Goal: Transaction & Acquisition: Purchase product/service

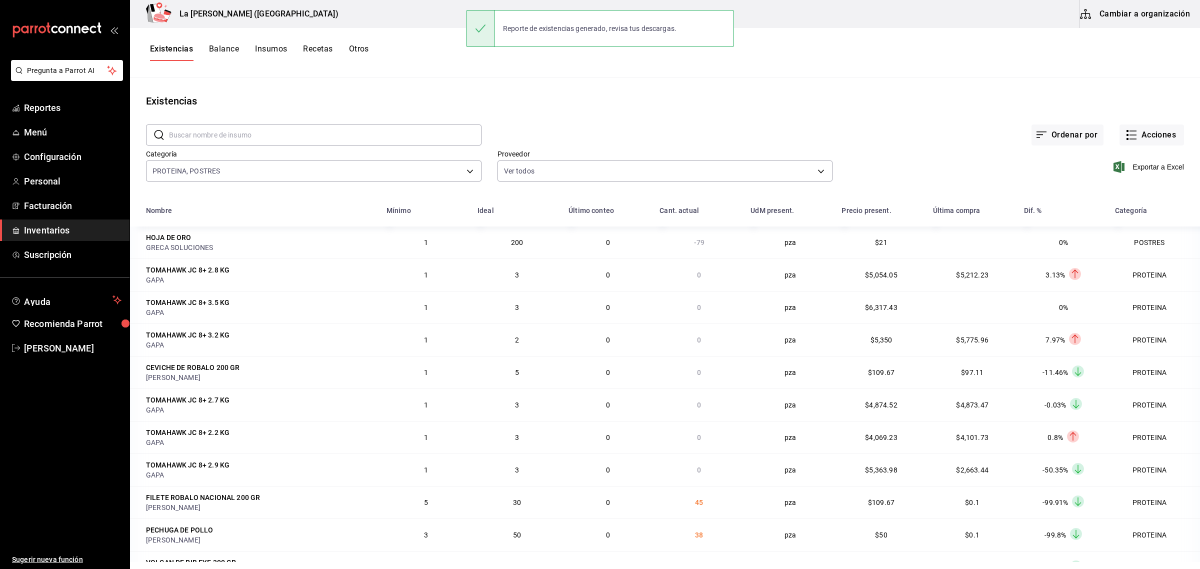
click at [354, 52] on button "Otros" at bounding box center [359, 52] width 20 height 17
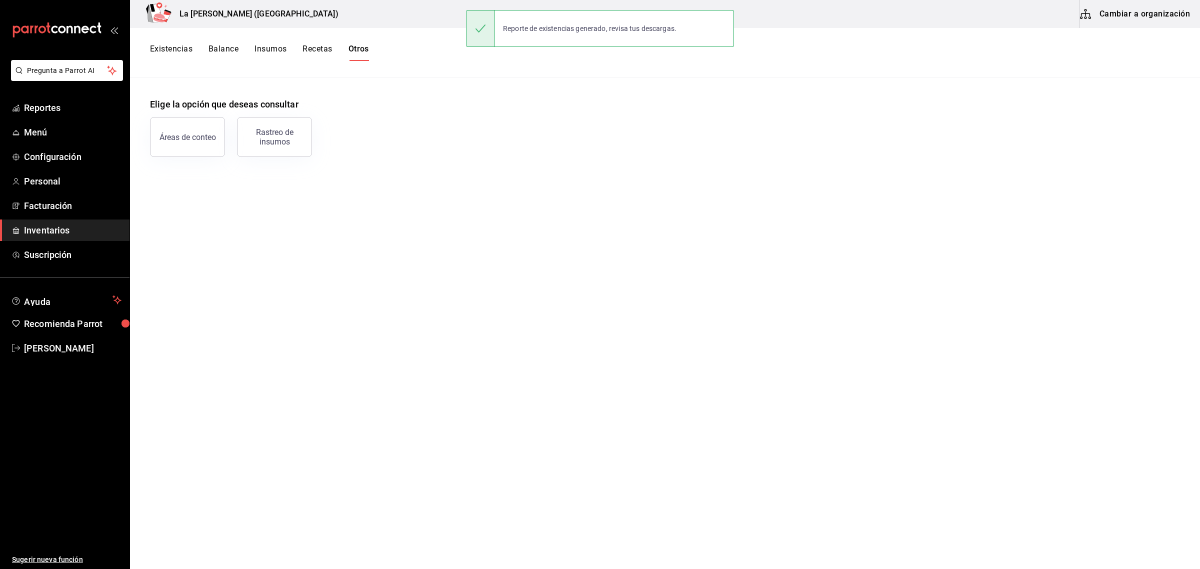
drag, startPoint x: 287, startPoint y: 137, endPoint x: 303, endPoint y: 113, distance: 29.1
click at [286, 138] on div "Rastreo de insumos" at bounding box center [275, 137] width 62 height 19
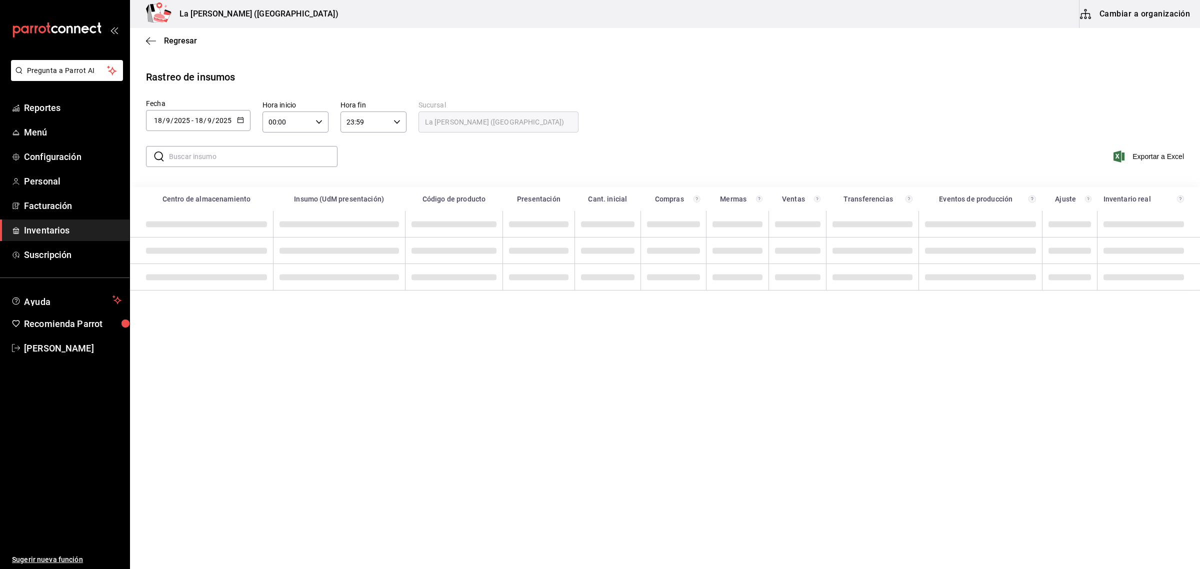
click at [237, 123] on button "button" at bounding box center [240, 121] width 7 height 9
click at [194, 309] on li "Rango de fechas" at bounding box center [193, 310] width 95 height 23
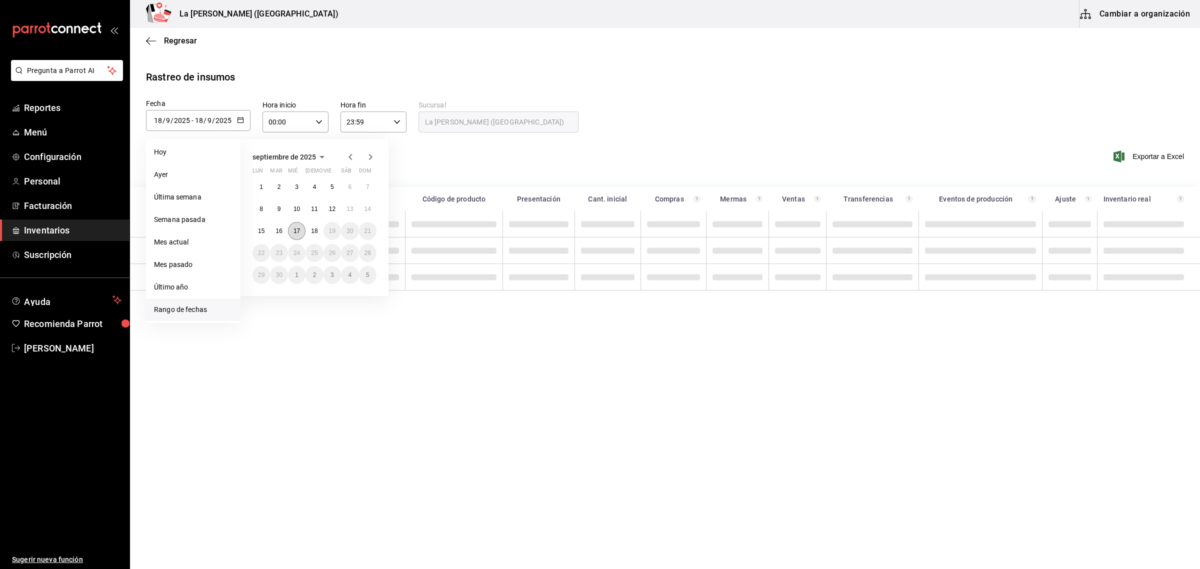
click at [295, 233] on abbr "17" at bounding box center [297, 231] width 7 height 7
click at [314, 229] on abbr "18" at bounding box center [314, 231] width 7 height 7
type input "[DATE]"
type input "17"
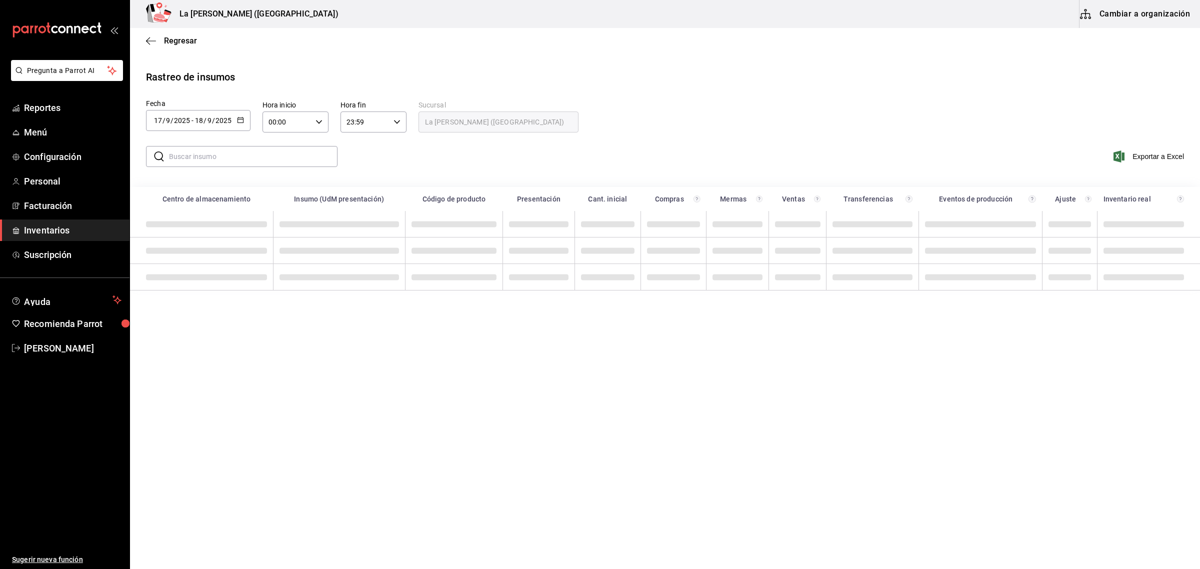
click at [321, 119] on icon "button" at bounding box center [319, 122] width 7 height 7
click at [276, 197] on span "10" at bounding box center [278, 200] width 17 height 8
type input "10:00"
click at [391, 118] on div at bounding box center [600, 284] width 1200 height 569
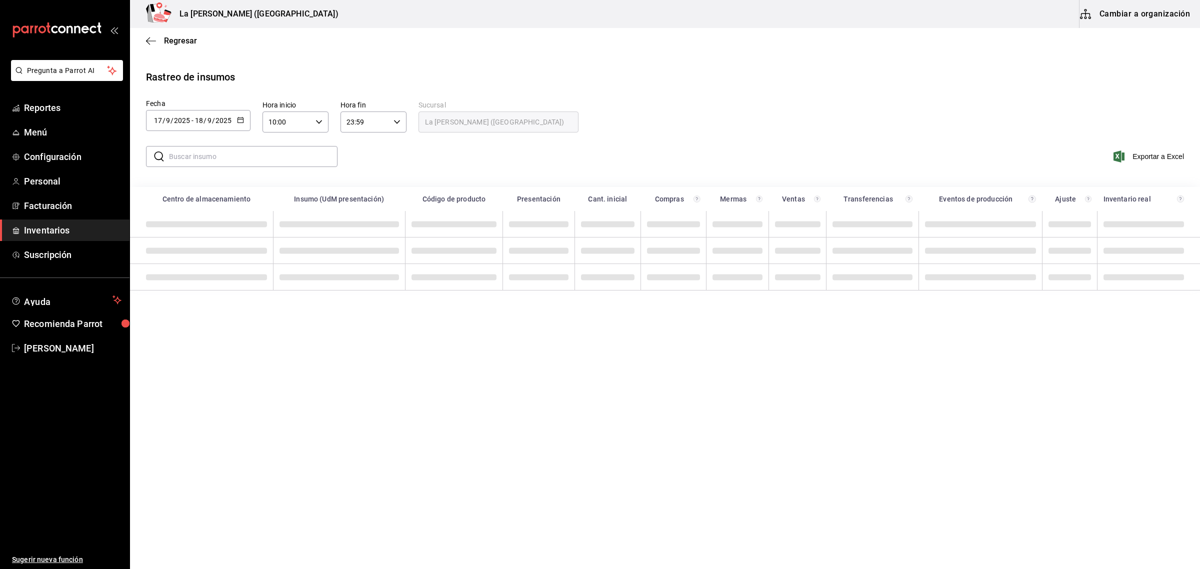
click at [396, 120] on icon "button" at bounding box center [397, 122] width 7 height 7
click at [358, 195] on span "04" at bounding box center [356, 198] width 17 height 8
type input "04:59"
click at [301, 157] on div at bounding box center [600, 284] width 1200 height 569
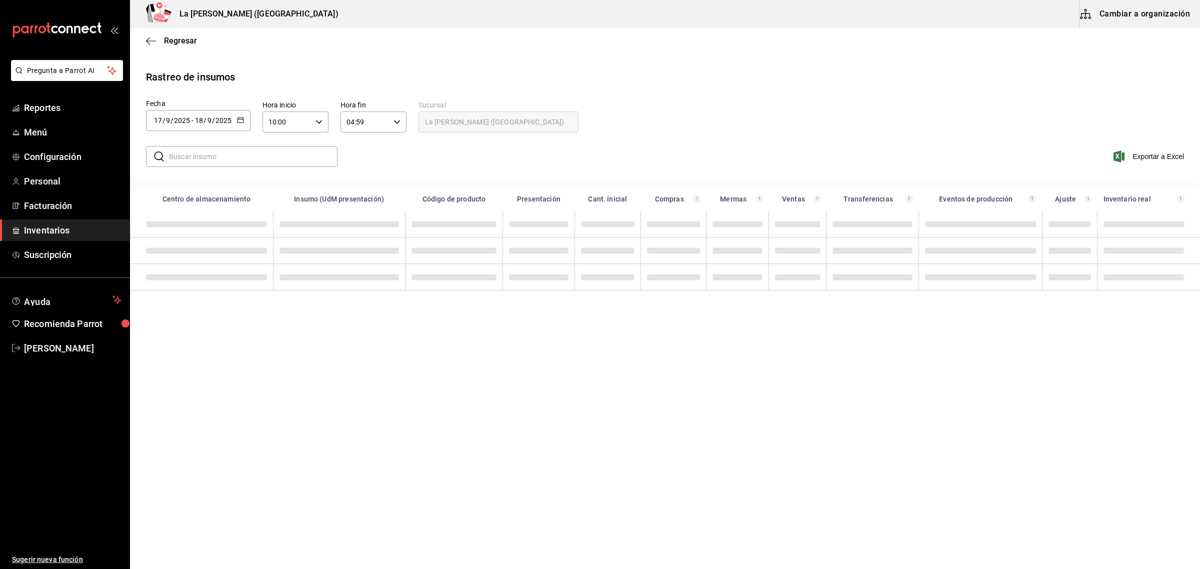
click at [298, 158] on input "text" at bounding box center [253, 157] width 169 height 20
type input "O"
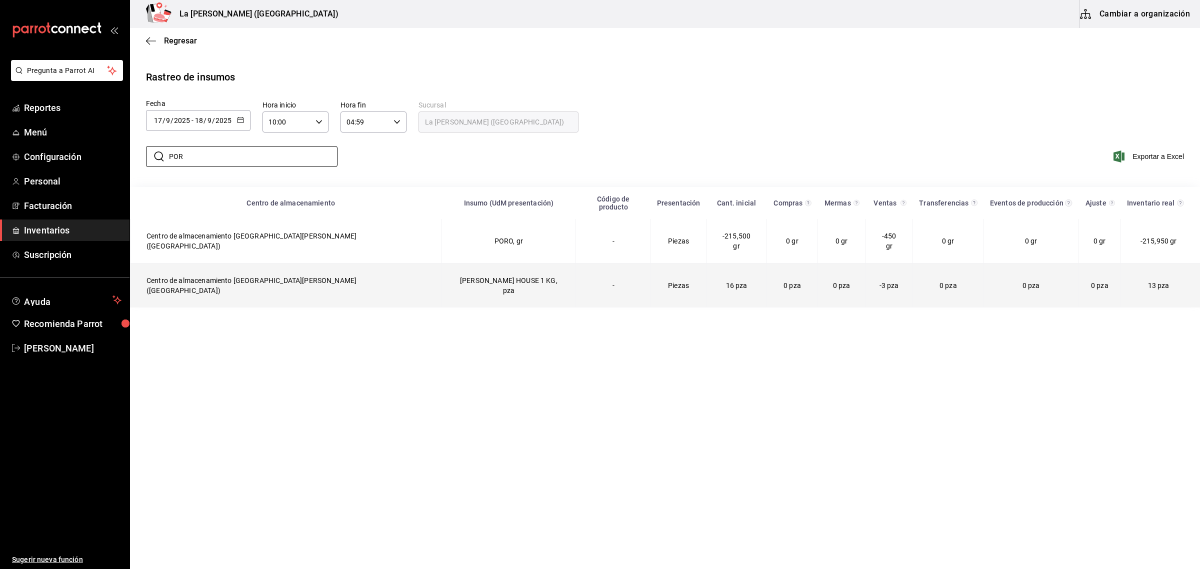
type input "POR"
drag, startPoint x: 824, startPoint y: 271, endPoint x: 831, endPoint y: 269, distance: 7.4
click at [866, 269] on td "-3 pza" at bounding box center [889, 286] width 47 height 45
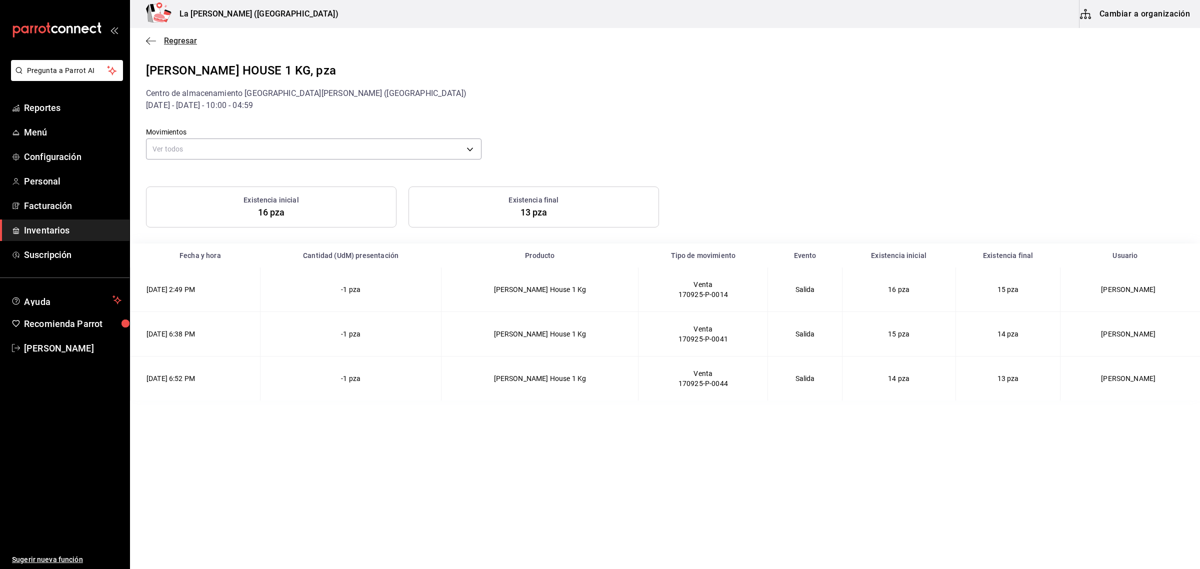
click at [159, 43] on span "Regresar" at bounding box center [171, 41] width 51 height 10
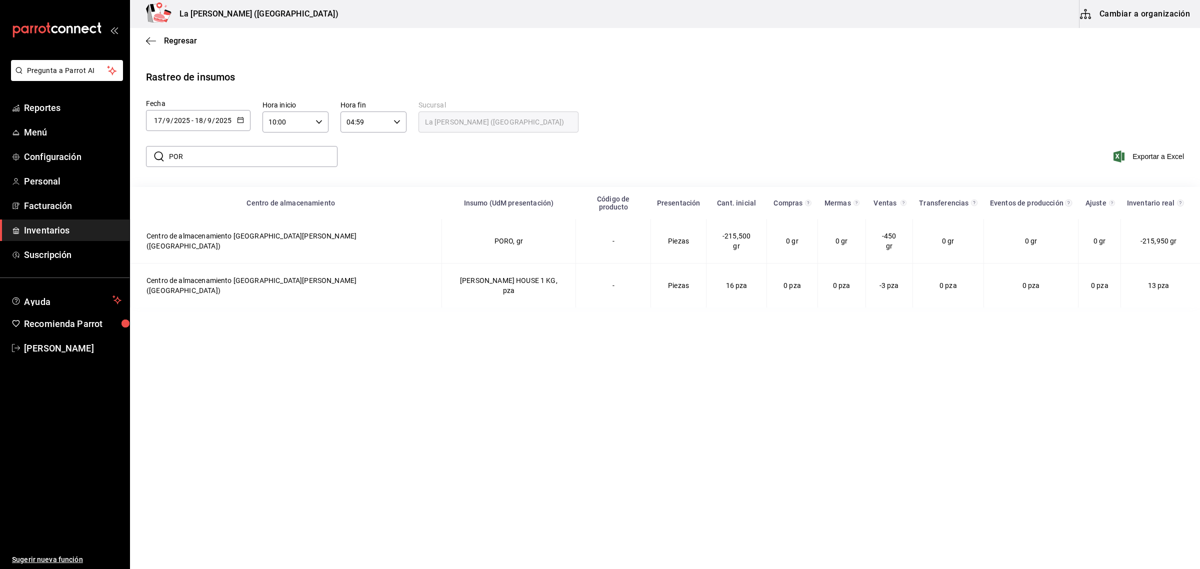
click at [47, 231] on span "Inventarios" at bounding box center [73, 231] width 98 height 14
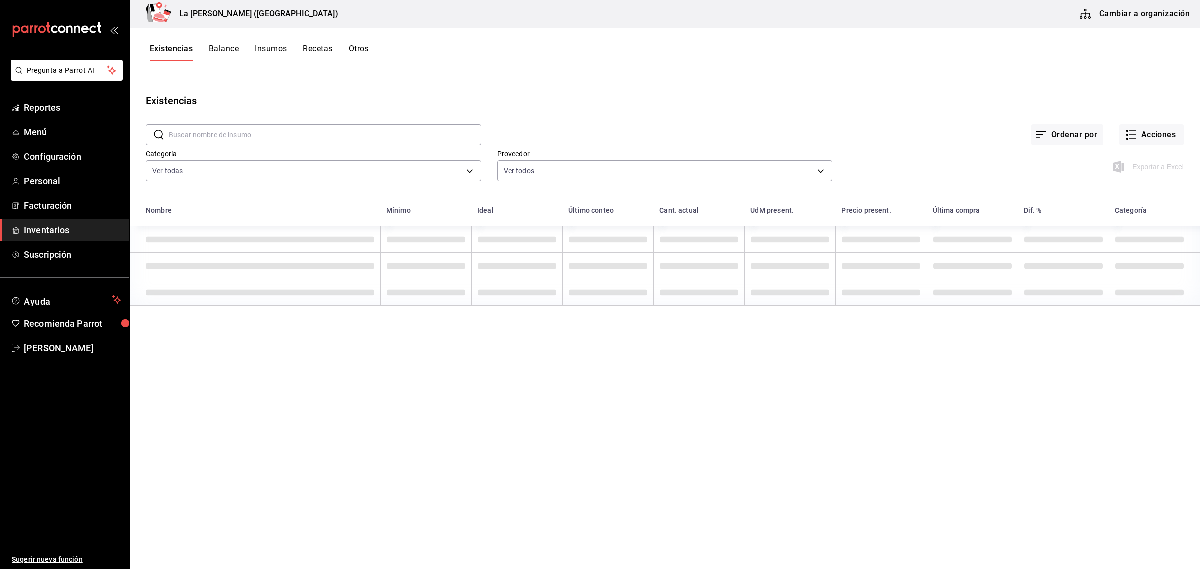
click at [46, 231] on span "Inventarios" at bounding box center [73, 231] width 98 height 14
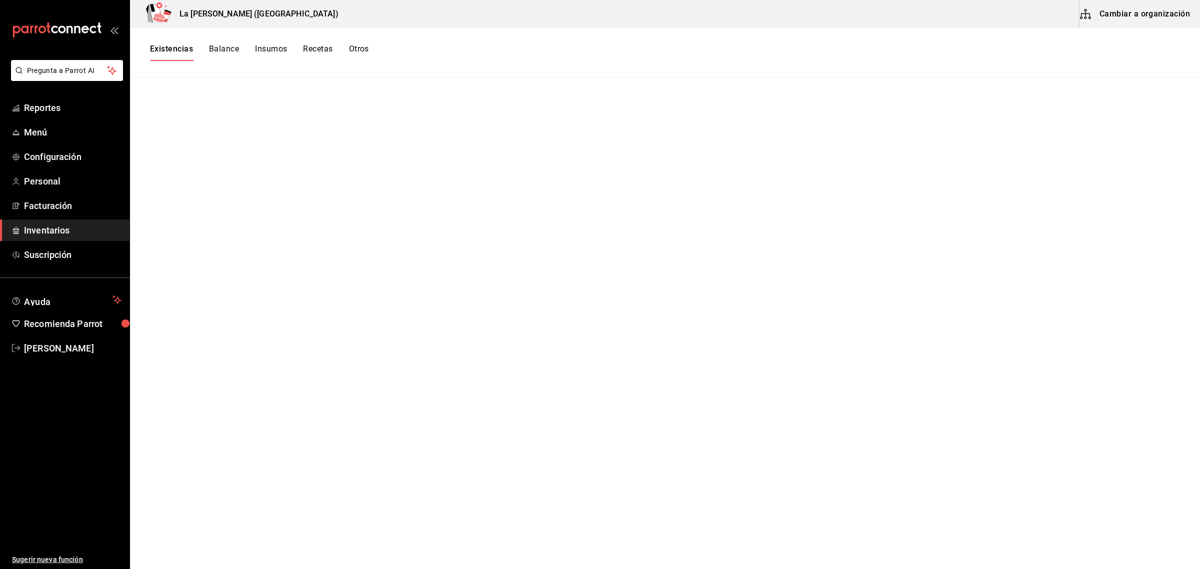
click at [68, 231] on span "Inventarios" at bounding box center [73, 231] width 98 height 14
click at [159, 50] on button "Existencias" at bounding box center [171, 52] width 43 height 17
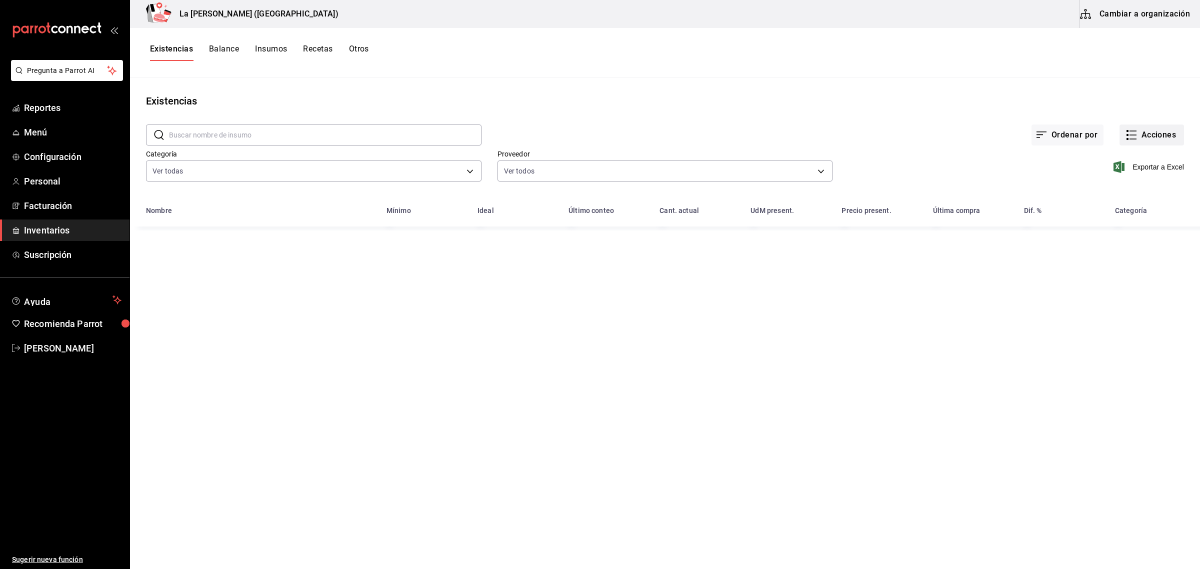
click at [1169, 136] on button "Acciones" at bounding box center [1152, 135] width 65 height 21
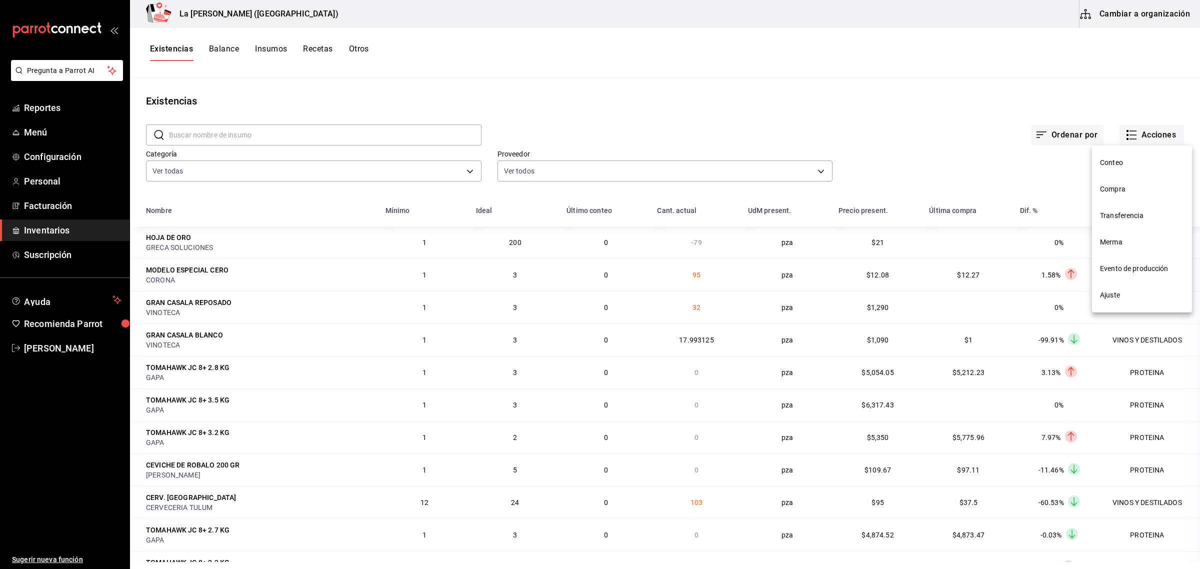
click at [1145, 245] on span "Merma" at bounding box center [1142, 242] width 84 height 11
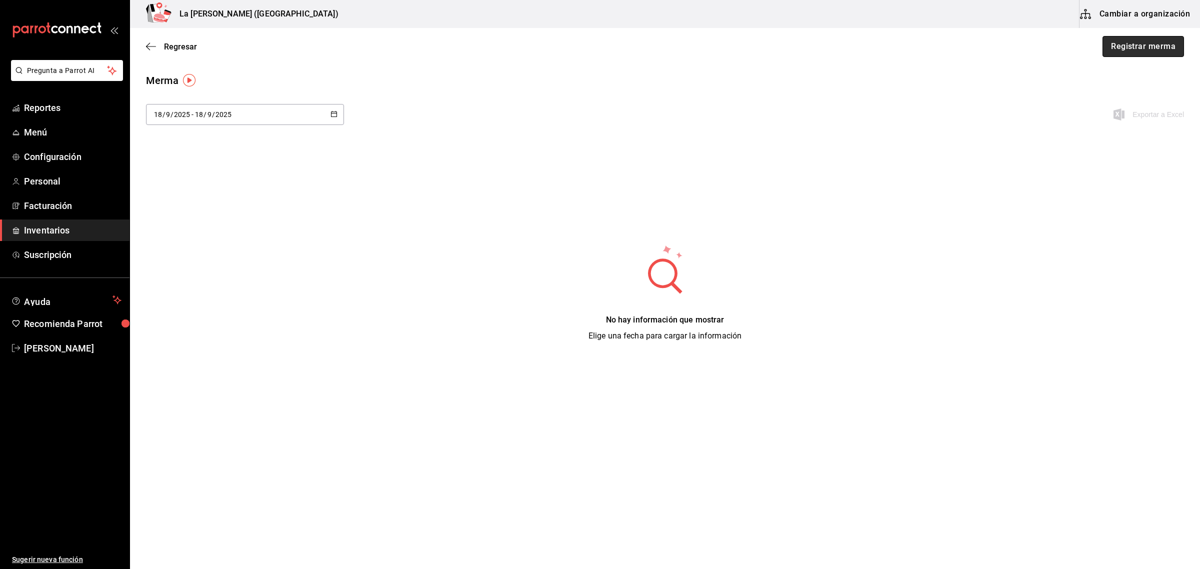
click at [1159, 44] on button "Registrar merma" at bounding box center [1144, 46] width 82 height 21
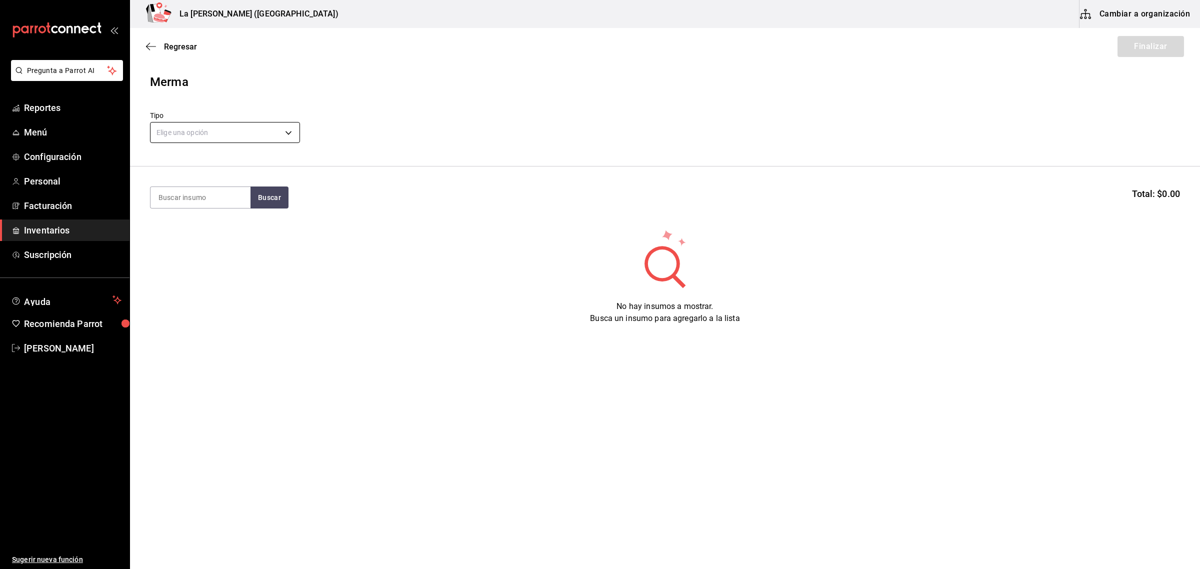
click at [281, 137] on body "Pregunta a Parrot AI Reportes Menú Configuración Personal Facturación Inventari…" at bounding box center [600, 256] width 1200 height 513
click at [195, 201] on li "Error" at bounding box center [225, 197] width 149 height 17
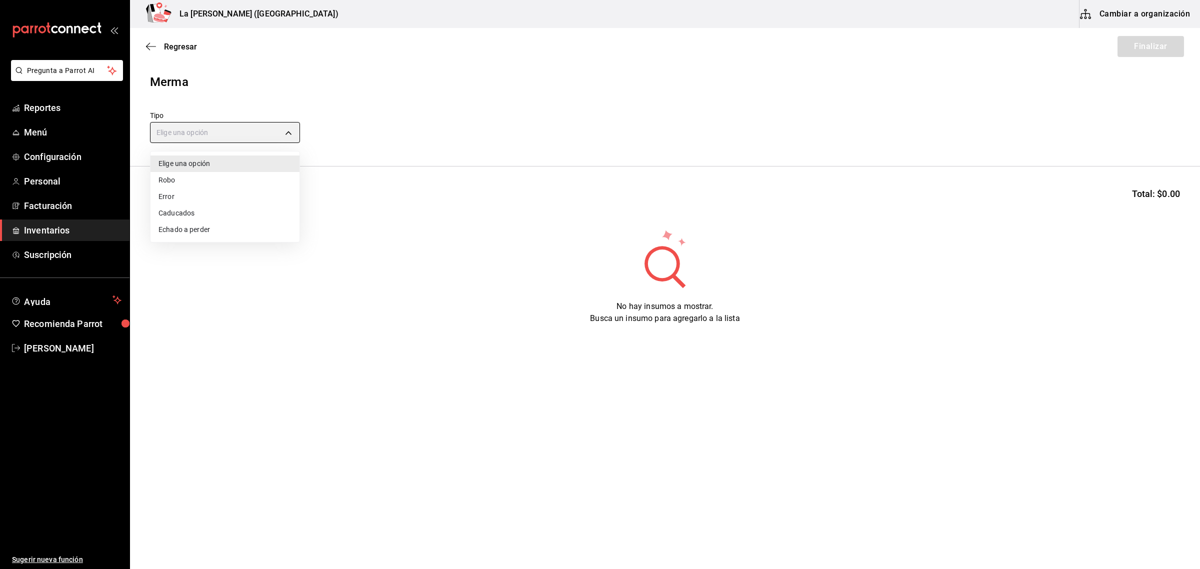
type input "ERROR"
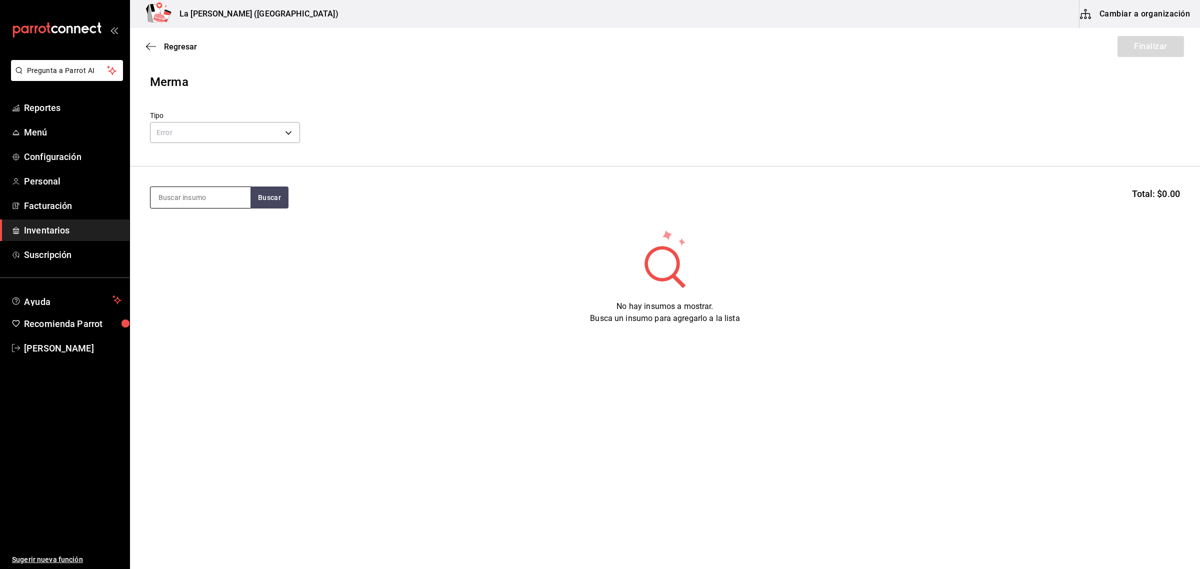
click at [196, 197] on input at bounding box center [201, 197] width 100 height 21
type input "J"
type input "TACO"
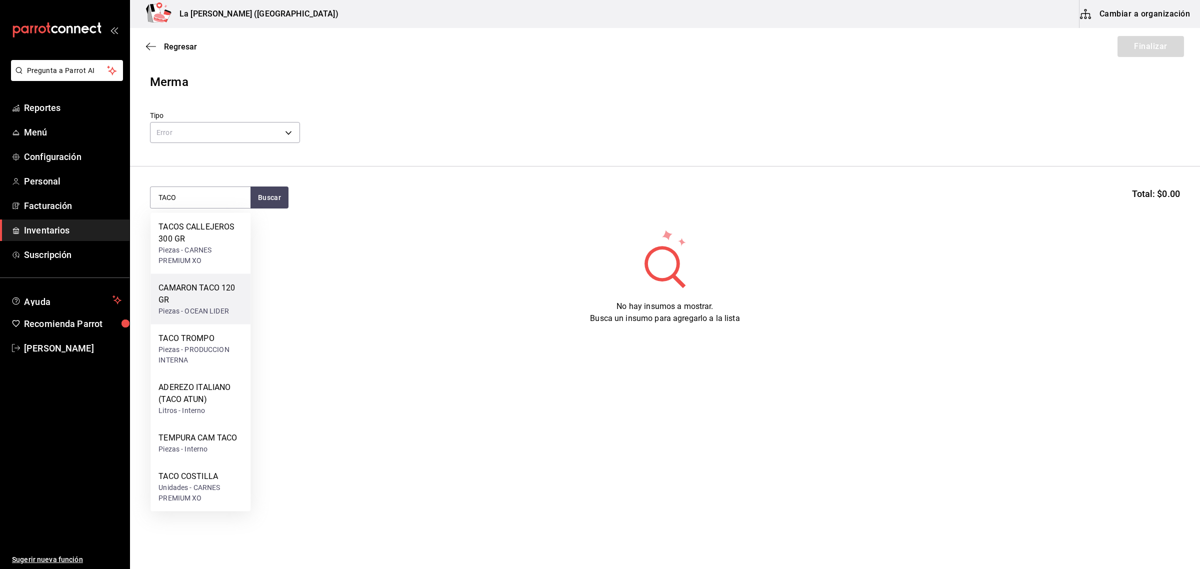
click at [215, 294] on div "CAMARON TACO 120 GR" at bounding box center [201, 294] width 84 height 24
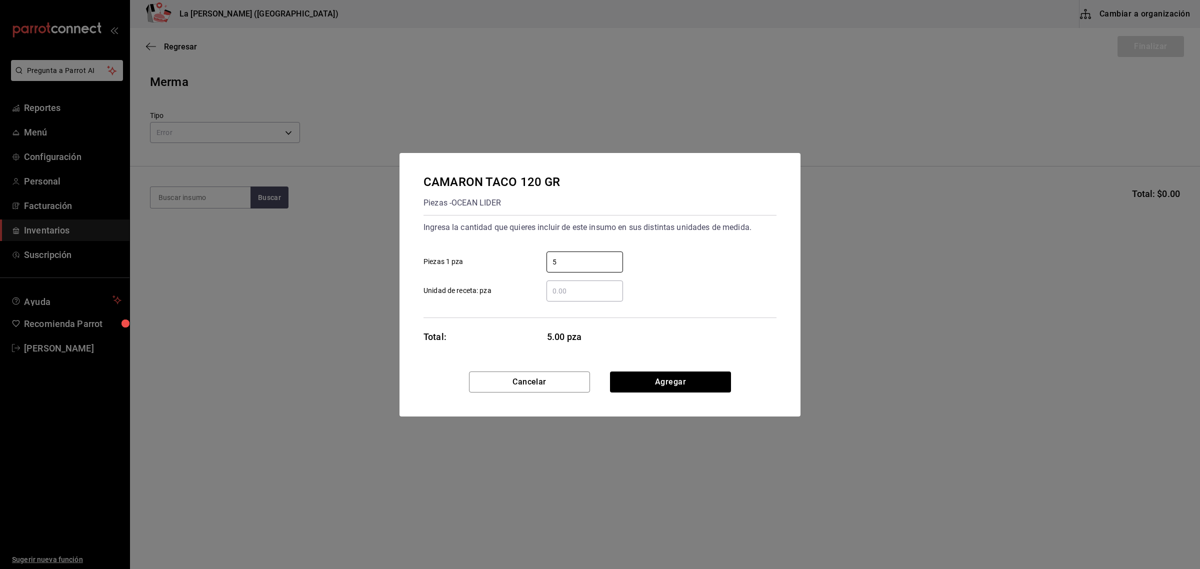
type input "5"
click button "Agregar" at bounding box center [670, 382] width 121 height 21
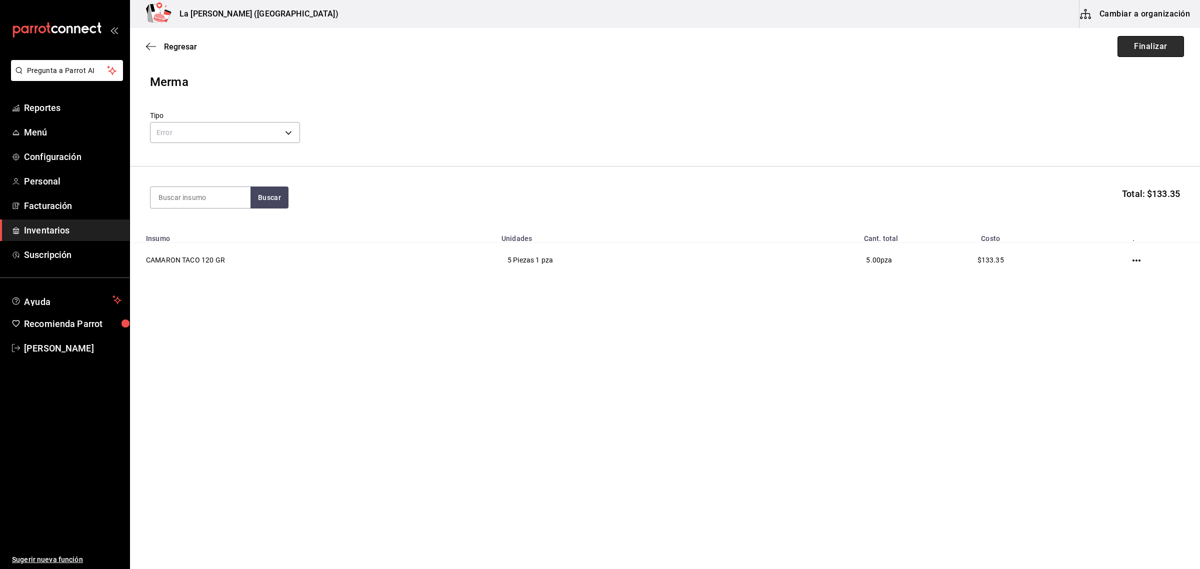
click at [1172, 50] on button "Finalizar" at bounding box center [1151, 46] width 67 height 21
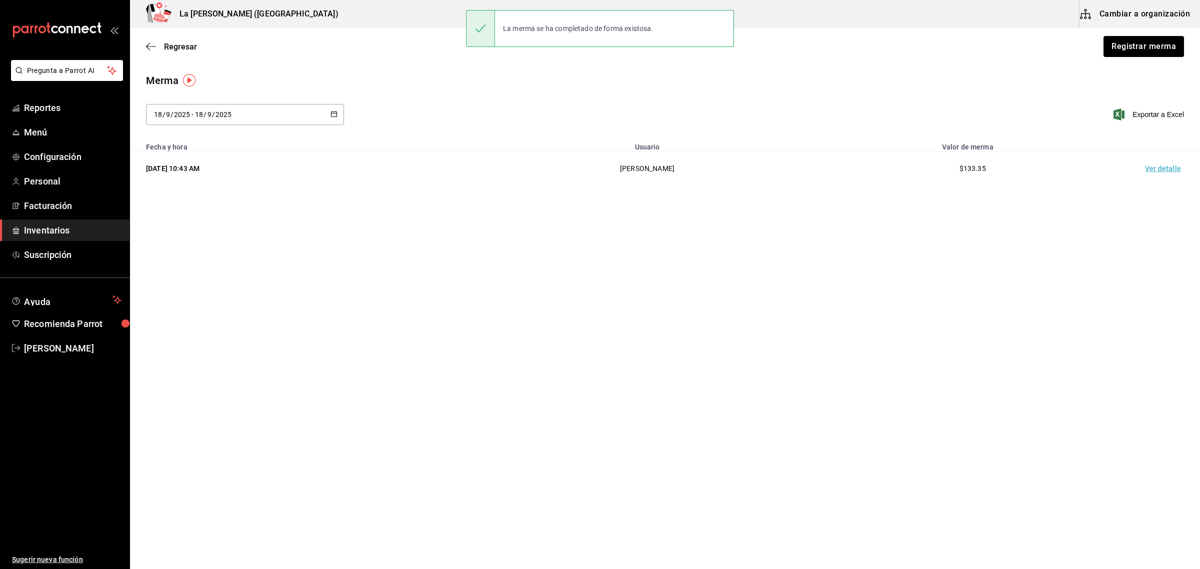
click at [1168, 163] on td "Ver detalle" at bounding box center [1165, 169] width 70 height 35
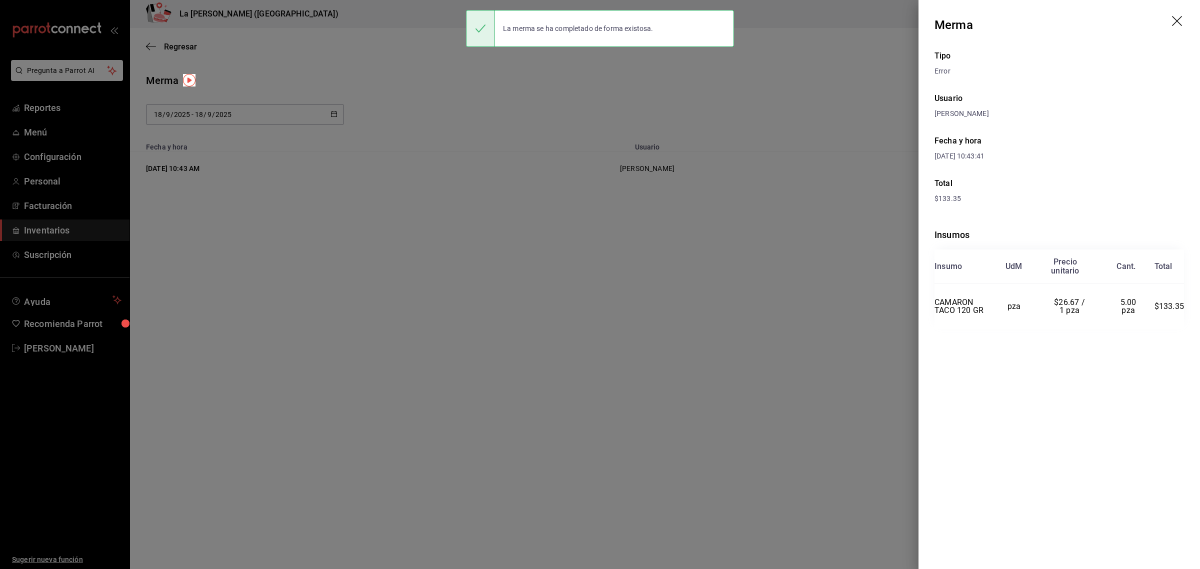
click at [1174, 23] on icon "drag" at bounding box center [1178, 22] width 12 height 12
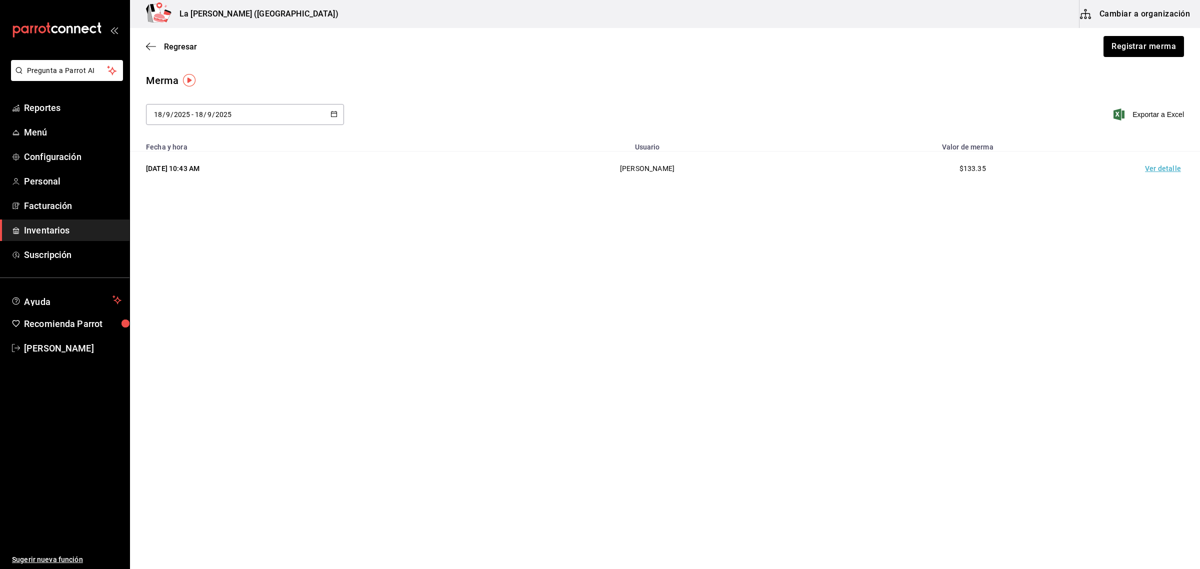
click at [40, 234] on span "Inventarios" at bounding box center [73, 231] width 98 height 14
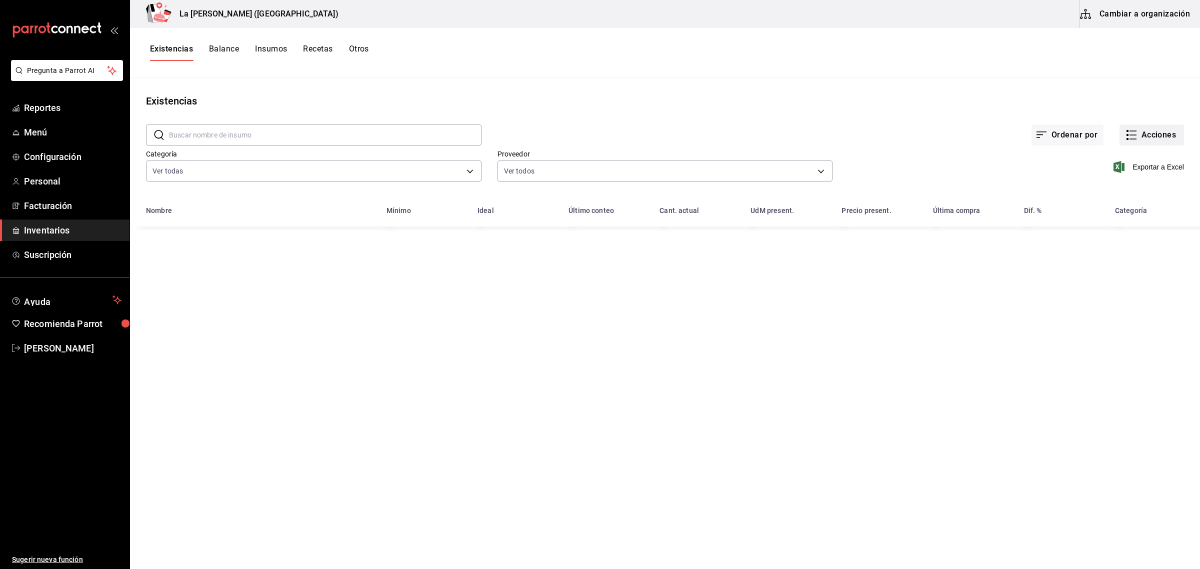
click at [1150, 128] on button "Acciones" at bounding box center [1152, 135] width 65 height 21
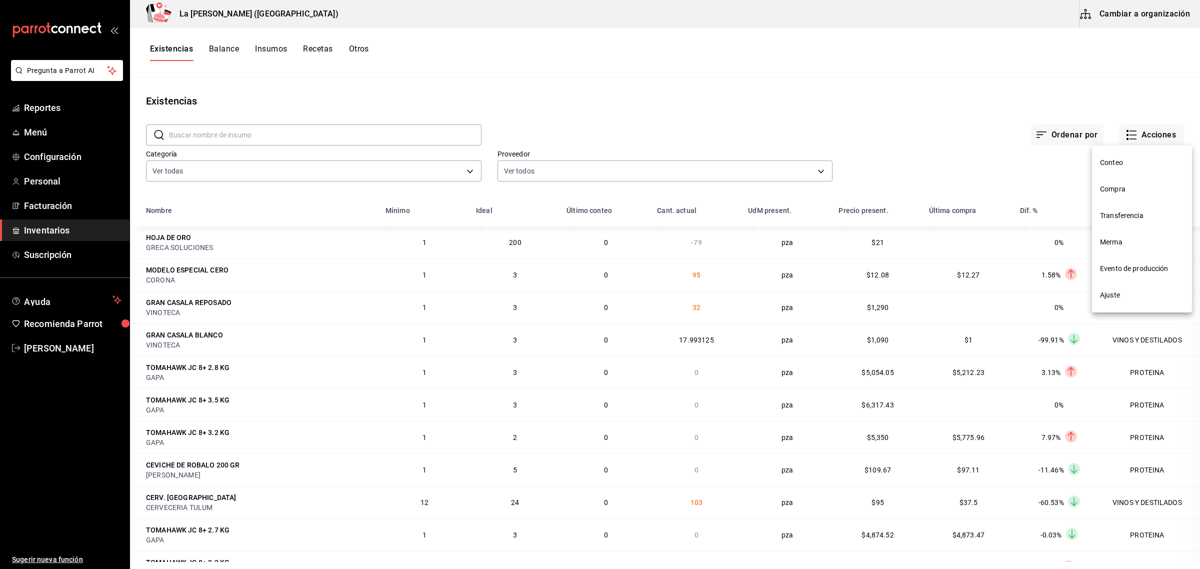
click at [1108, 193] on span "Compra" at bounding box center [1142, 189] width 84 height 11
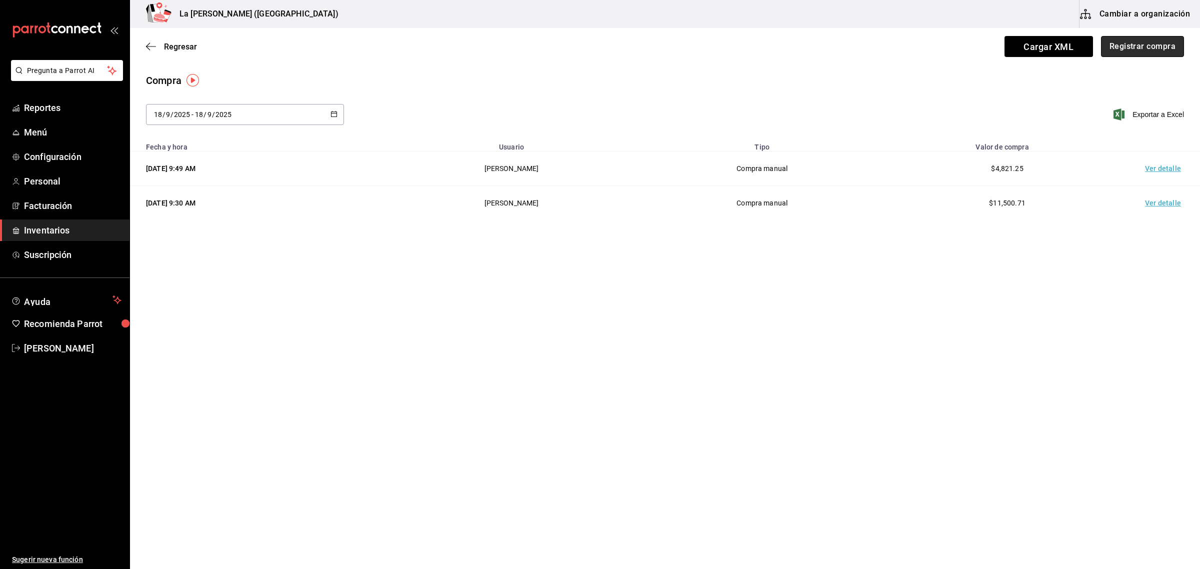
click at [1132, 39] on button "Registrar compra" at bounding box center [1142, 46] width 83 height 21
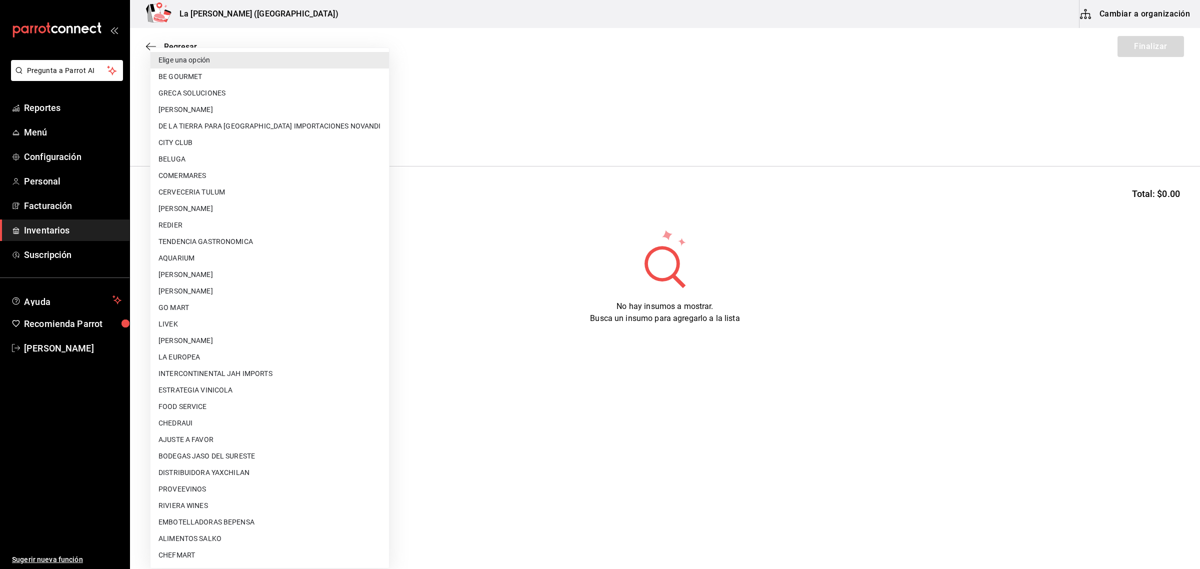
click at [304, 138] on body "Pregunta a Parrot AI Reportes Menú Configuración Personal Facturación Inventari…" at bounding box center [600, 256] width 1200 height 513
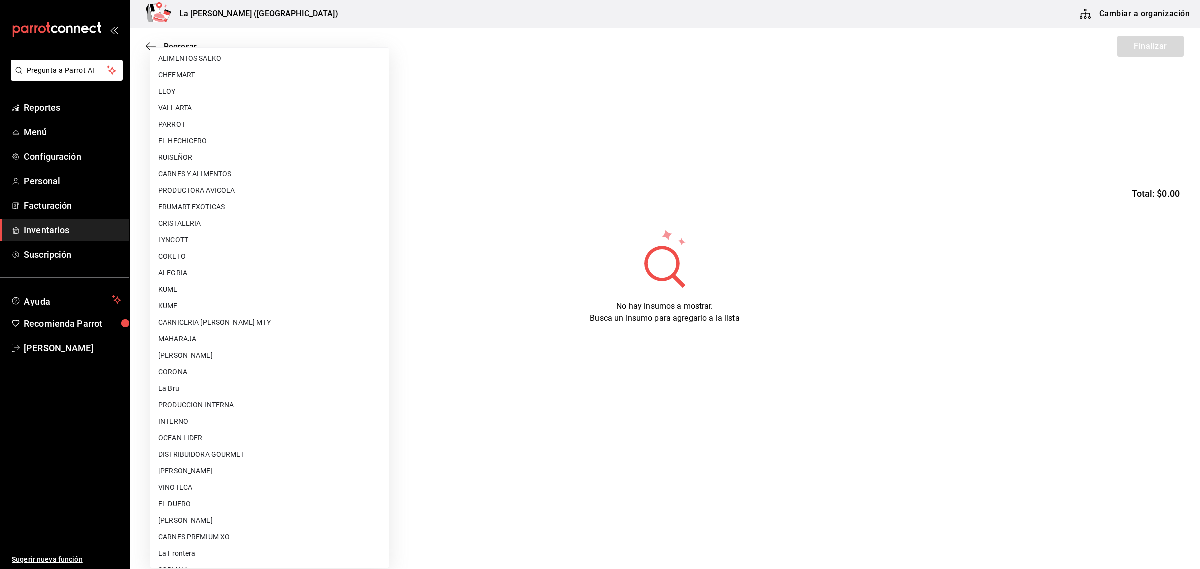
scroll to position [593, 0]
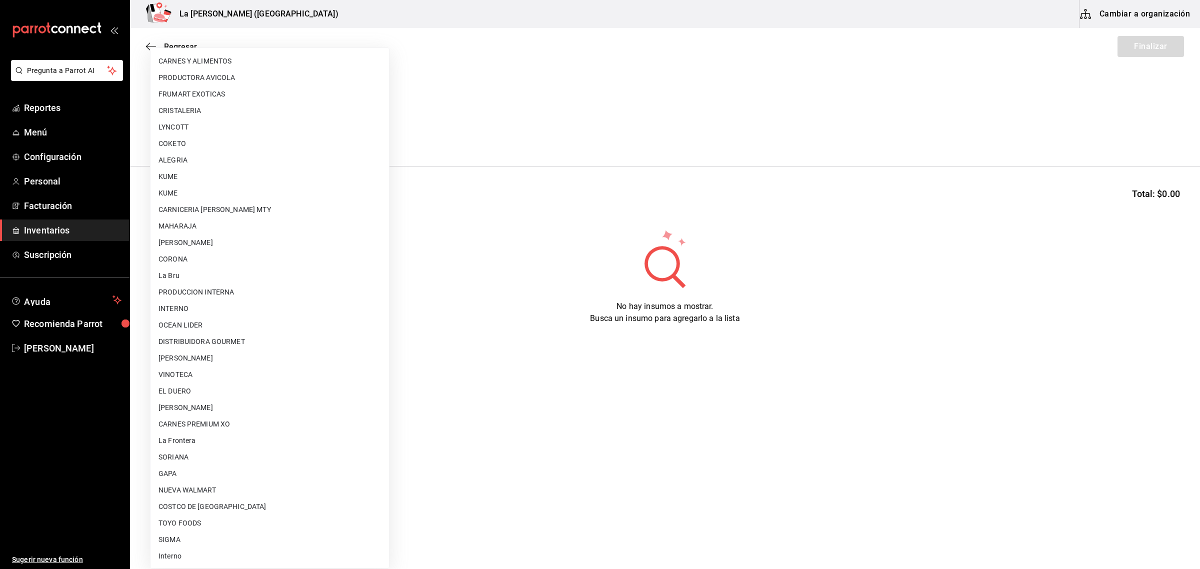
click at [228, 406] on li "[PERSON_NAME]" at bounding box center [270, 408] width 239 height 17
type input "315b81d5-d420-441a-a150-3d316ba9d60a"
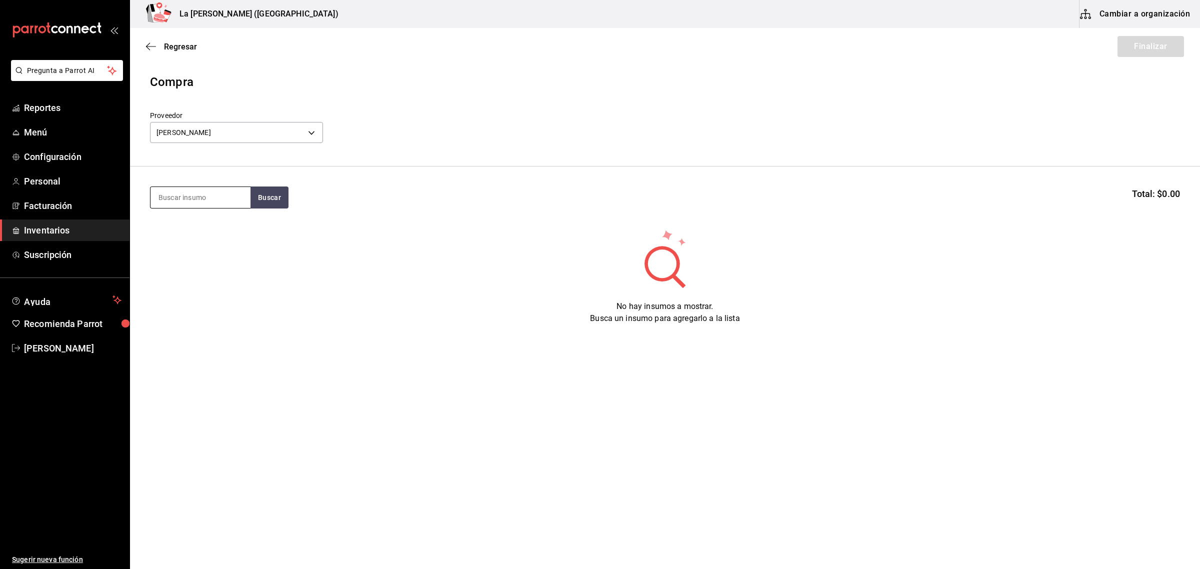
click at [214, 206] on input at bounding box center [201, 197] width 100 height 21
type input "PASTA"
click at [211, 229] on div "ATUN PASTA 50 GR" at bounding box center [199, 227] width 81 height 12
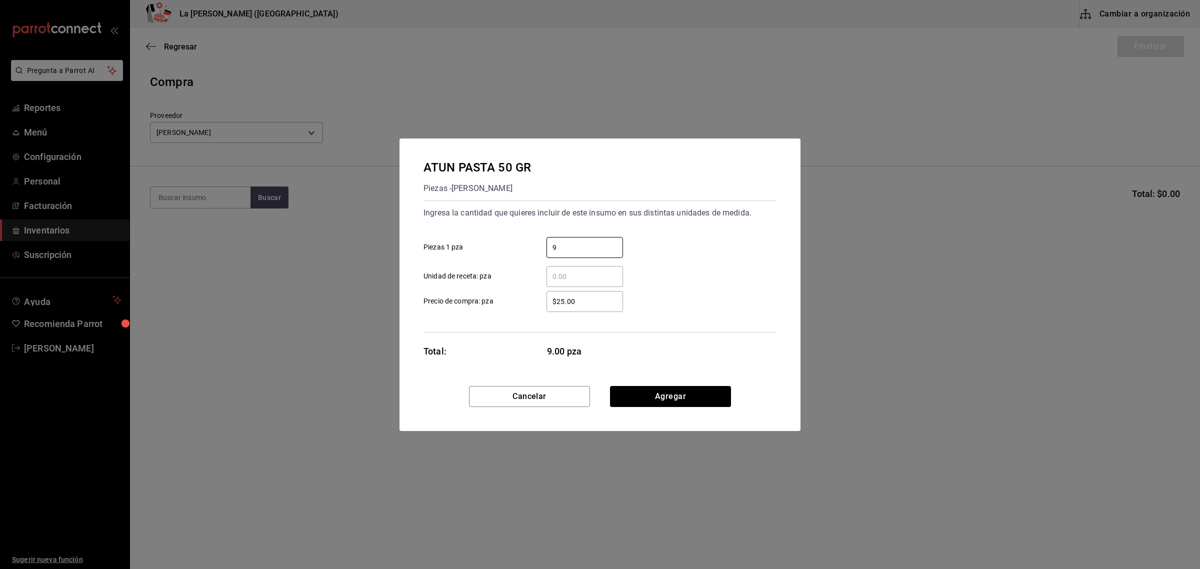
type input "9"
type input "$0.1"
click button "Agregar" at bounding box center [670, 396] width 121 height 21
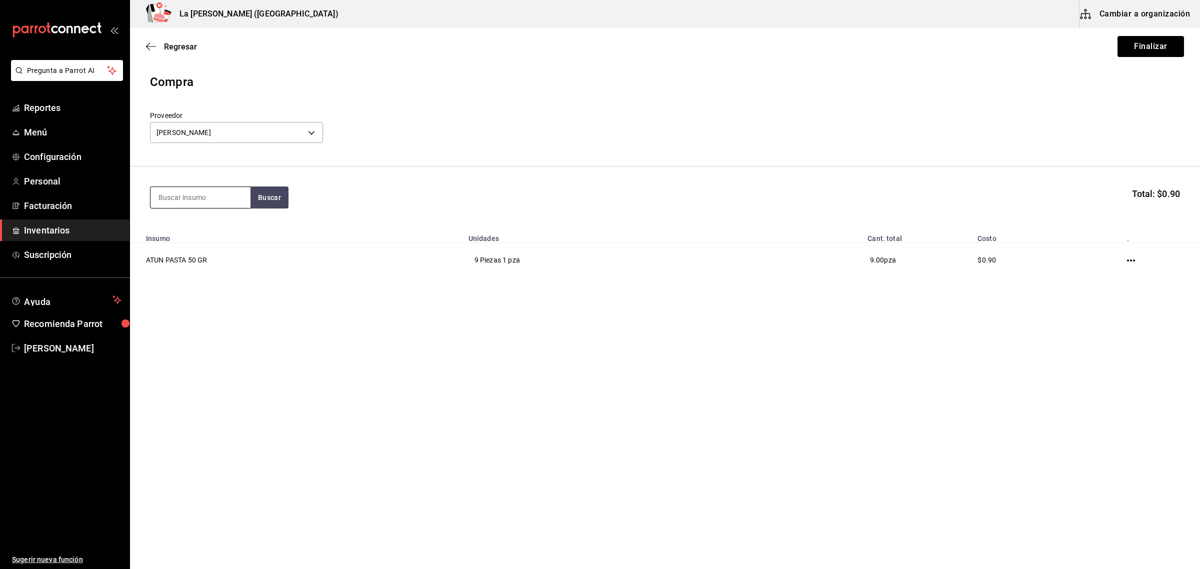
click at [181, 196] on input at bounding box center [201, 197] width 100 height 21
type input "ROCA"
click at [271, 192] on button "Buscar" at bounding box center [270, 198] width 38 height 22
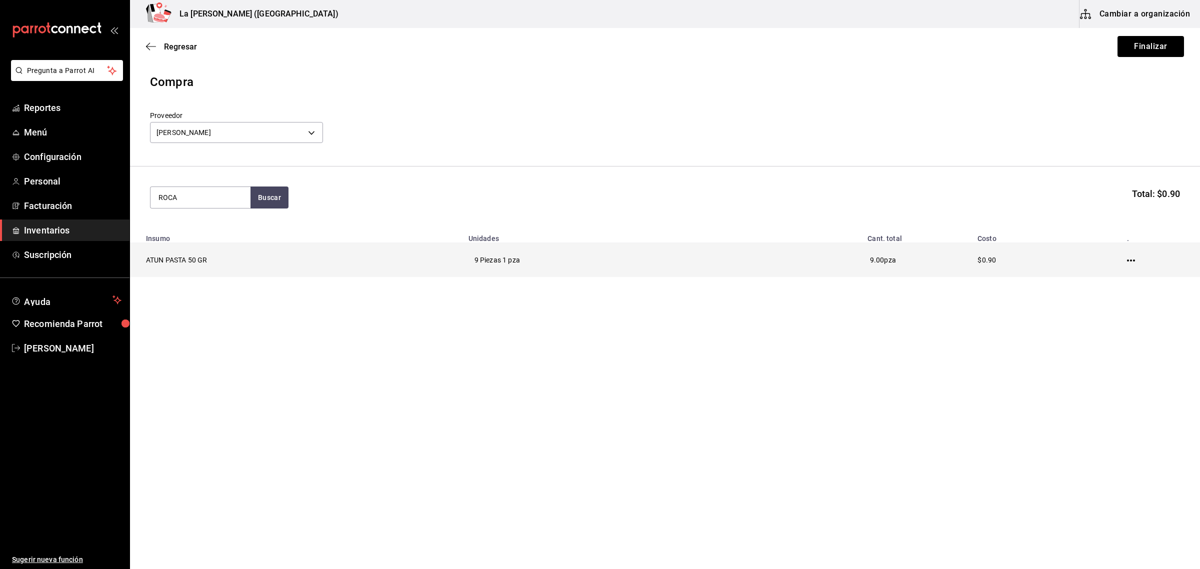
click at [1135, 262] on icon "button" at bounding box center [1131, 261] width 8 height 2
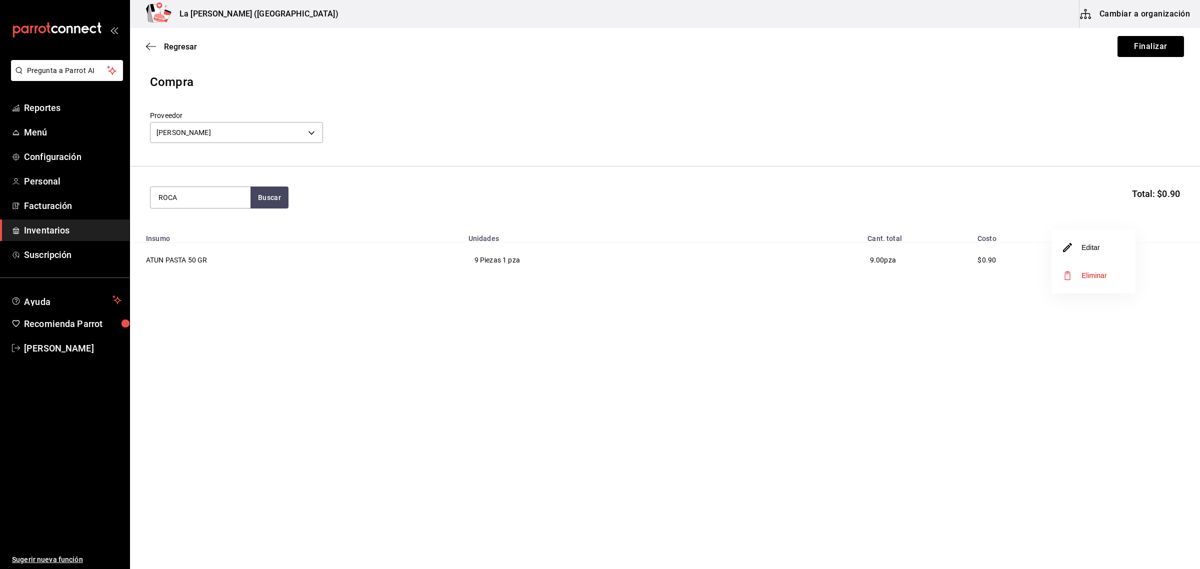
drag, startPoint x: 1094, startPoint y: 279, endPoint x: 1056, endPoint y: 272, distance: 38.7
click at [1094, 279] on span "Eliminar" at bounding box center [1086, 276] width 44 height 12
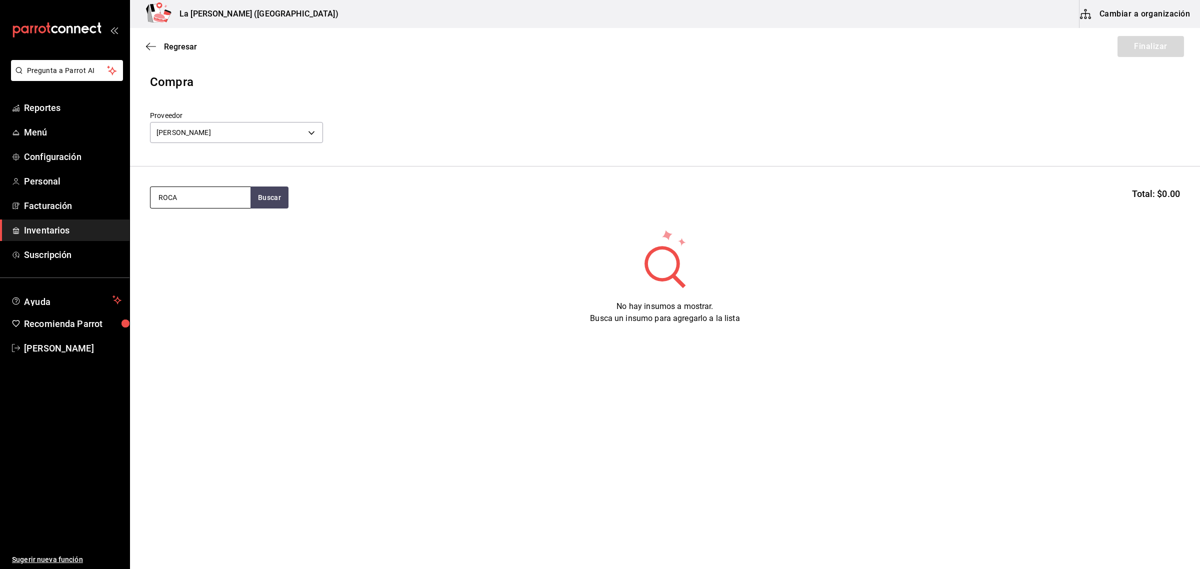
click at [217, 201] on input "ROCA" at bounding box center [201, 197] width 100 height 21
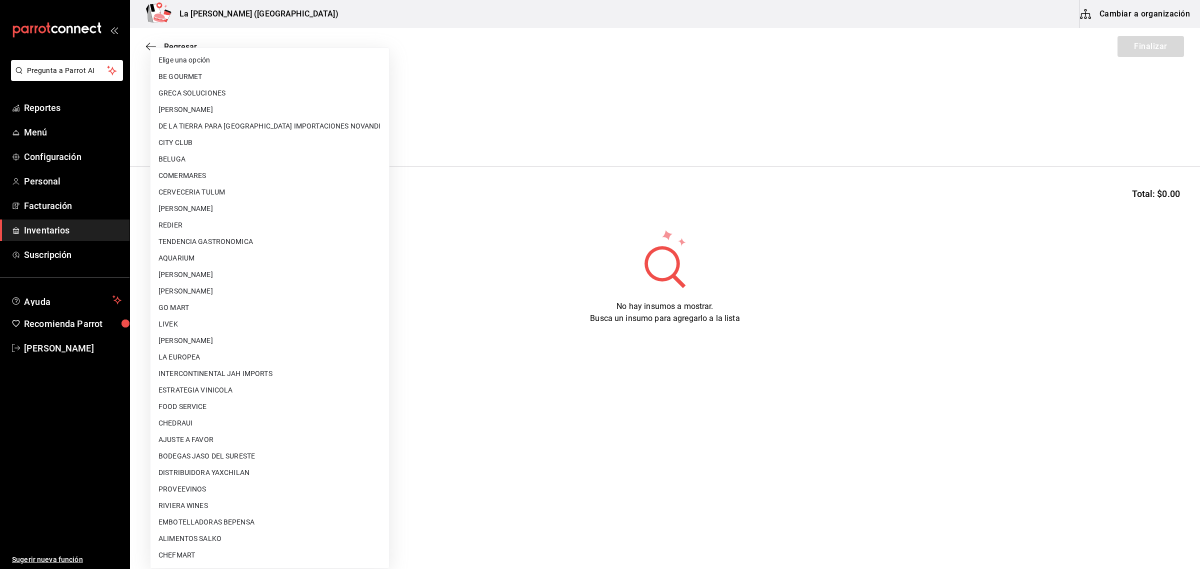
click at [289, 129] on body "Pregunta a Parrot AI Reportes Menú Configuración Personal Facturación Inventari…" at bounding box center [600, 256] width 1200 height 513
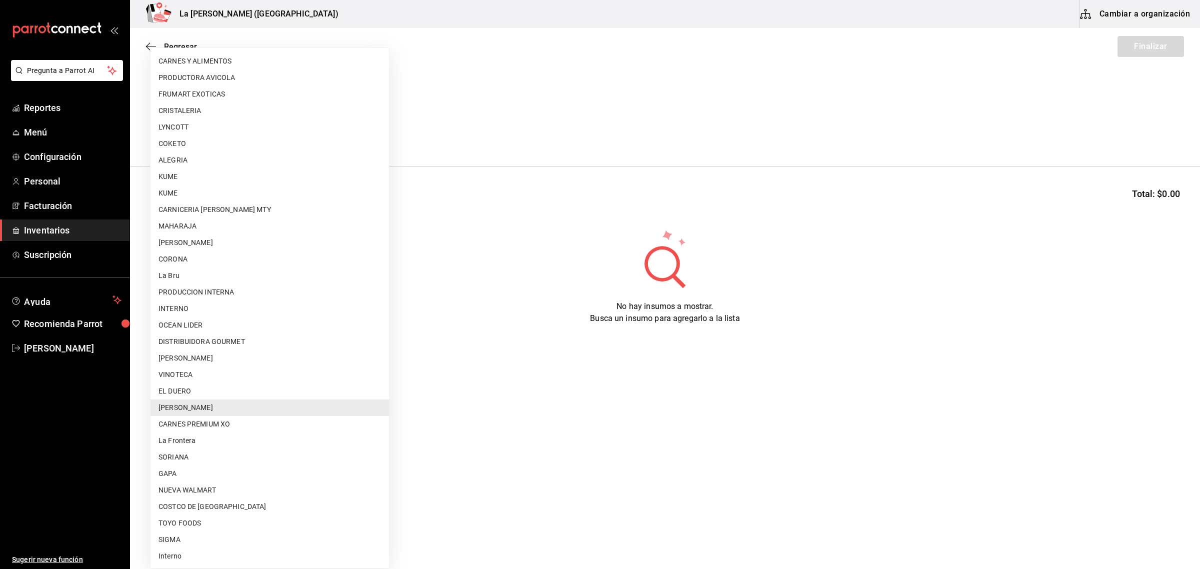
click at [199, 323] on li "OCEAN LIDER" at bounding box center [270, 325] width 239 height 17
type input "0cd50bf4-577e-4d99-b297-c5df4d4d9c11"
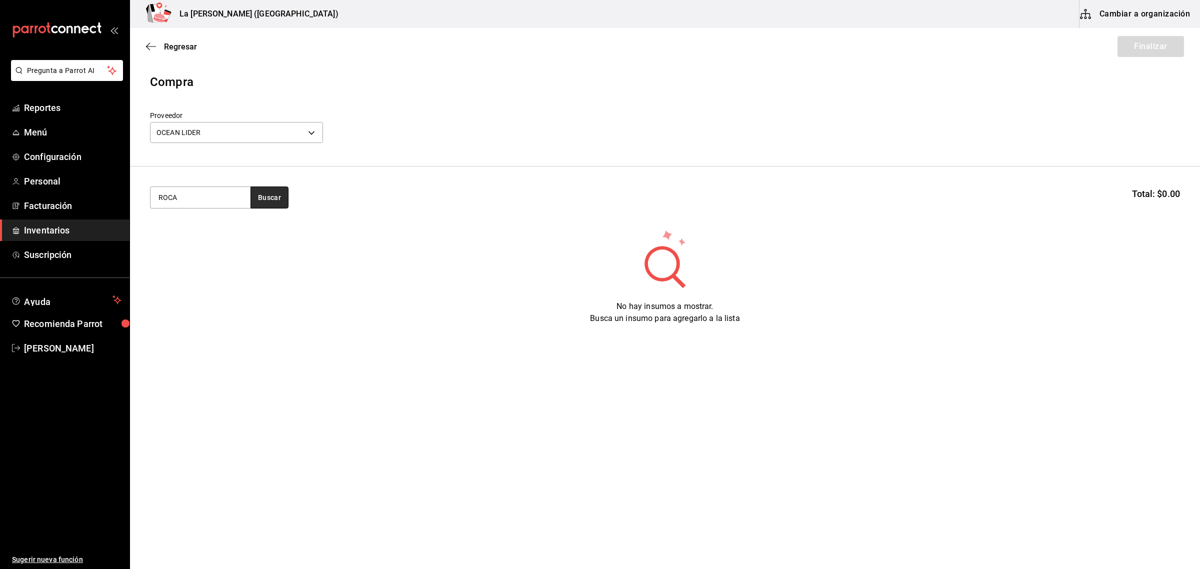
click at [267, 199] on button "Buscar" at bounding box center [270, 198] width 38 height 22
click at [216, 241] on div "[PERSON_NAME] 150GR" at bounding box center [201, 233] width 84 height 24
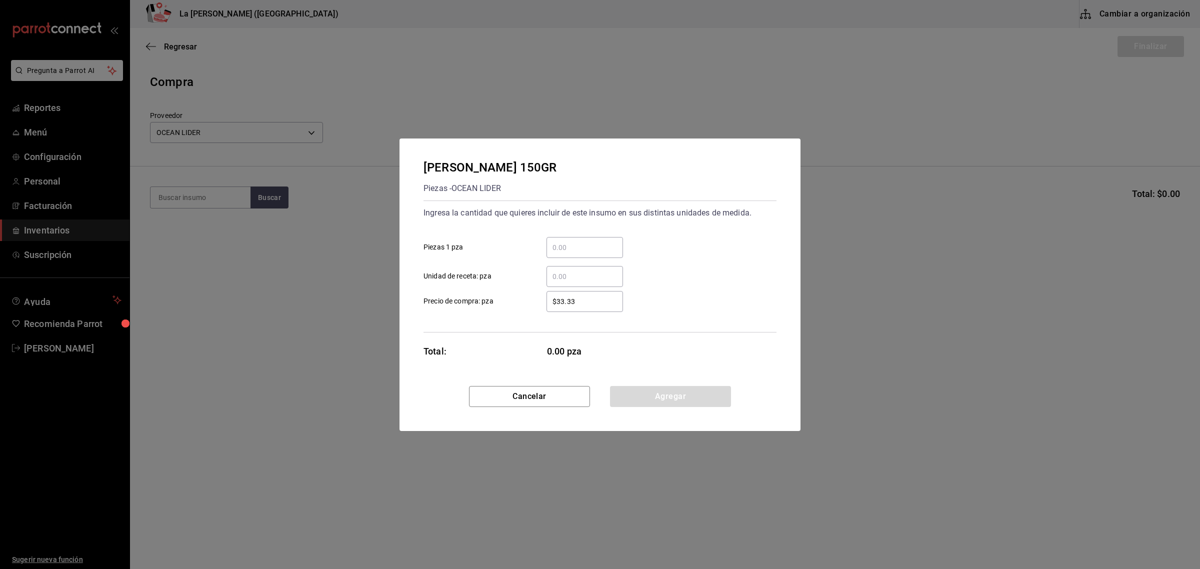
click at [559, 251] on input "​ Piezas 1 pza" at bounding box center [585, 248] width 77 height 12
type input "1"
type input "$0.1"
click button "Agregar" at bounding box center [670, 396] width 121 height 21
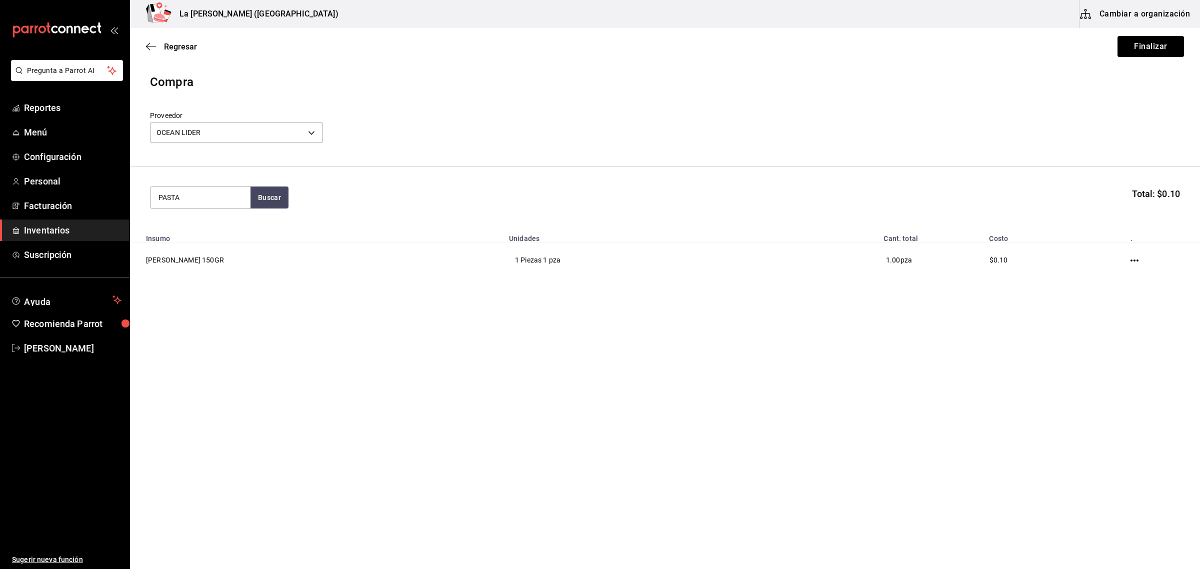
type input "PASTA"
click at [217, 243] on div "CAMARON PASTA (50 GR)" at bounding box center [201, 233] width 84 height 24
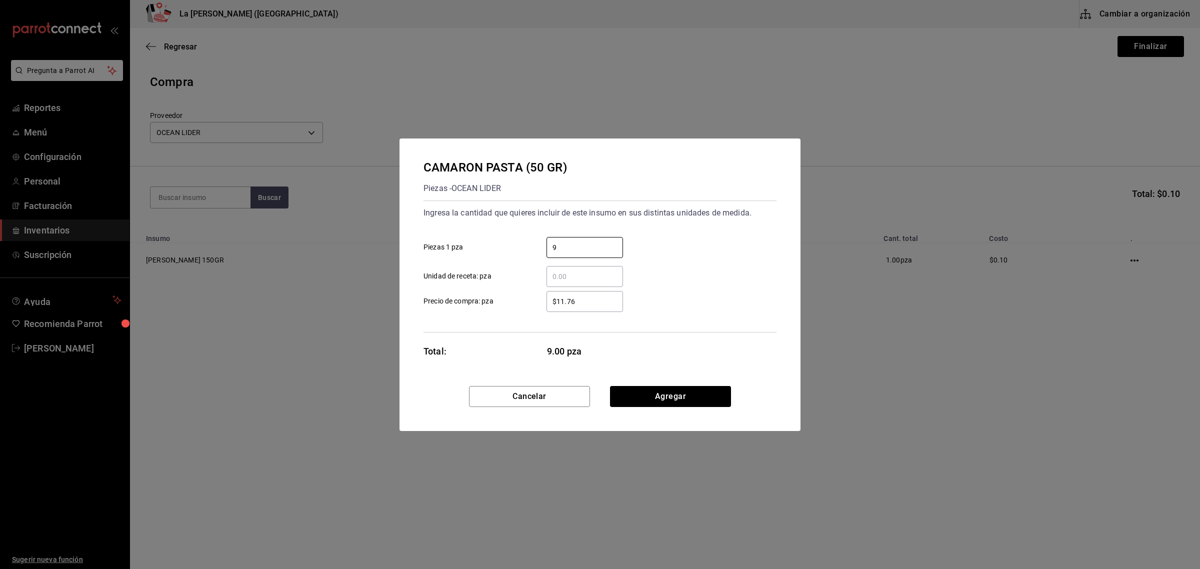
type input "9"
type input "$0.1"
click button "Agregar" at bounding box center [670, 396] width 121 height 21
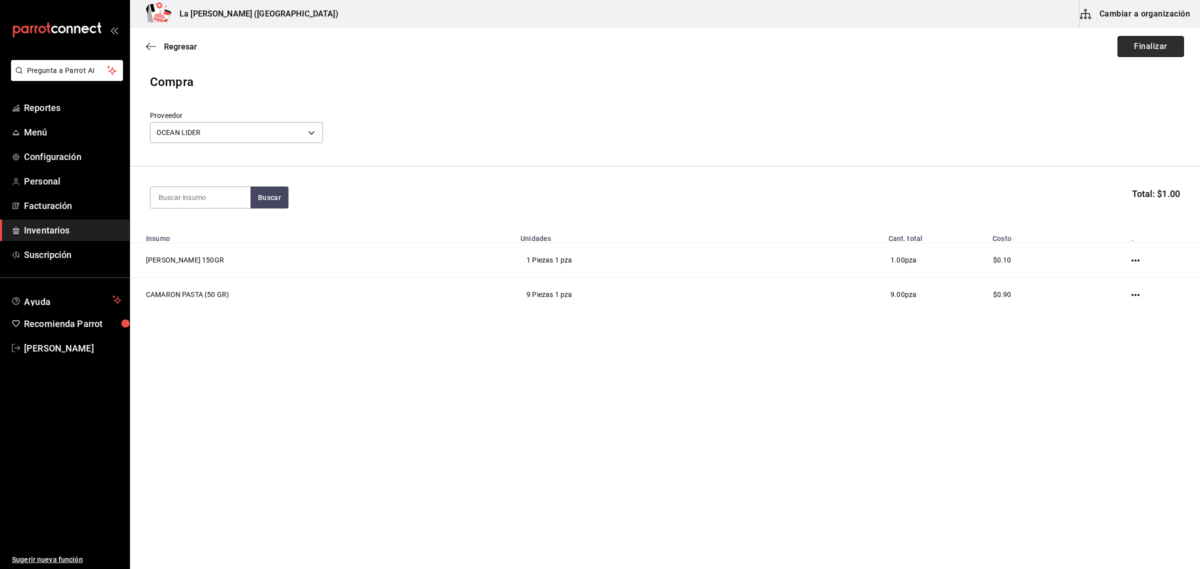
click at [1141, 42] on button "Finalizar" at bounding box center [1151, 46] width 67 height 21
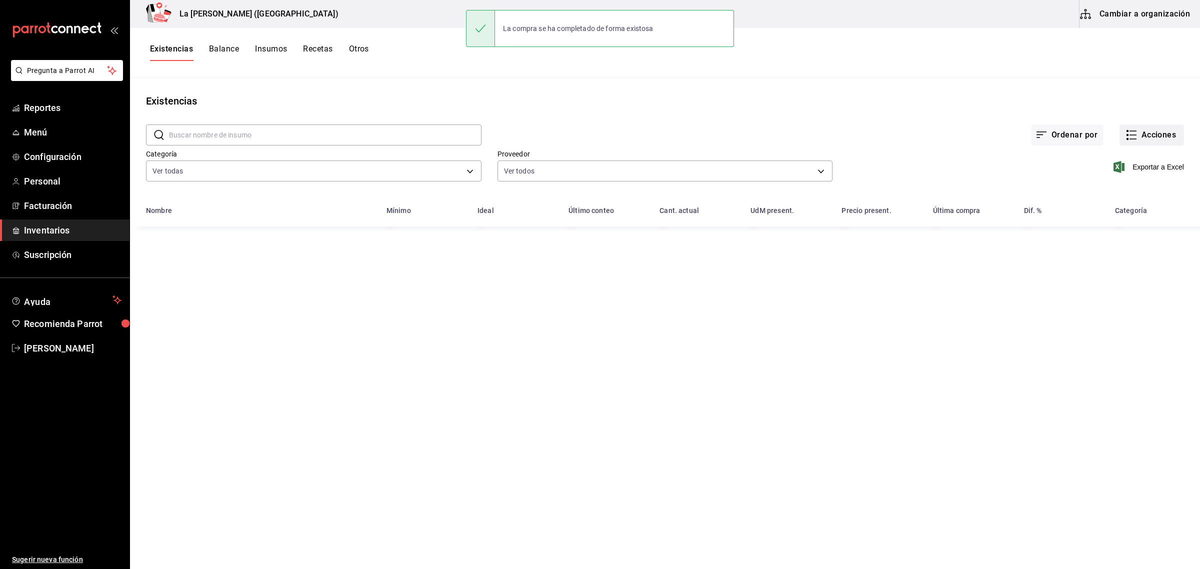
click at [1149, 132] on button "Acciones" at bounding box center [1152, 135] width 65 height 21
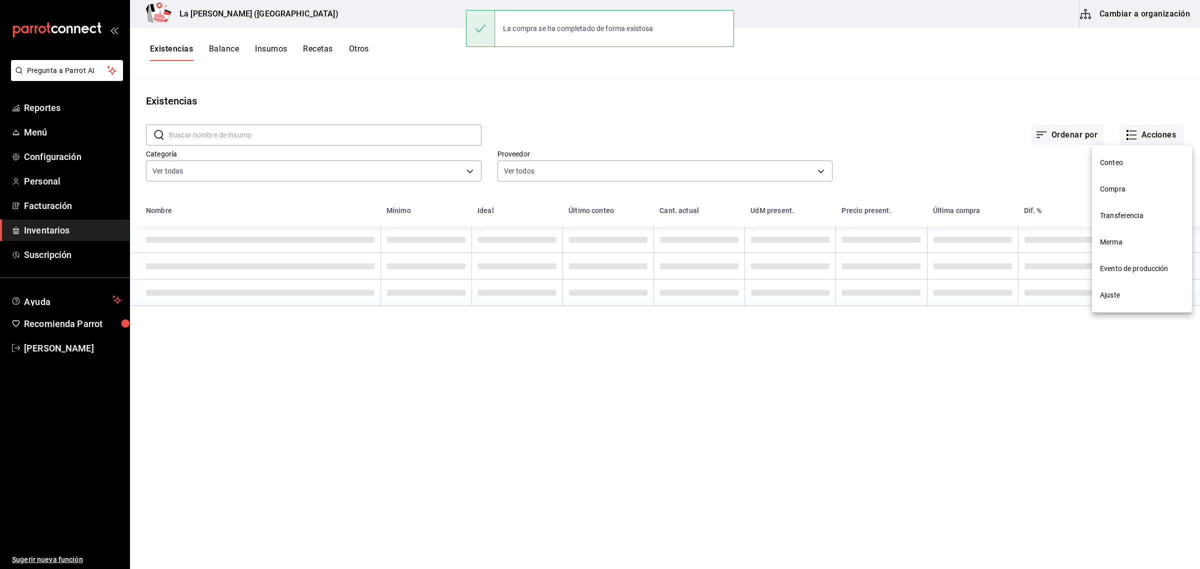
click at [1117, 190] on span "Compra" at bounding box center [1142, 189] width 84 height 11
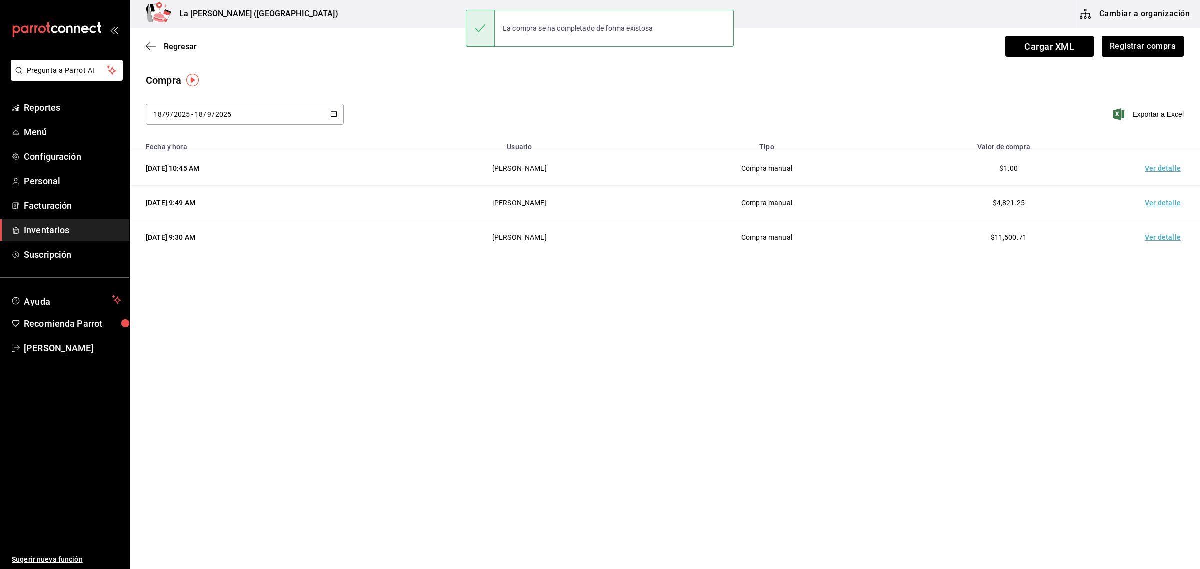
click at [1161, 173] on td "Ver detalle" at bounding box center [1165, 169] width 70 height 35
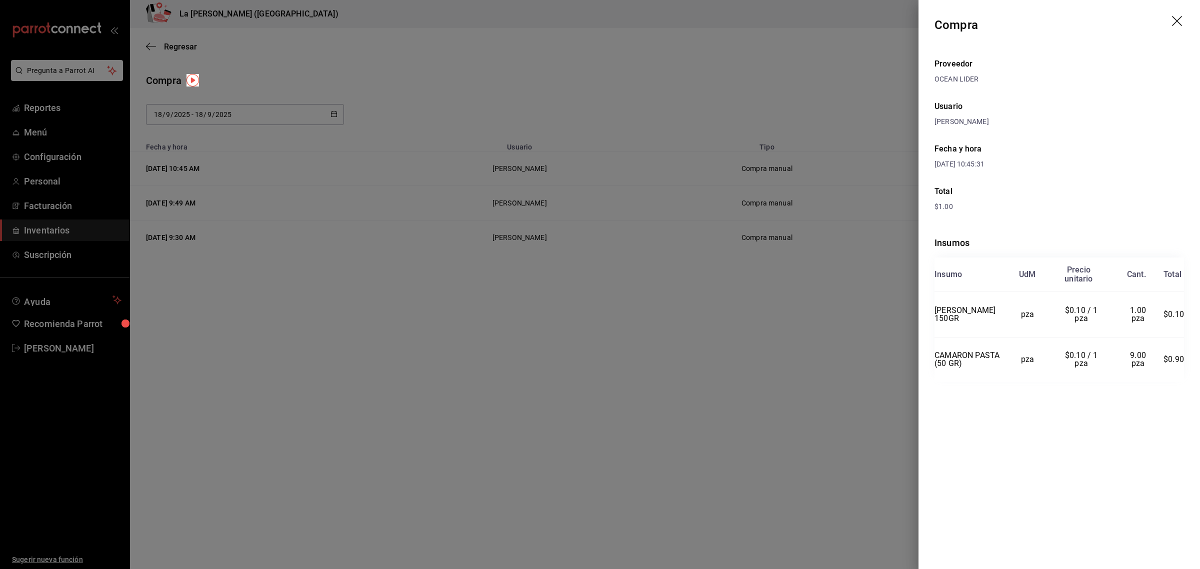
click at [1178, 14] on header "Compra" at bounding box center [1060, 25] width 282 height 50
click at [1178, 21] on icon "drag" at bounding box center [1178, 22] width 12 height 12
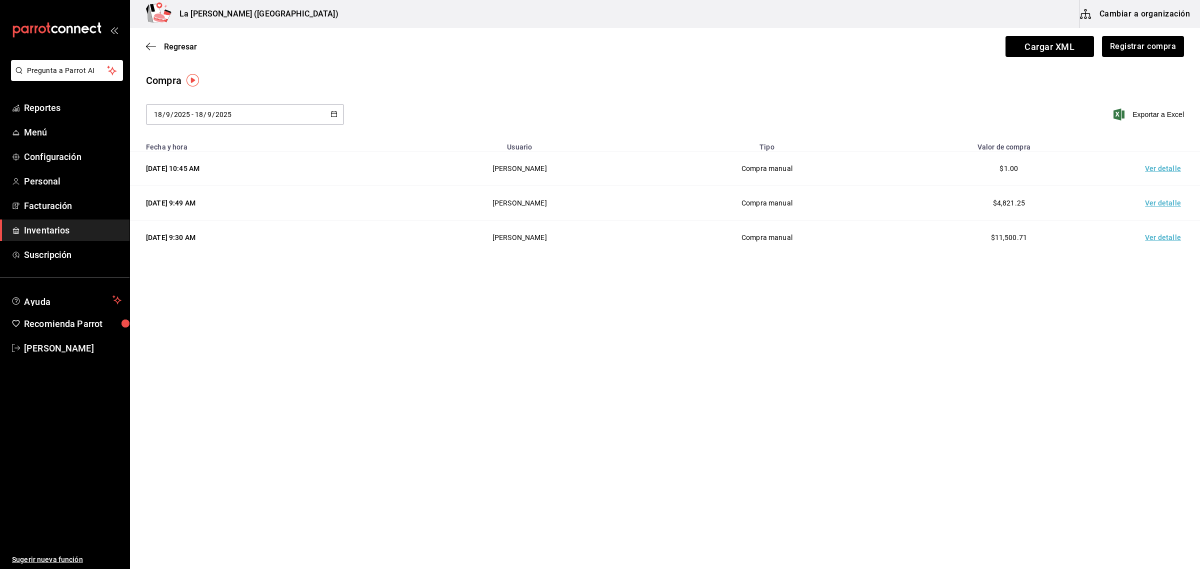
click at [38, 225] on span "Inventarios" at bounding box center [73, 231] width 98 height 14
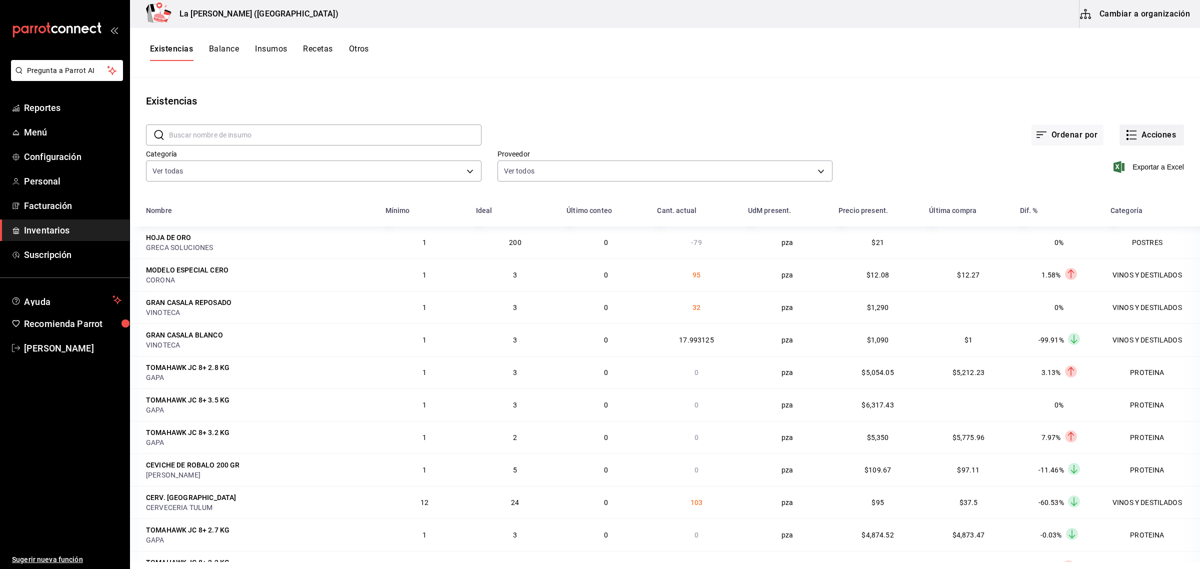
click at [1149, 134] on button "Acciones" at bounding box center [1152, 135] width 65 height 21
click at [1132, 247] on span "Merma" at bounding box center [1142, 242] width 84 height 11
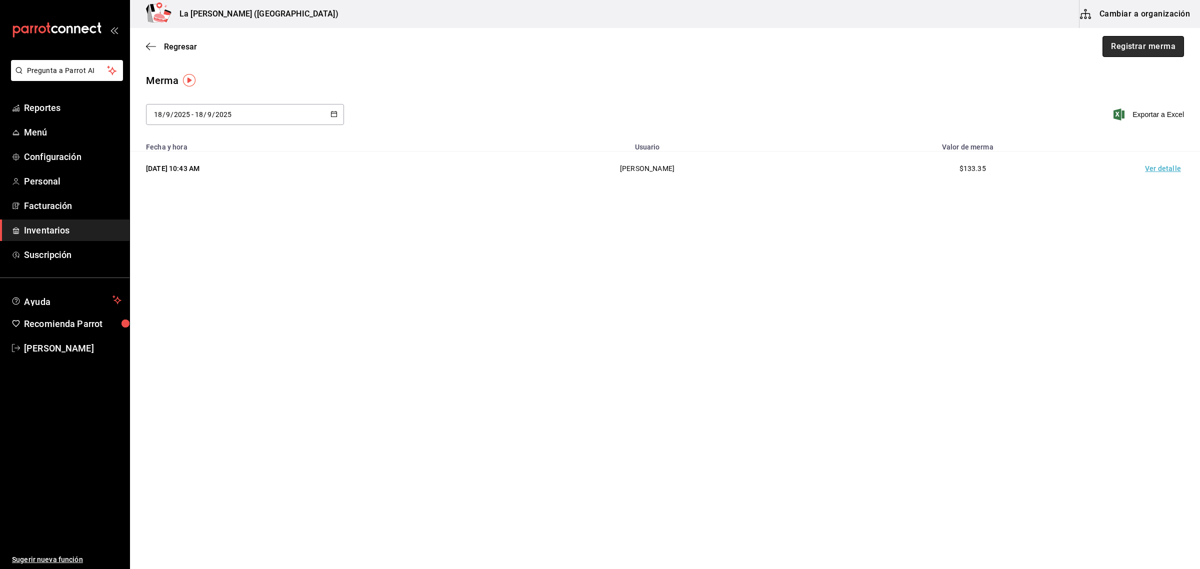
click at [1168, 41] on button "Registrar merma" at bounding box center [1144, 46] width 82 height 21
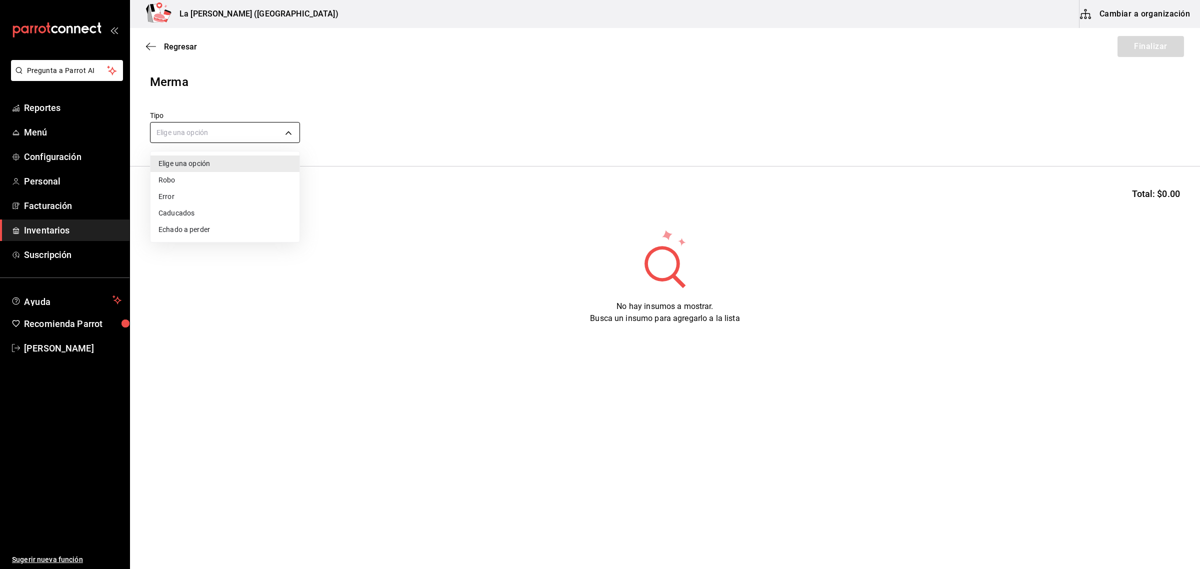
click at [279, 130] on body "Pregunta a Parrot AI Reportes Menú Configuración Personal Facturación Inventari…" at bounding box center [600, 256] width 1200 height 513
click at [218, 201] on li "Error" at bounding box center [225, 197] width 149 height 17
type input "ERROR"
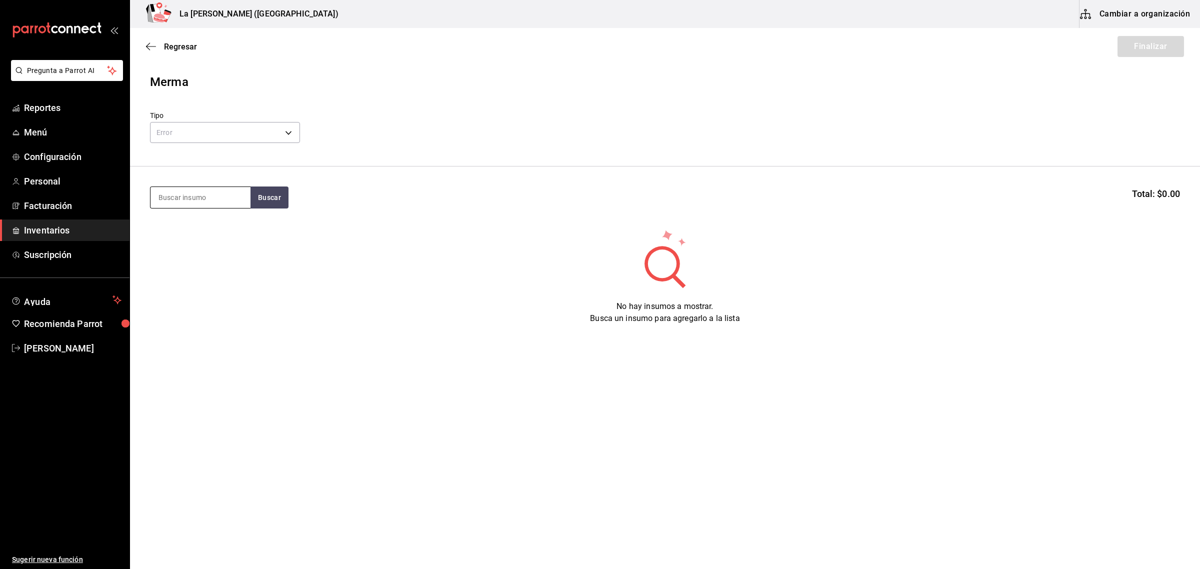
click at [218, 200] on input at bounding box center [201, 197] width 100 height 21
type input "TOTO"
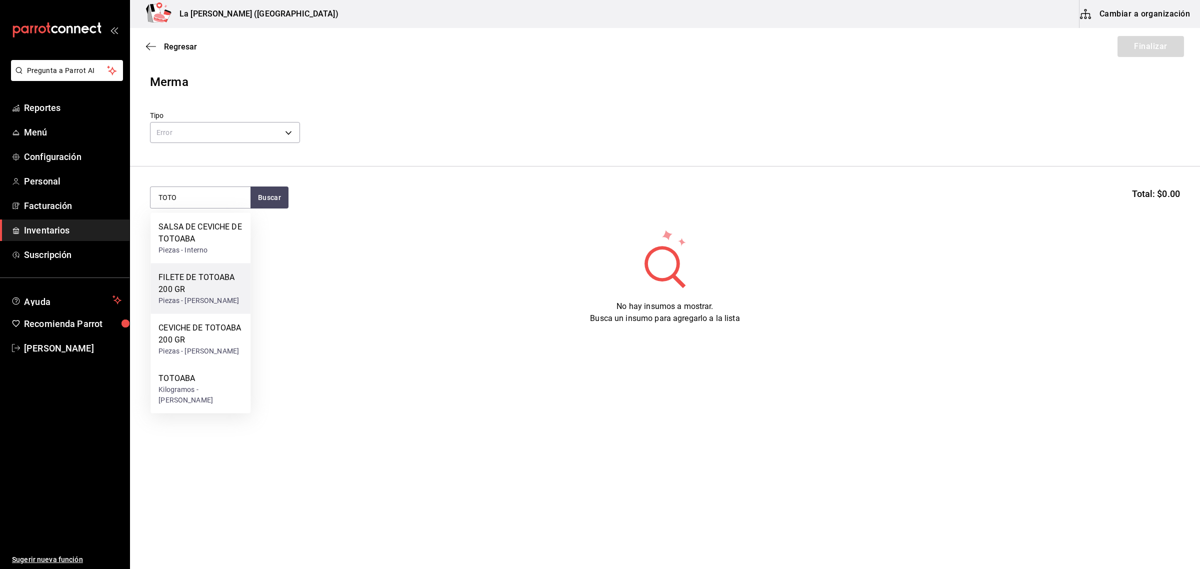
click at [219, 283] on div "FILETE DE TOTOABA 200 GR" at bounding box center [201, 284] width 84 height 24
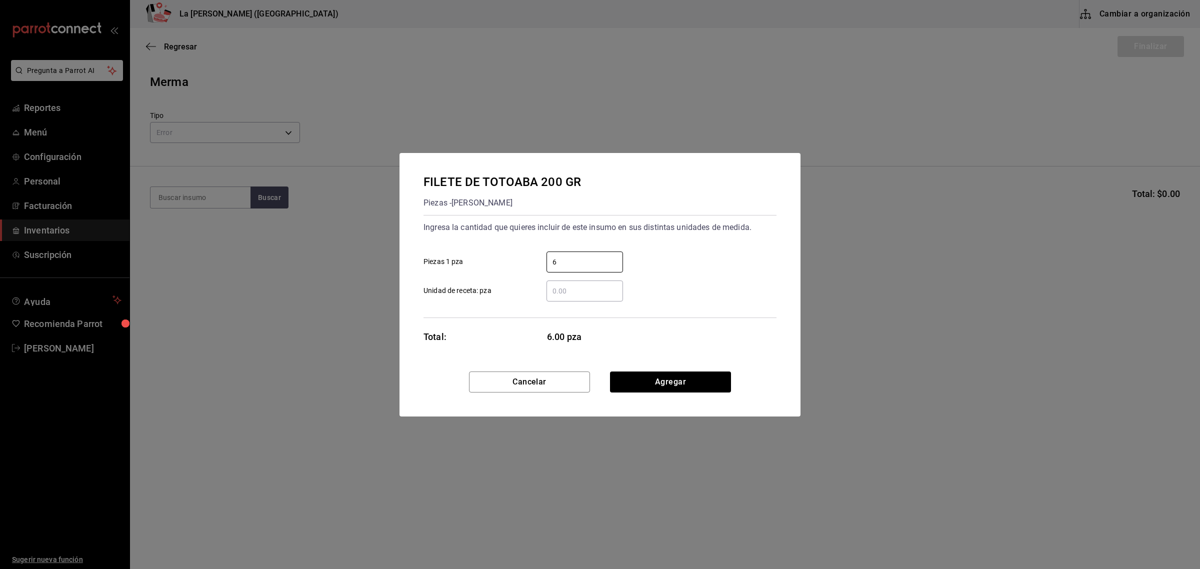
type input "6"
click button "Agregar" at bounding box center [670, 382] width 121 height 21
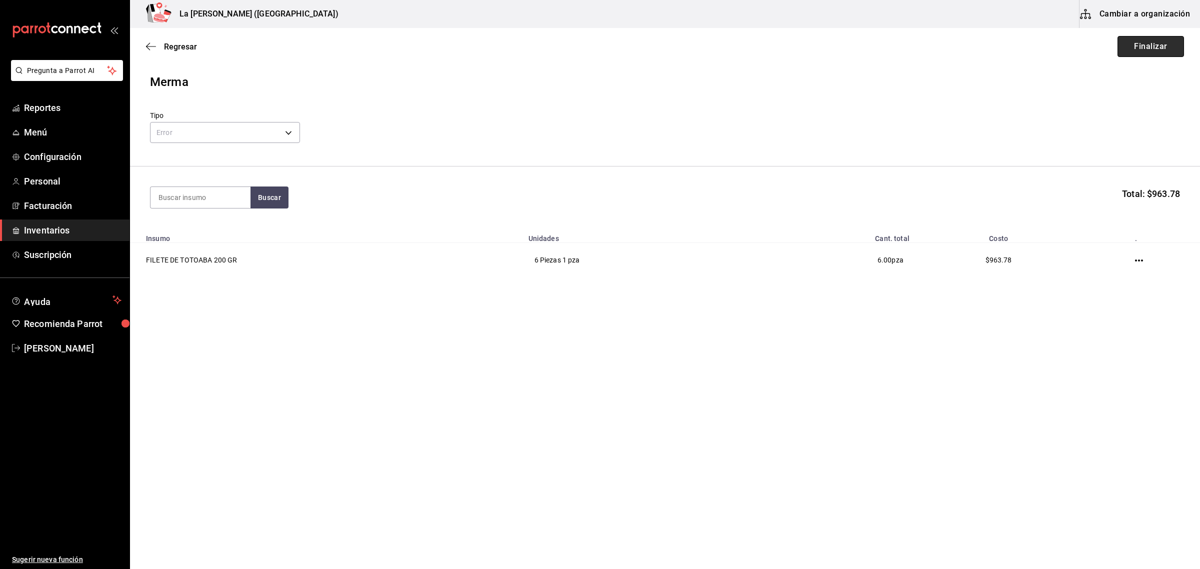
click at [1153, 48] on button "Finalizar" at bounding box center [1151, 46] width 67 height 21
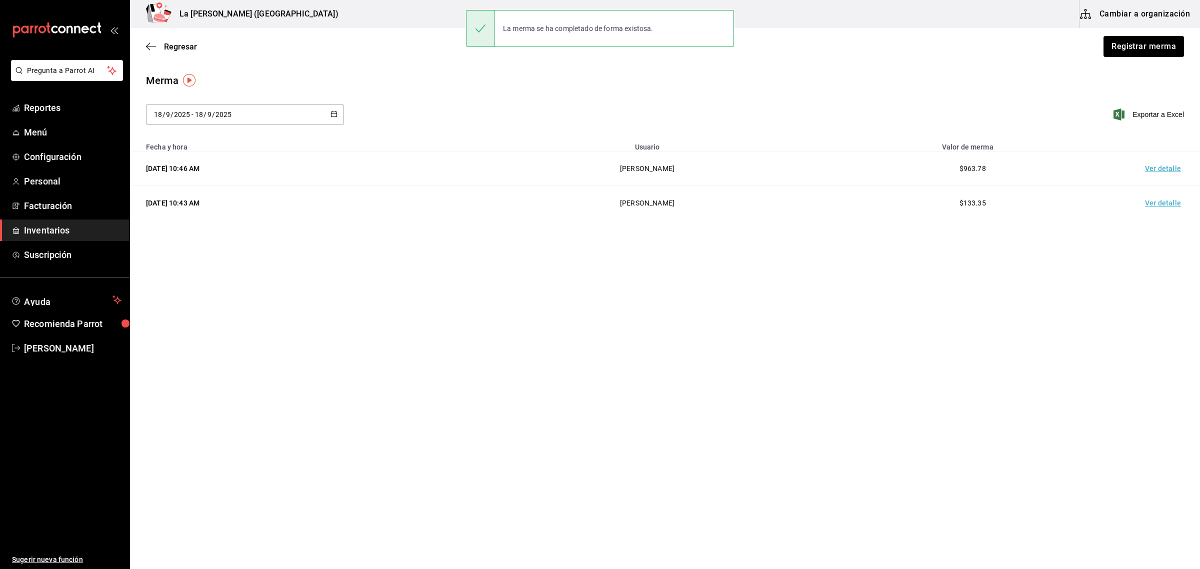
click at [1151, 164] on td "Ver detalle" at bounding box center [1165, 169] width 70 height 35
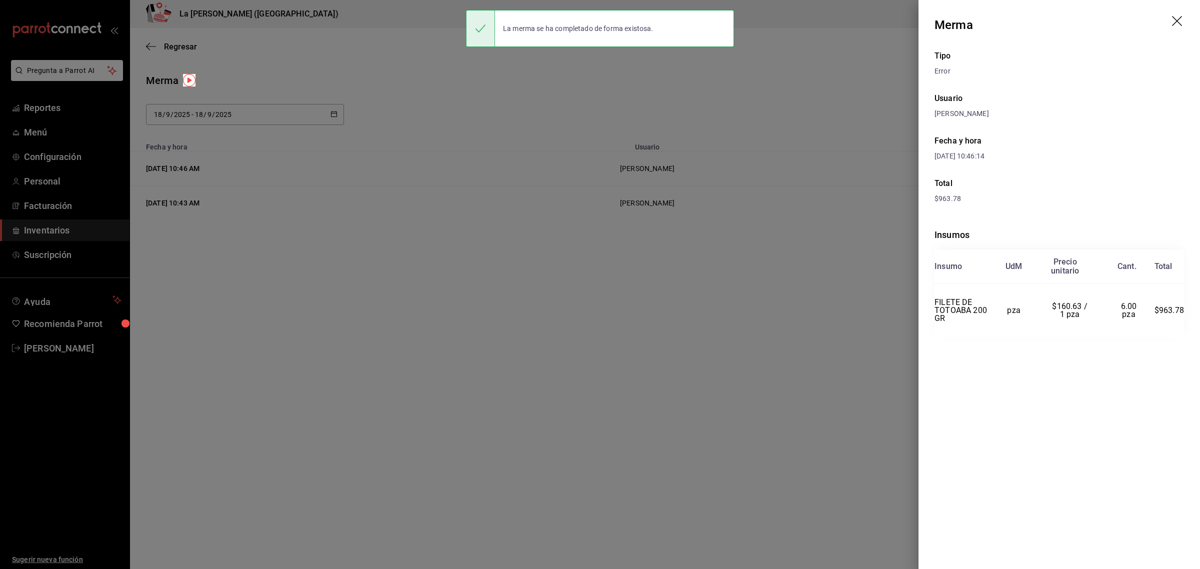
click at [1173, 18] on icon "drag" at bounding box center [1178, 22] width 12 height 12
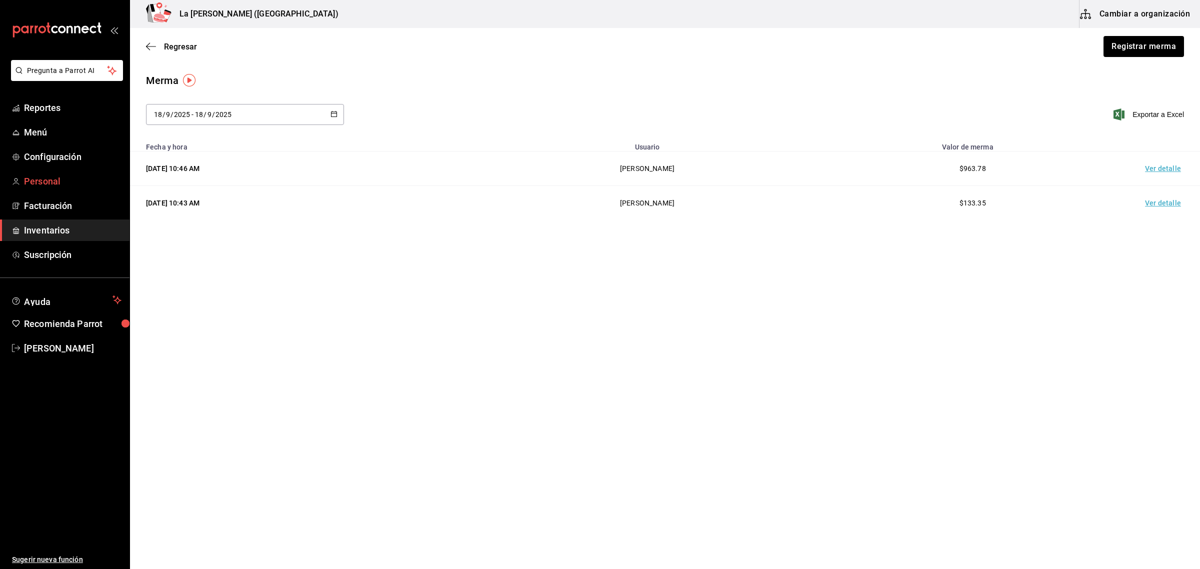
drag, startPoint x: 49, startPoint y: 231, endPoint x: 121, endPoint y: 184, distance: 85.7
click at [49, 231] on span "Inventarios" at bounding box center [73, 231] width 98 height 14
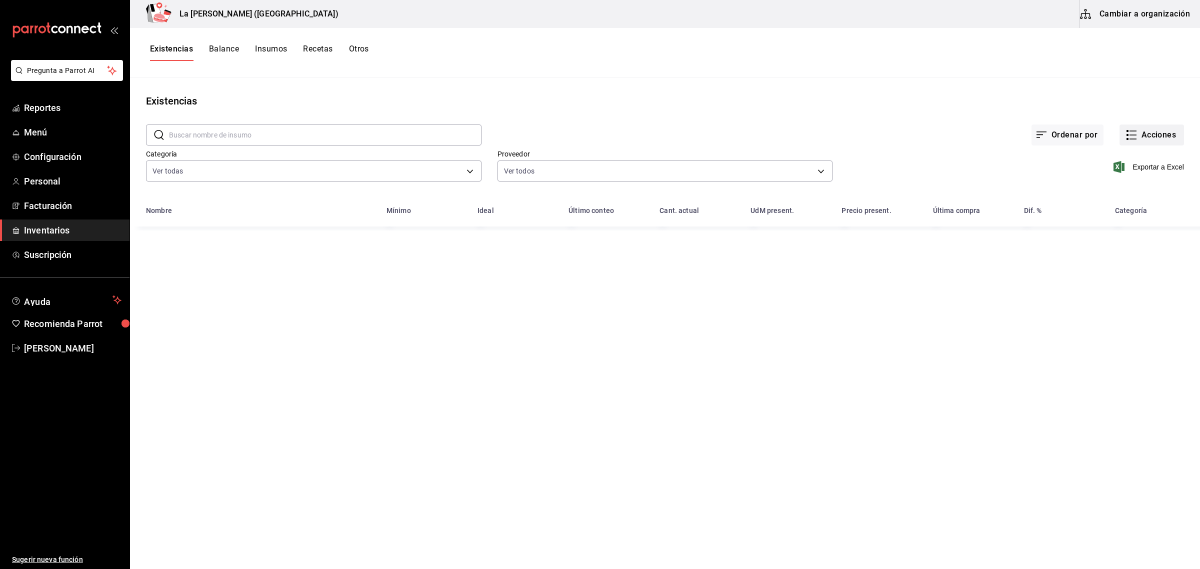
click at [1144, 130] on button "Acciones" at bounding box center [1152, 135] width 65 height 21
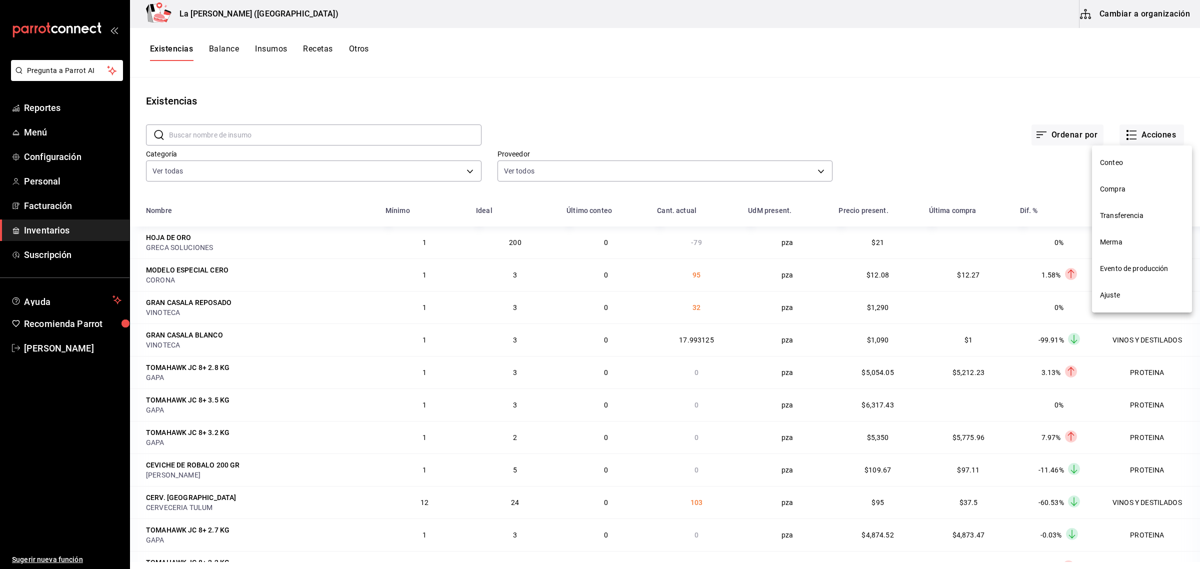
click at [1126, 196] on li "Compra" at bounding box center [1142, 189] width 100 height 27
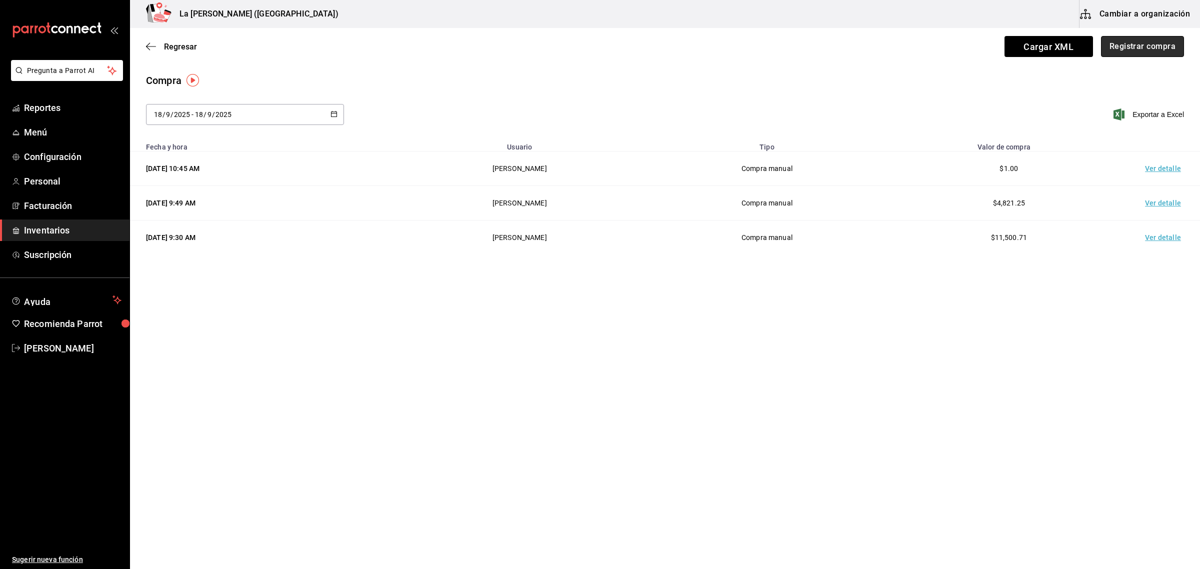
click at [1148, 48] on button "Registrar compra" at bounding box center [1142, 46] width 83 height 21
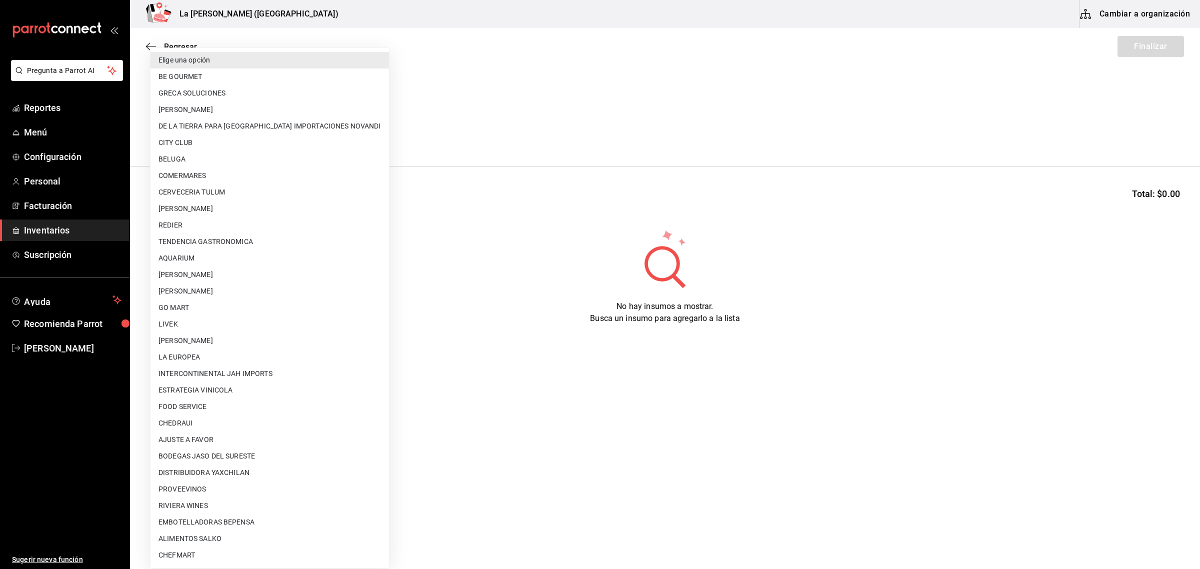
click at [269, 133] on body "Pregunta a Parrot AI Reportes Menú Configuración Personal Facturación Inventari…" at bounding box center [600, 256] width 1200 height 513
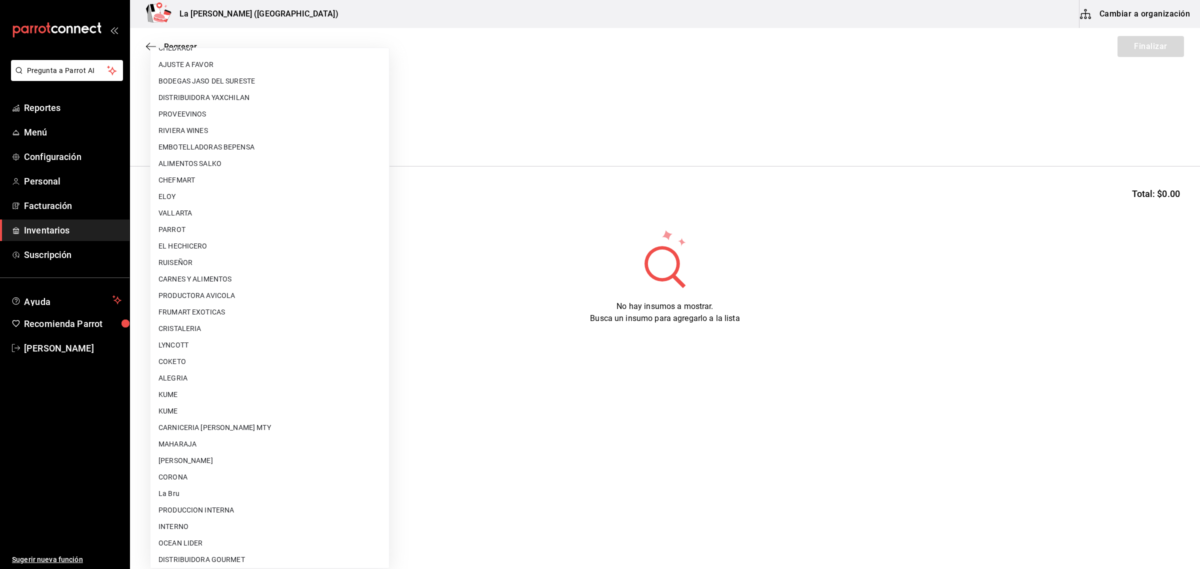
scroll to position [593, 0]
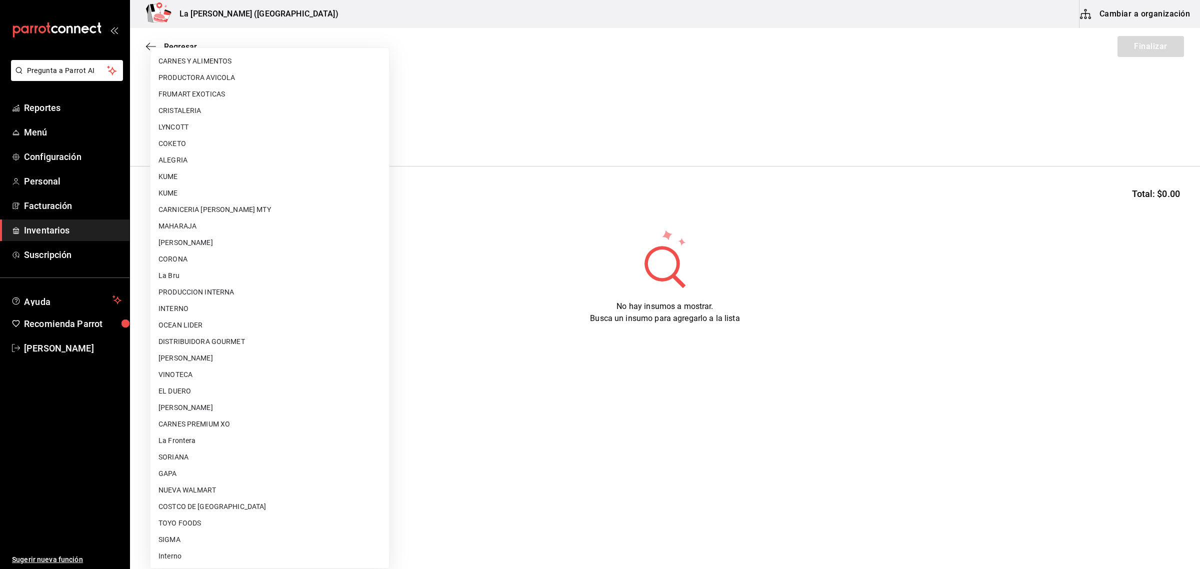
click at [256, 409] on li "[PERSON_NAME]" at bounding box center [270, 408] width 239 height 17
type input "315b81d5-d420-441a-a150-3d316ba9d60a"
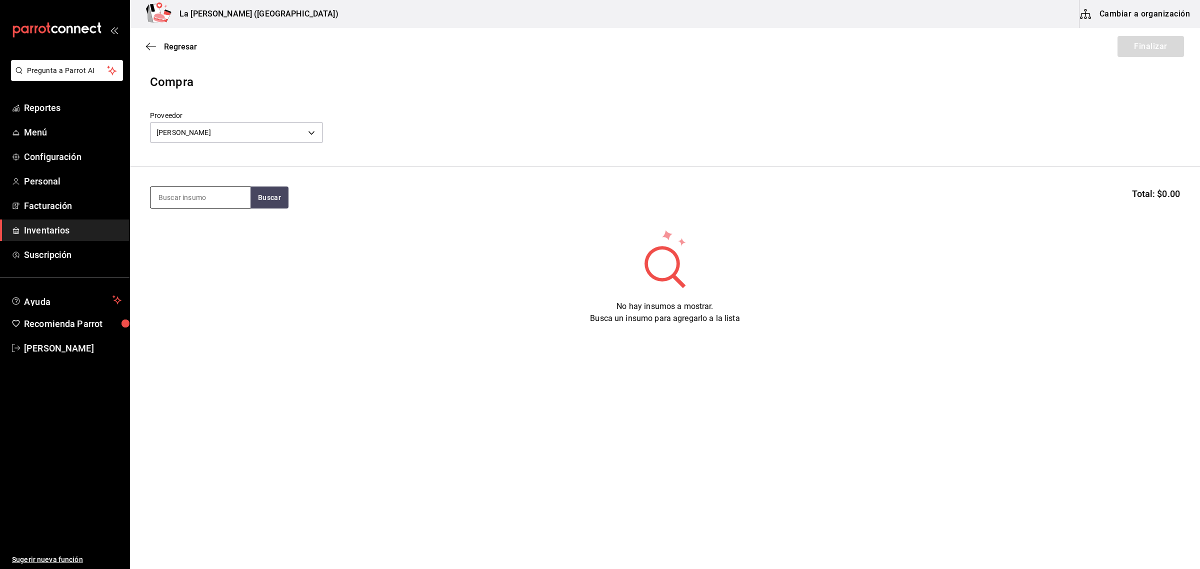
click at [229, 200] on input at bounding box center [201, 197] width 100 height 21
type input "TOTO"
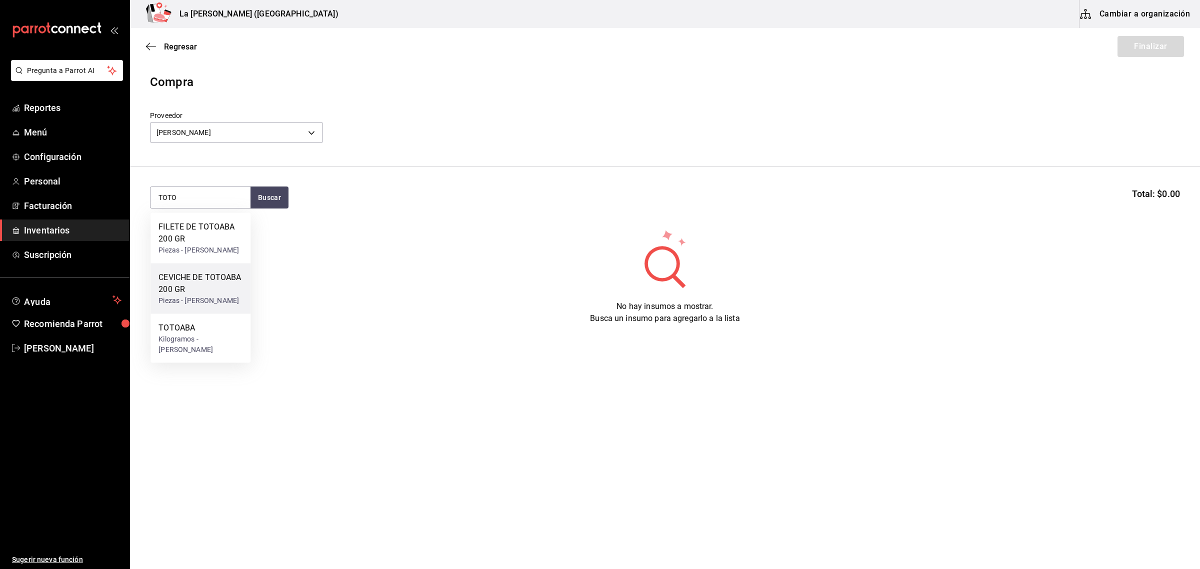
click at [212, 293] on div "CEVICHE DE TOTOABA 200 GR" at bounding box center [201, 284] width 84 height 24
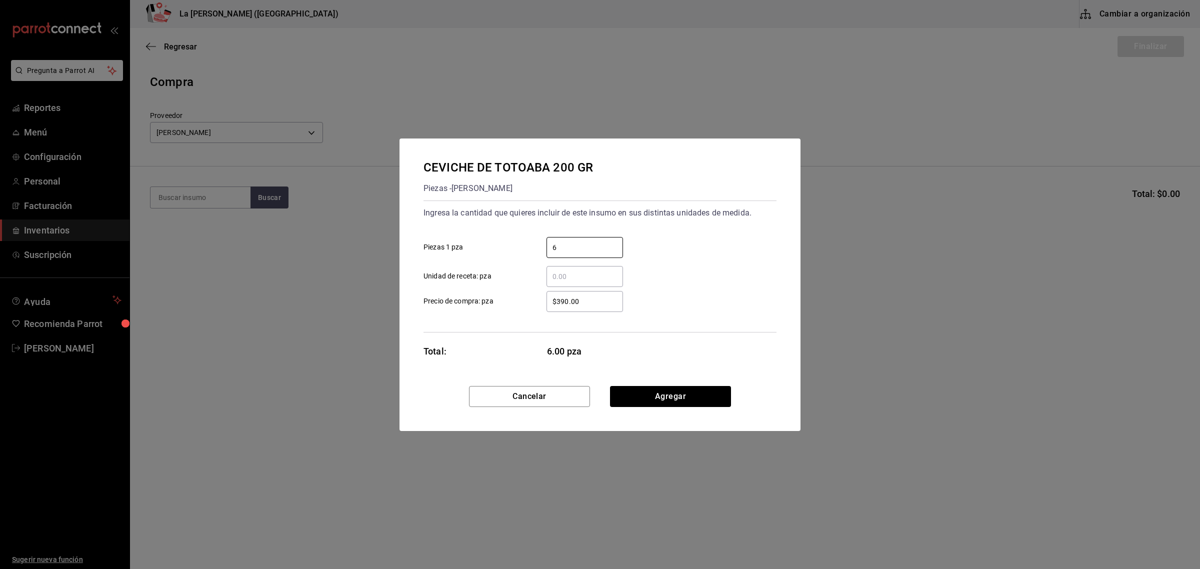
type input "6"
type input "$0.1"
click button "Agregar" at bounding box center [670, 396] width 121 height 21
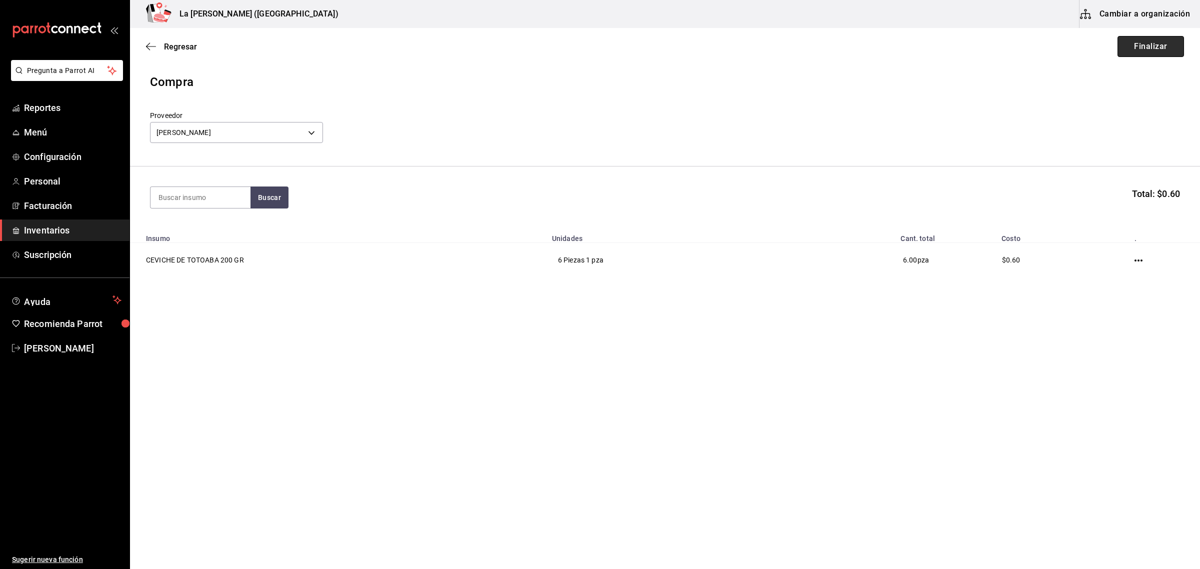
click at [1154, 53] on button "Finalizar" at bounding box center [1151, 46] width 67 height 21
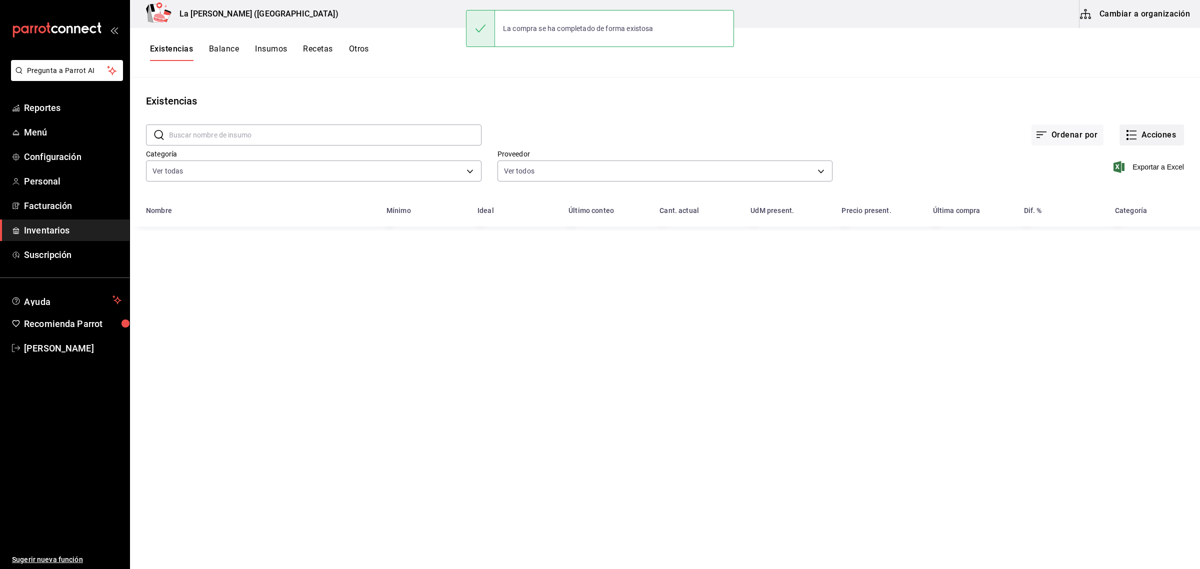
click at [1164, 139] on button "Acciones" at bounding box center [1152, 135] width 65 height 21
click at [1134, 184] on span "Compra" at bounding box center [1142, 189] width 84 height 11
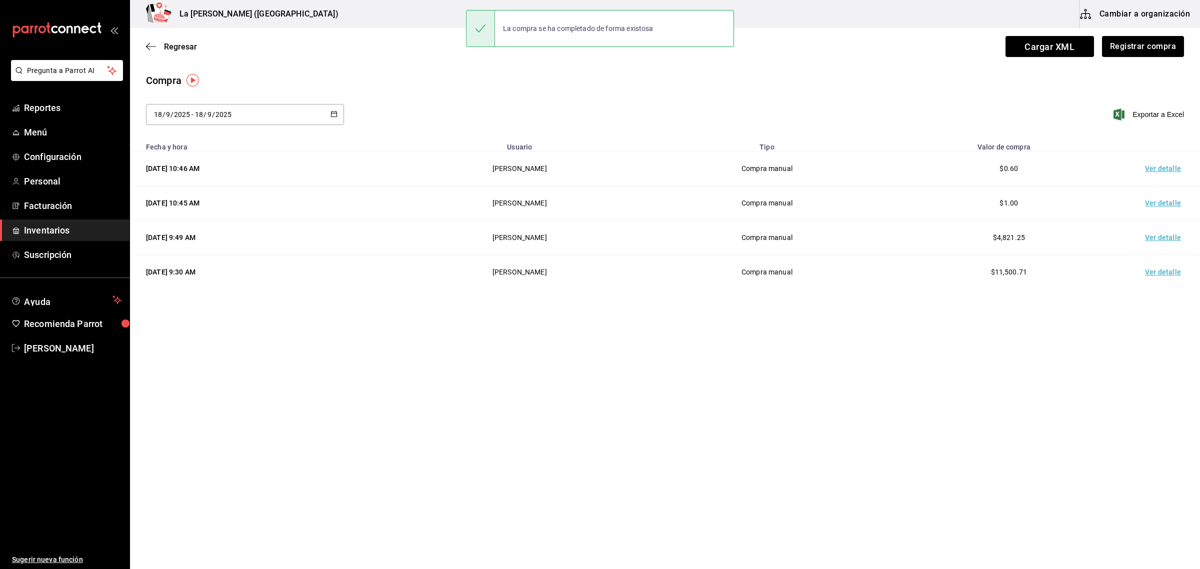
click at [1169, 166] on td "Ver detalle" at bounding box center [1165, 169] width 70 height 35
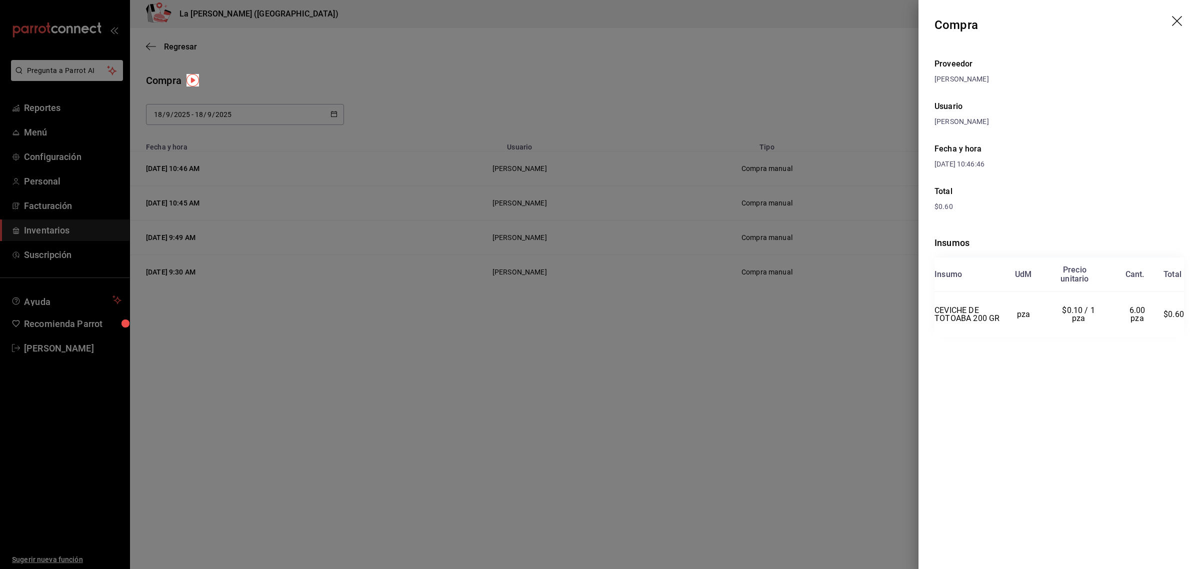
click at [1188, 18] on header "Compra" at bounding box center [1060, 25] width 282 height 50
click at [1186, 18] on header "Compra" at bounding box center [1060, 25] width 282 height 50
click at [1173, 18] on icon "drag" at bounding box center [1178, 22] width 12 height 12
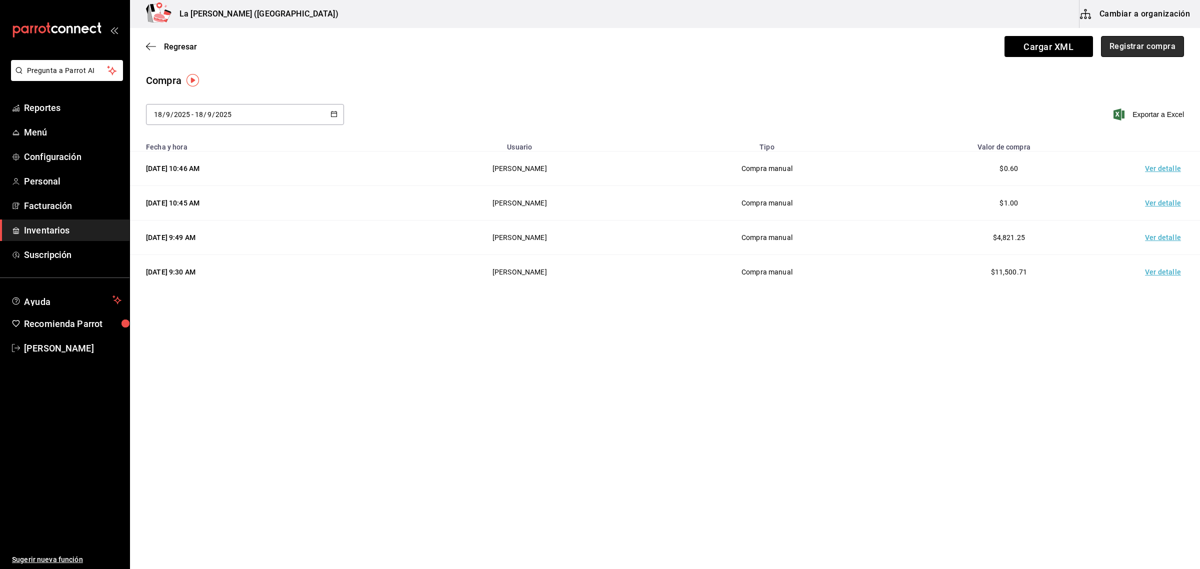
click at [1164, 46] on button "Registrar compra" at bounding box center [1142, 46] width 83 height 21
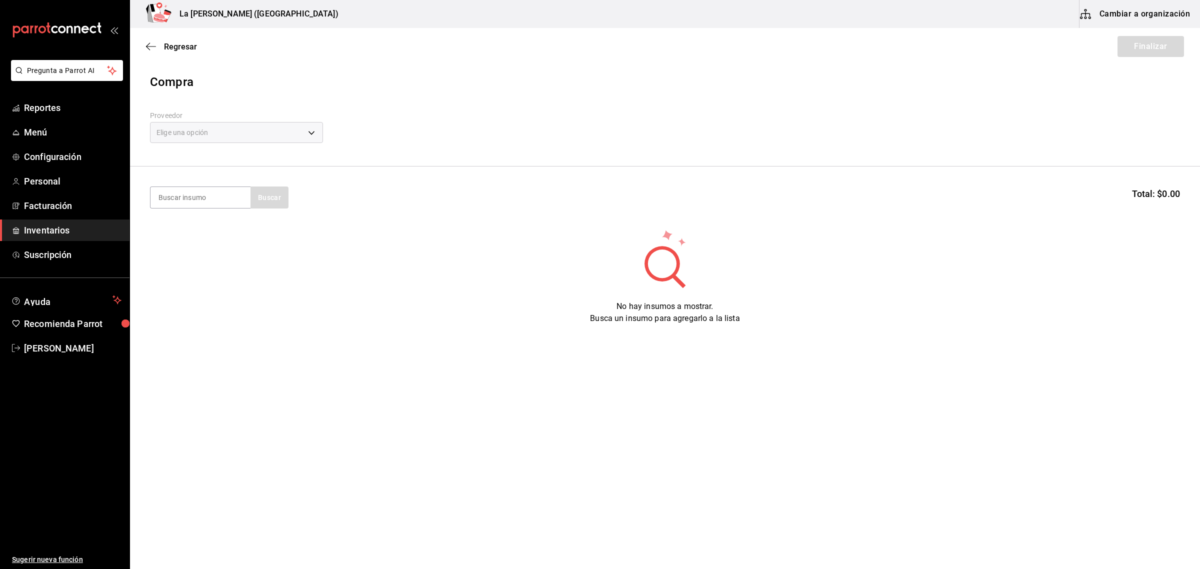
click at [288, 136] on div "Elige una opción" at bounding box center [236, 132] width 173 height 21
click at [289, 138] on div "Elige una opción" at bounding box center [236, 132] width 173 height 21
click at [284, 136] on body "Pregunta a Parrot AI Reportes Menú Configuración Personal Facturación Inventari…" at bounding box center [600, 256] width 1200 height 513
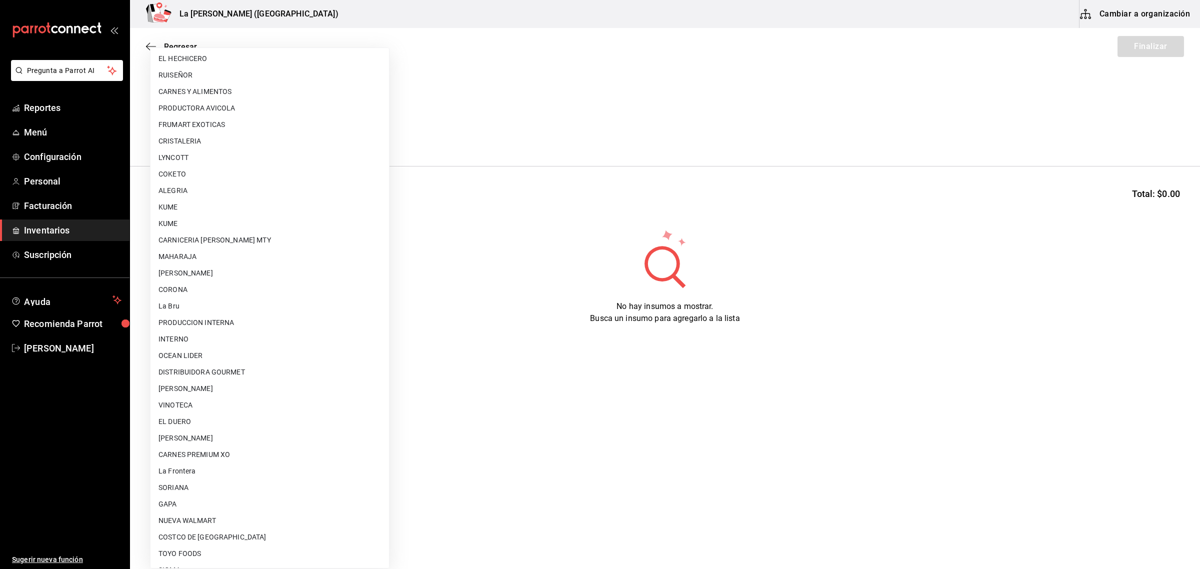
scroll to position [593, 0]
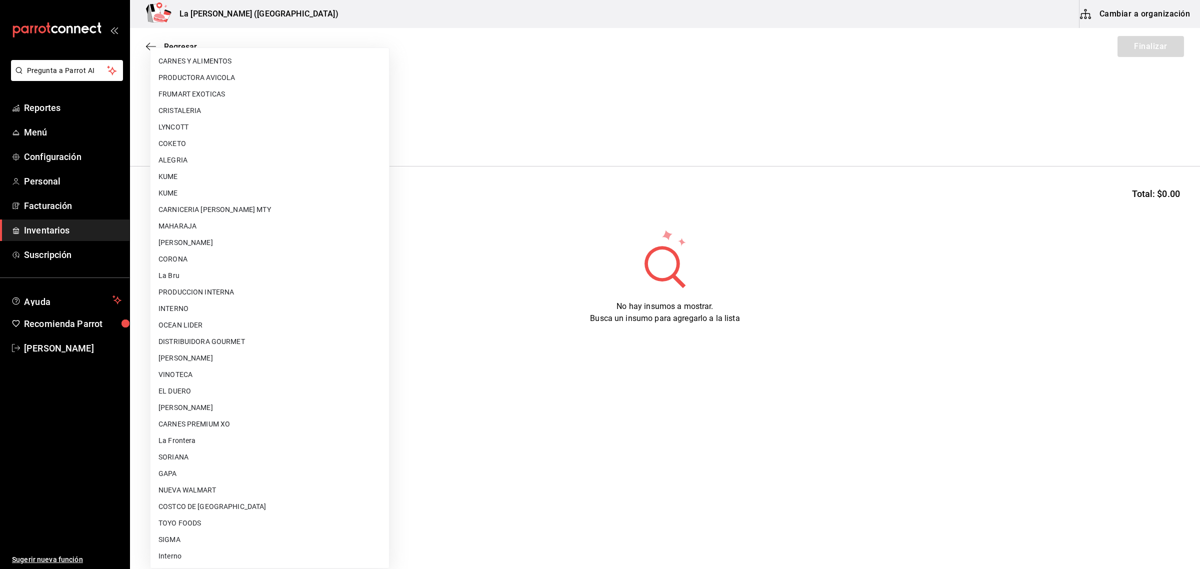
click at [258, 406] on li "[PERSON_NAME]" at bounding box center [270, 408] width 239 height 17
type input "315b81d5-d420-441a-a150-3d316ba9d60a"
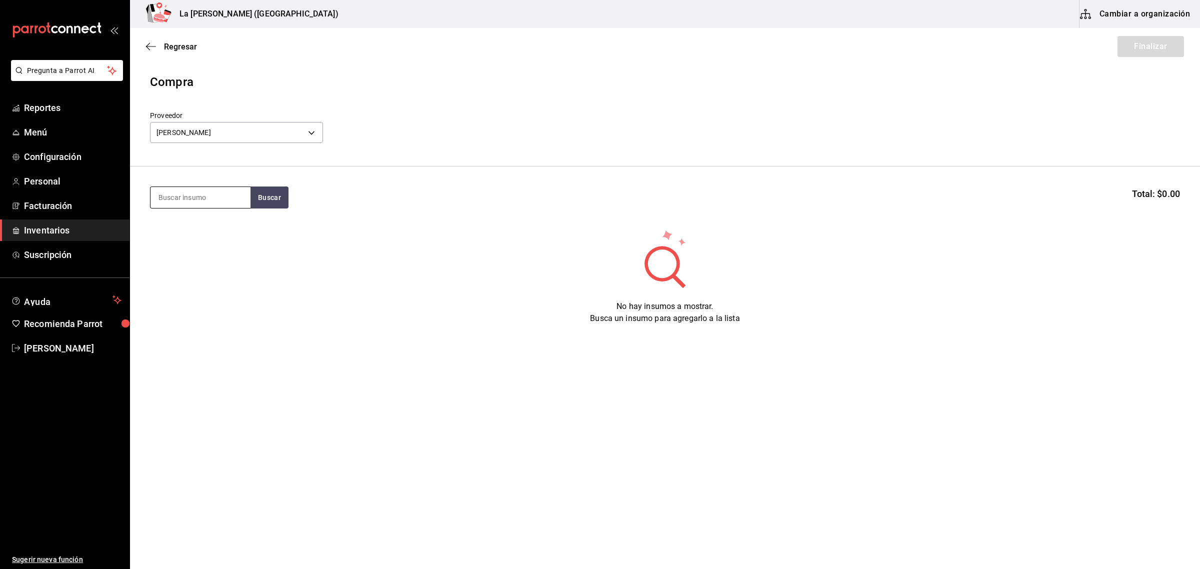
click at [231, 201] on input at bounding box center [201, 197] width 100 height 21
type input "TOTO"
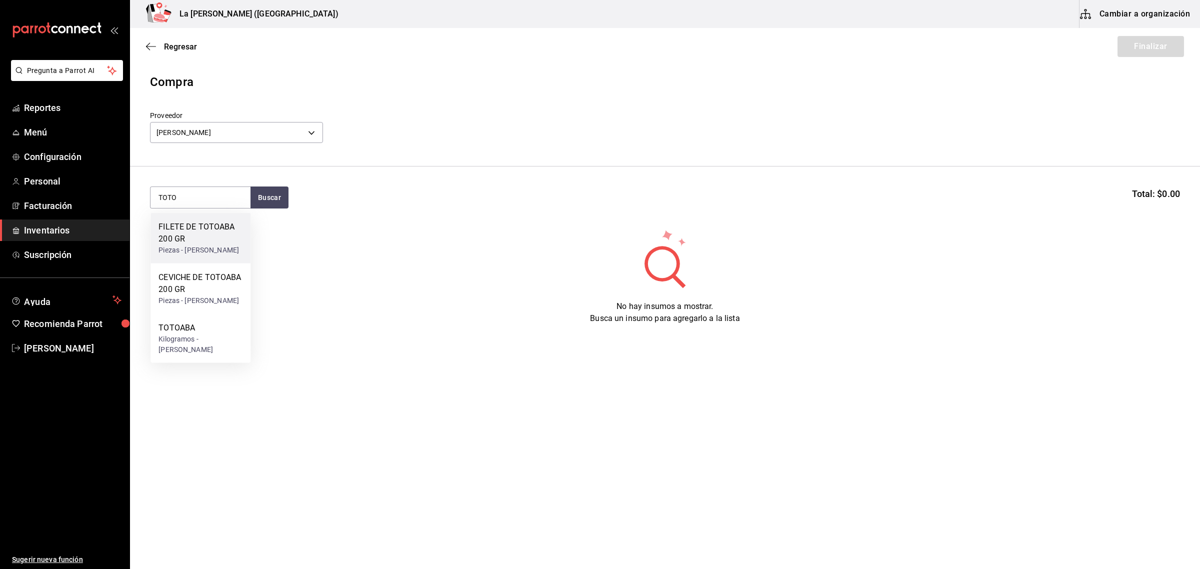
click at [226, 224] on div "FILETE DE TOTOABA 200 GR" at bounding box center [201, 233] width 84 height 24
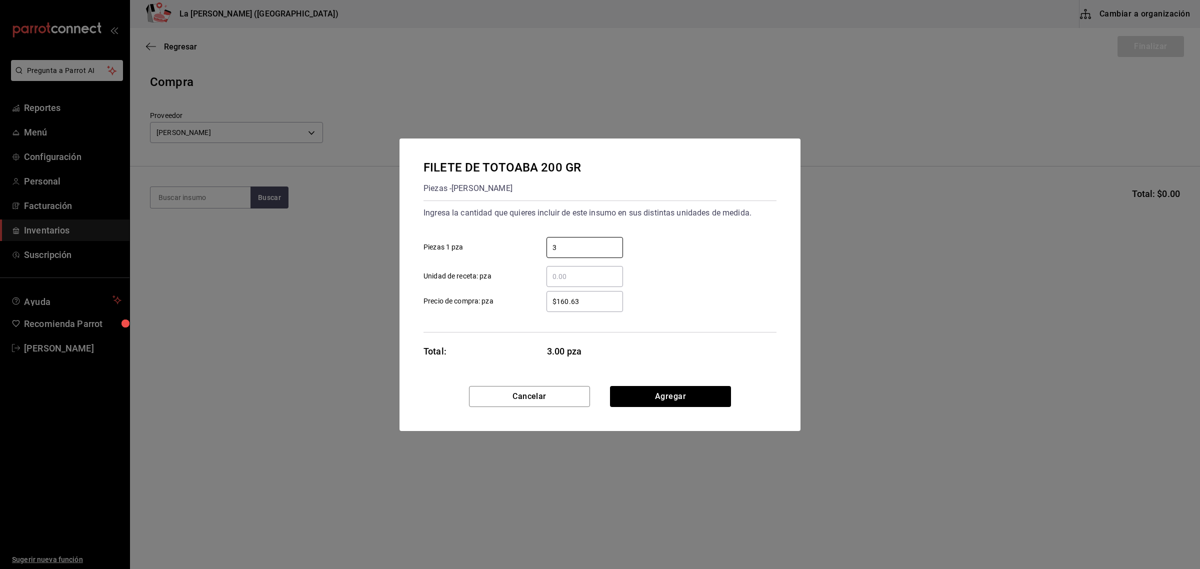
type input "3"
type input "$0.1"
click button "Agregar" at bounding box center [670, 396] width 121 height 21
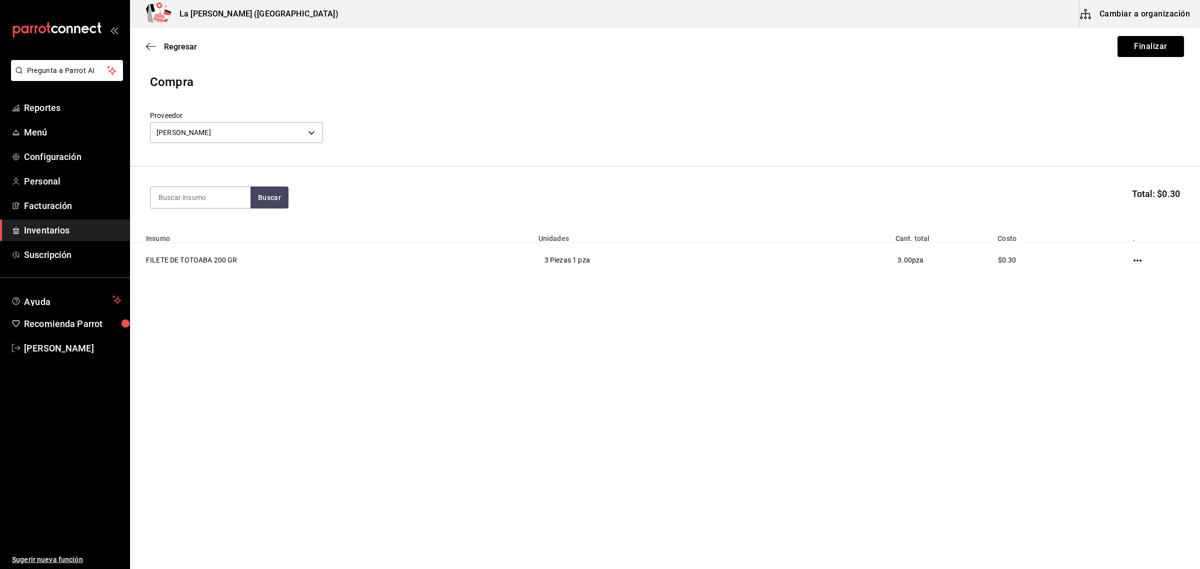
click at [1186, 53] on div "Regresar Finalizar" at bounding box center [665, 46] width 1070 height 37
click at [1168, 48] on button "Finalizar" at bounding box center [1151, 46] width 67 height 21
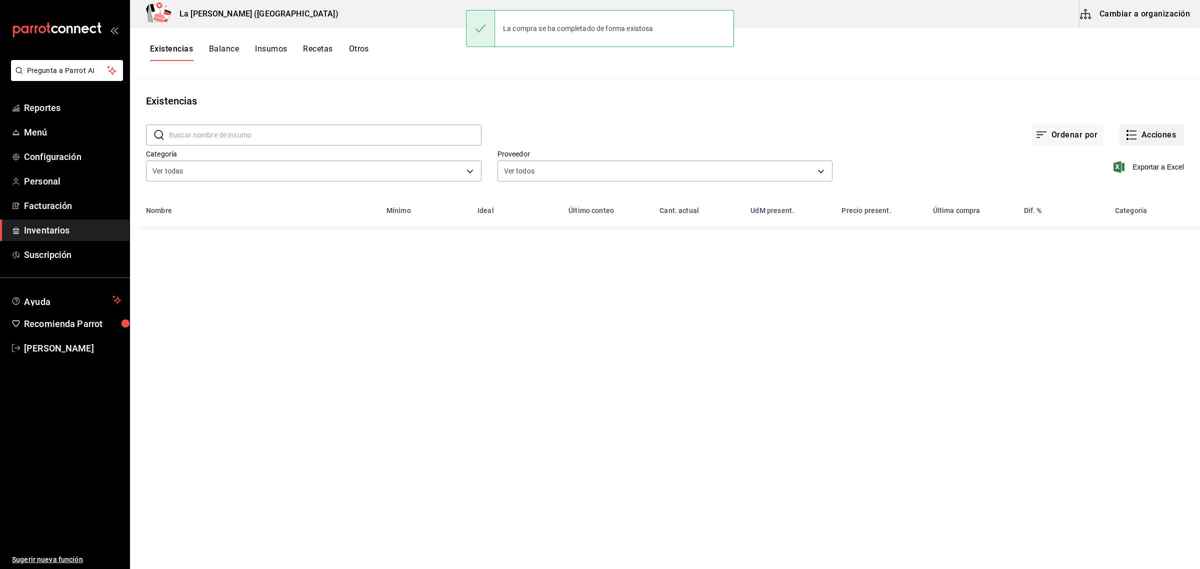
click at [1163, 134] on button "Acciones" at bounding box center [1152, 135] width 65 height 21
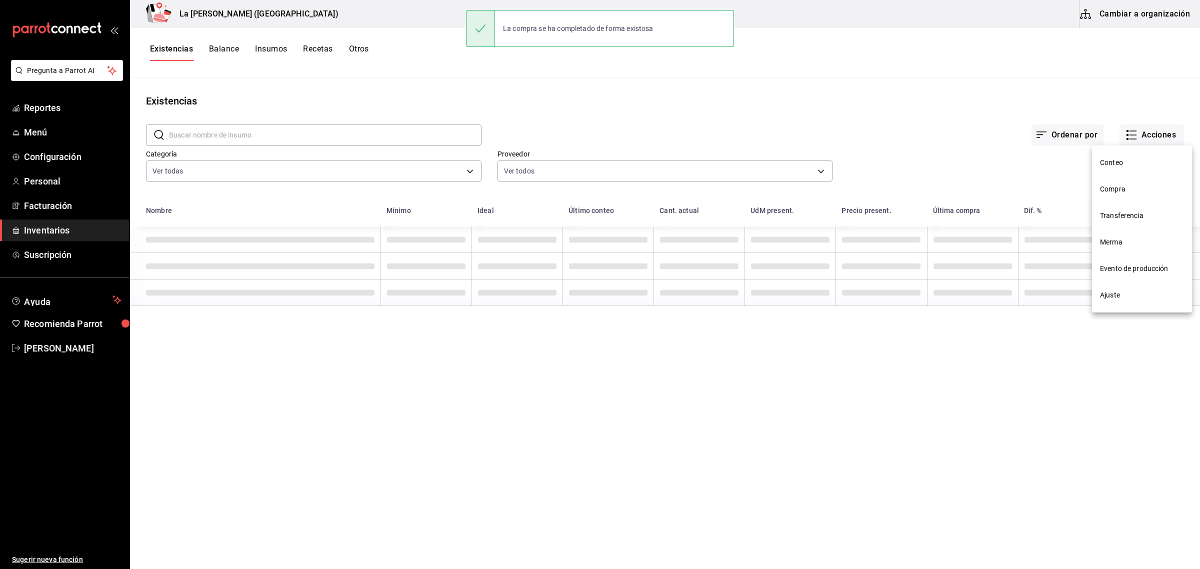
click at [1118, 190] on span "Compra" at bounding box center [1142, 189] width 84 height 11
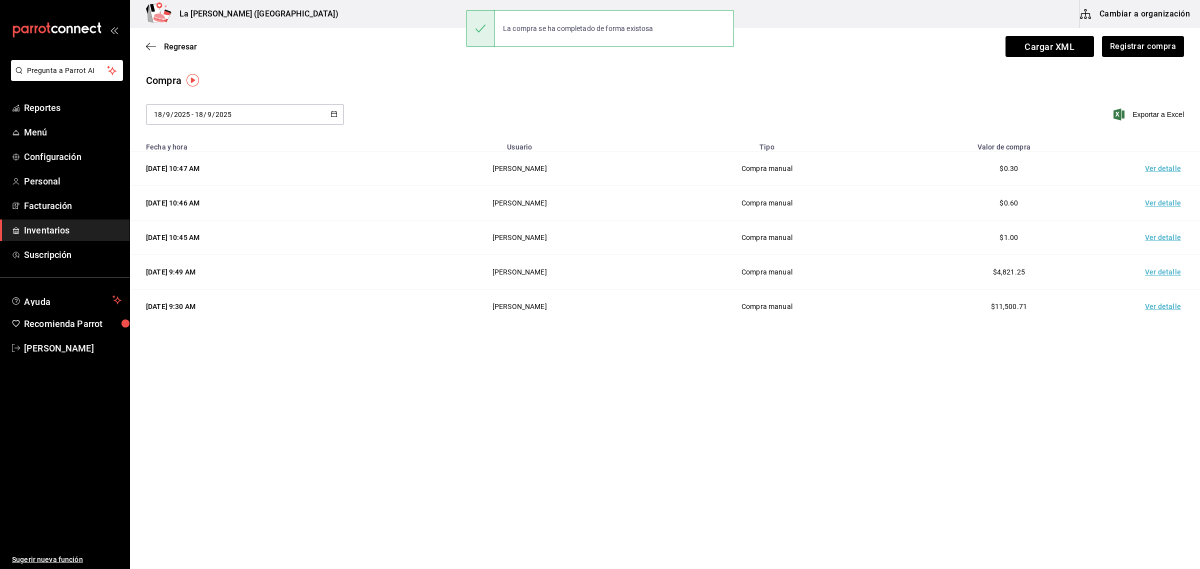
click at [1159, 168] on td "Ver detalle" at bounding box center [1165, 169] width 70 height 35
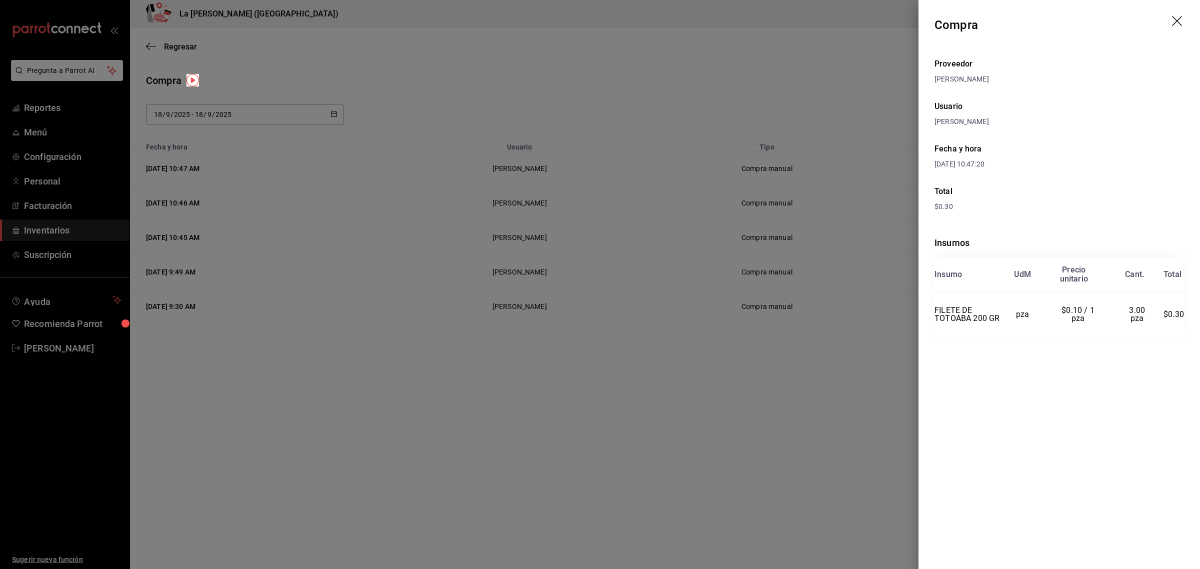
click at [1177, 16] on icon "drag" at bounding box center [1178, 22] width 12 height 12
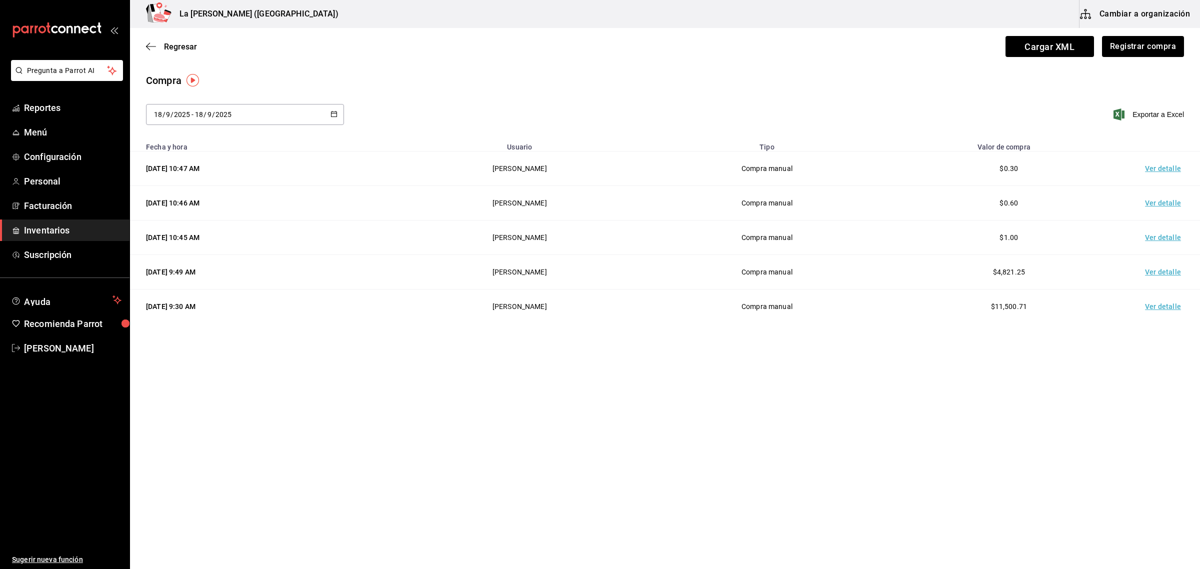
click at [24, 231] on link "Inventarios" at bounding box center [65, 231] width 130 height 22
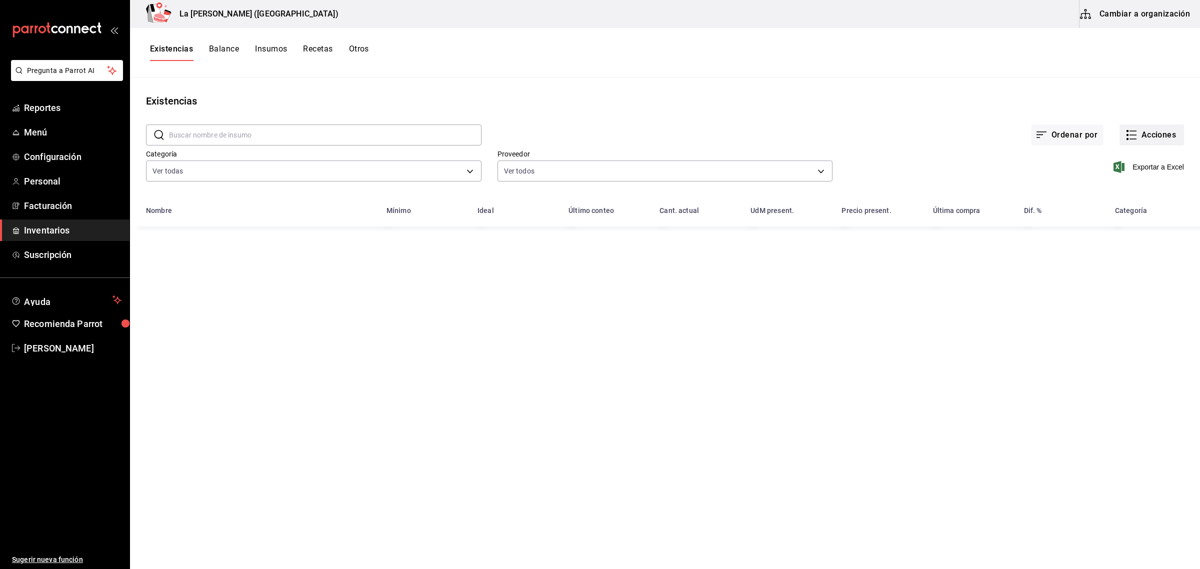
click at [1157, 139] on button "Acciones" at bounding box center [1152, 135] width 65 height 21
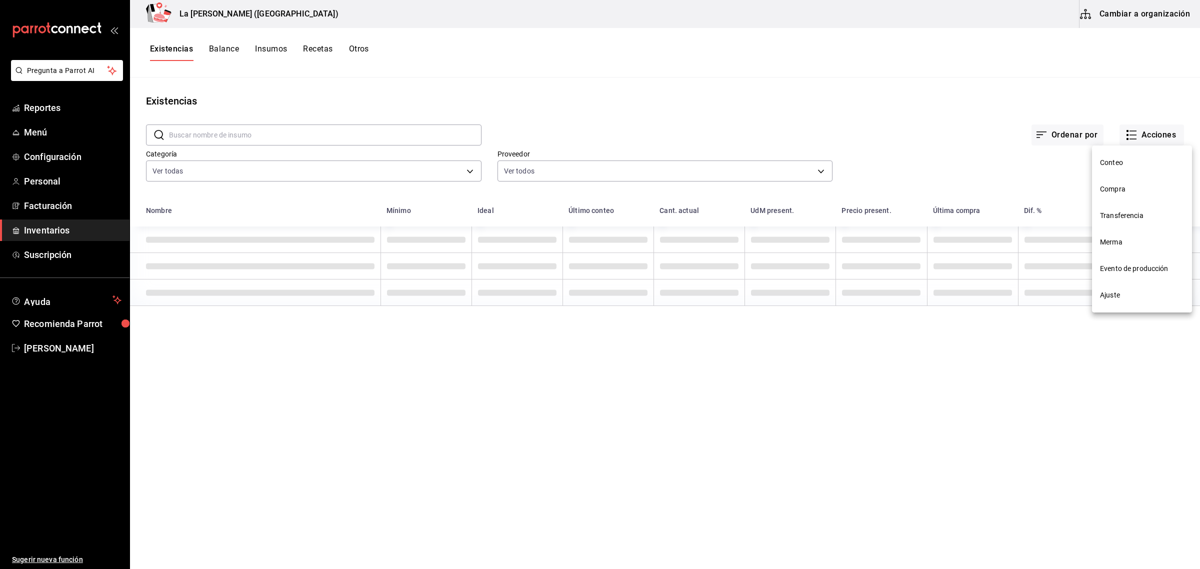
click at [1124, 181] on li "Compra" at bounding box center [1142, 189] width 100 height 27
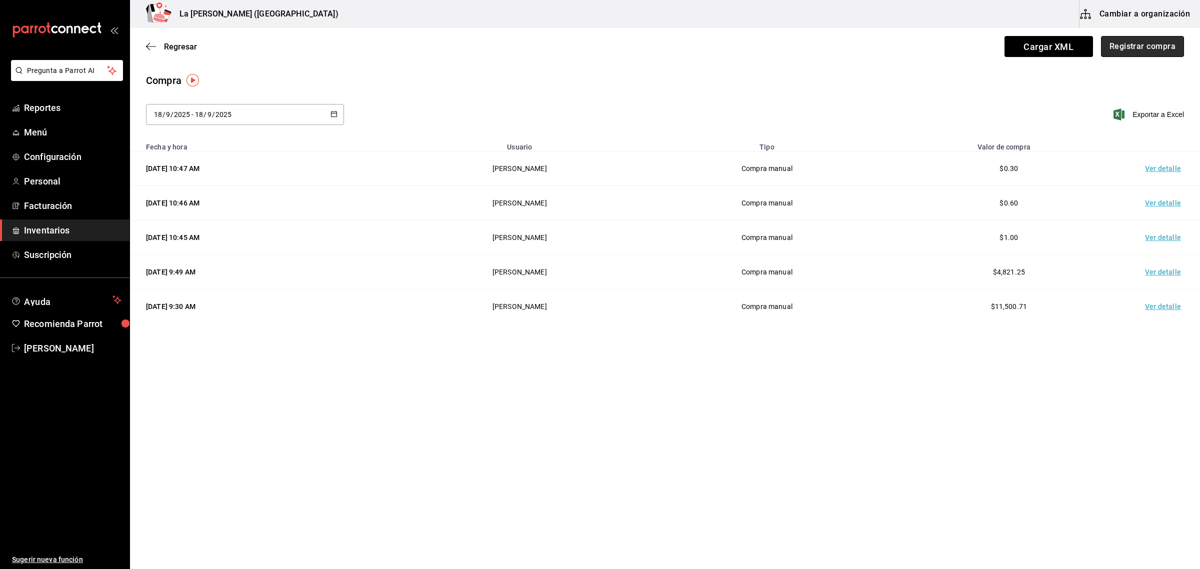
click at [1137, 50] on button "Registrar compra" at bounding box center [1142, 46] width 83 height 21
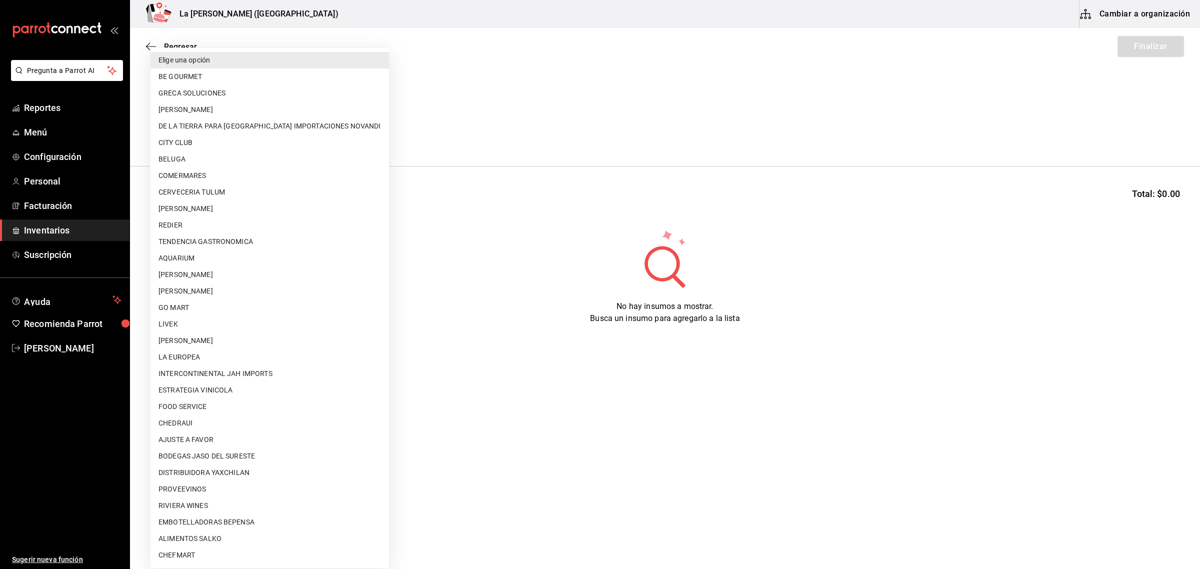
click at [317, 132] on body "Pregunta a Parrot AI Reportes Menú Configuración Personal Facturación Inventari…" at bounding box center [600, 256] width 1200 height 513
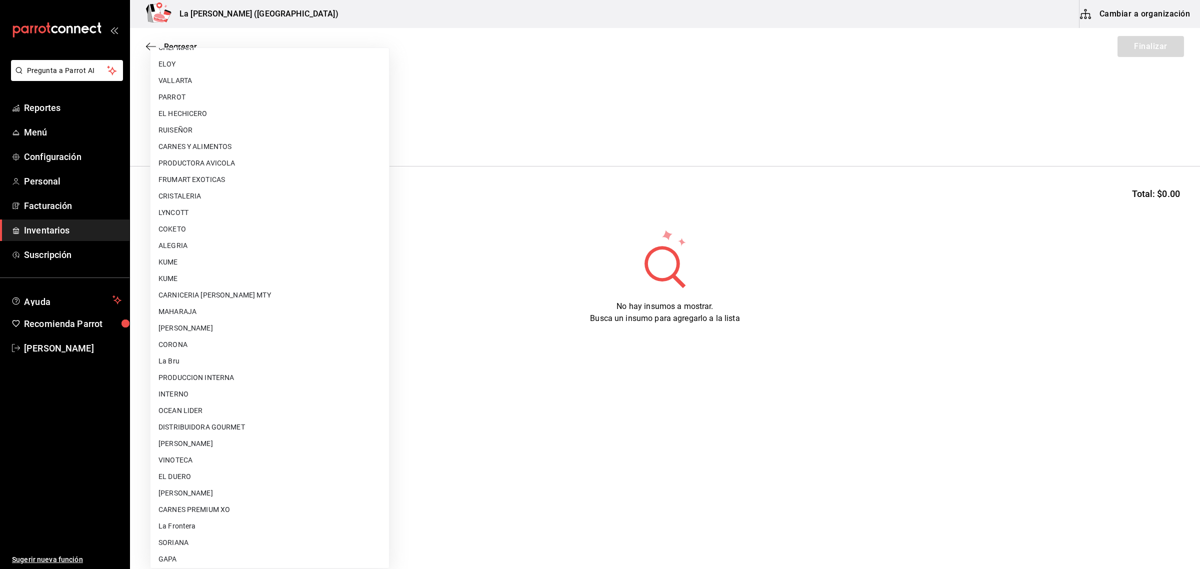
scroll to position [593, 0]
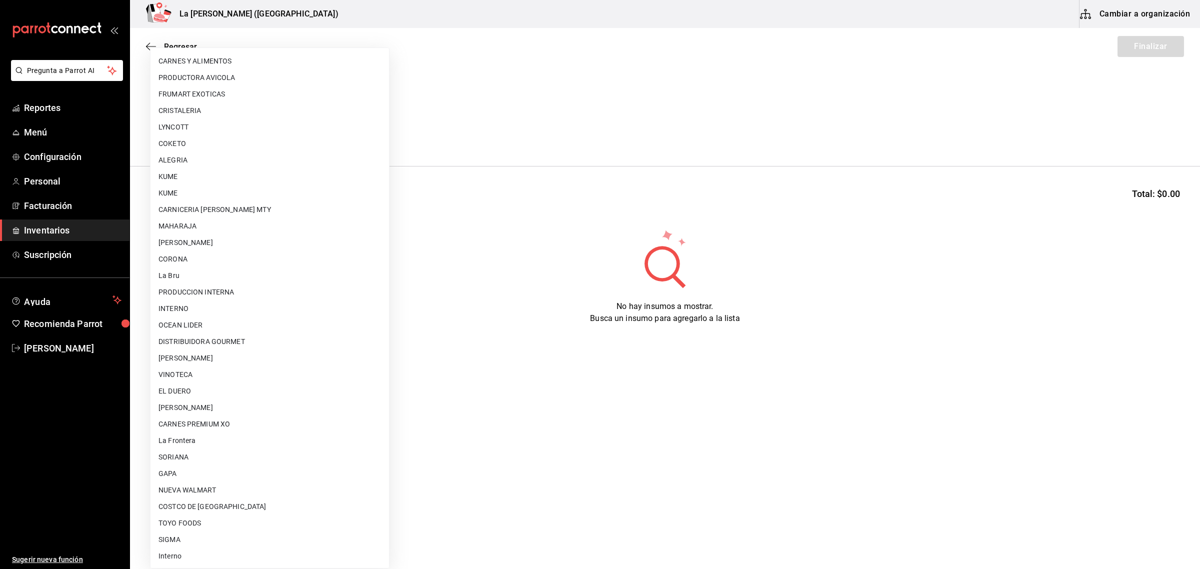
click at [191, 329] on li "OCEAN LIDER" at bounding box center [270, 325] width 239 height 17
type input "0cd50bf4-577e-4d99-b297-c5df4d4d9c11"
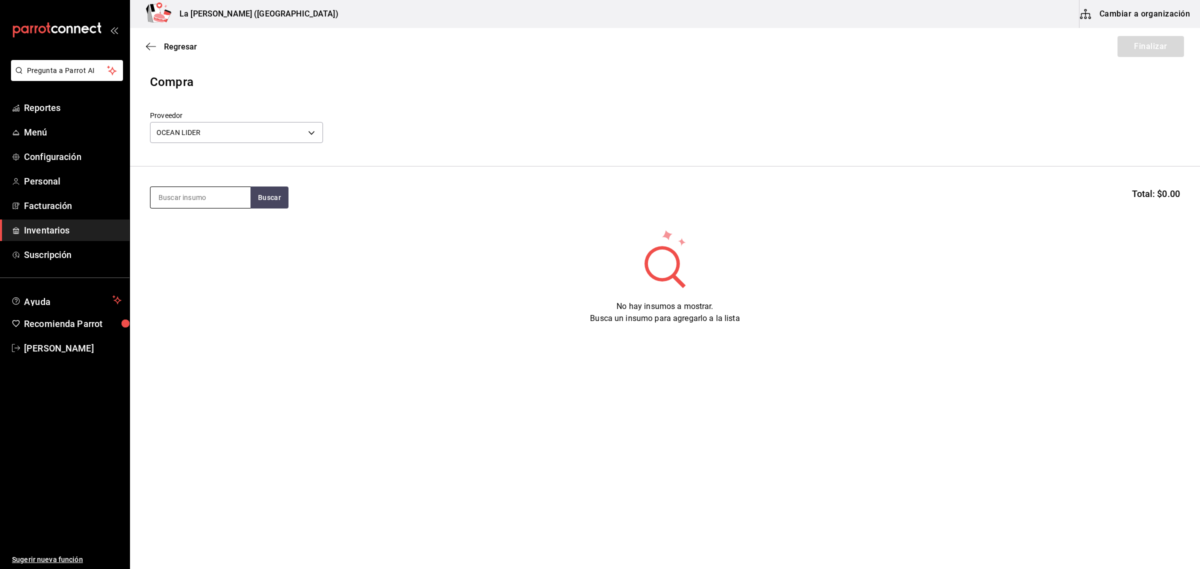
click at [212, 198] on input at bounding box center [201, 197] width 100 height 21
type input "COLa"
click at [216, 227] on div "COLA LANGOSTA / MAC & CHEESE 100 GR" at bounding box center [201, 239] width 84 height 36
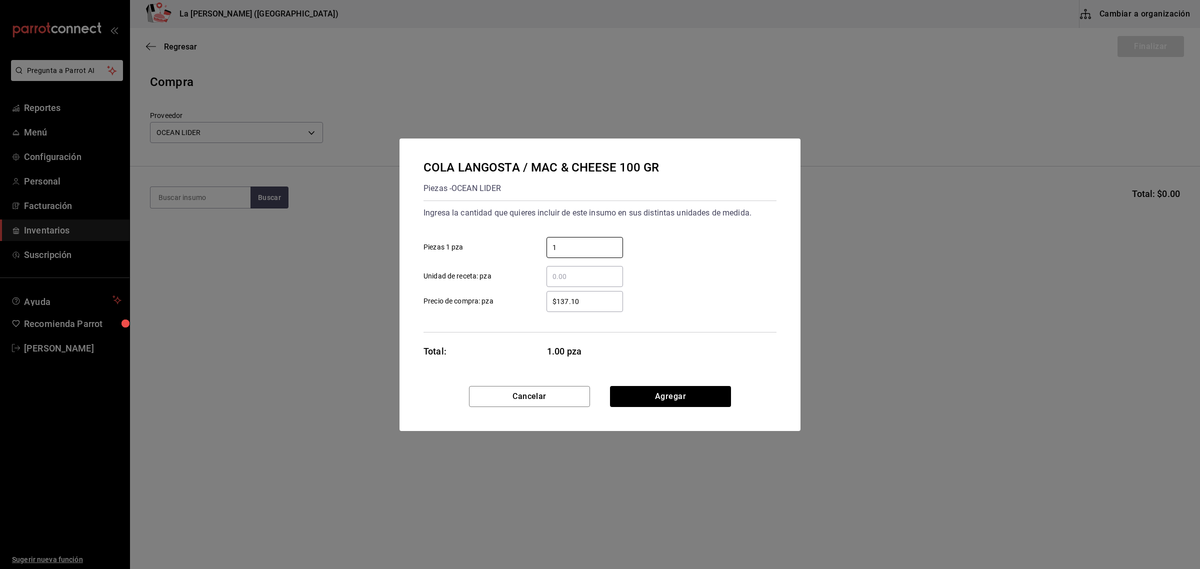
type input "1"
type input "$0.1"
click button "Agregar" at bounding box center [670, 396] width 121 height 21
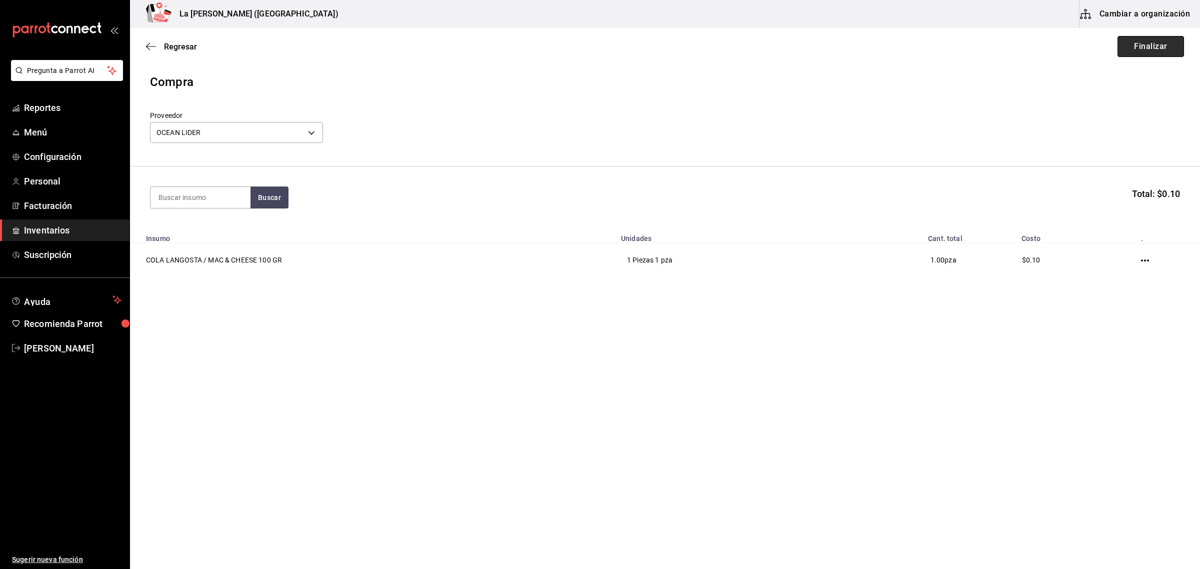
click at [1134, 50] on button "Finalizar" at bounding box center [1151, 46] width 67 height 21
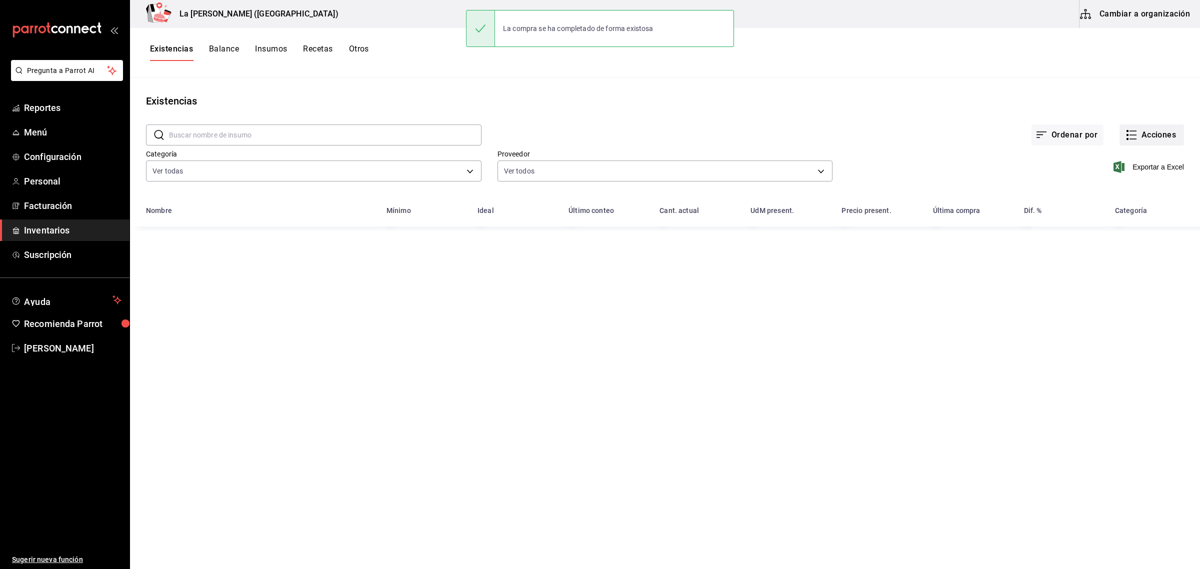
click at [1149, 132] on button "Acciones" at bounding box center [1152, 135] width 65 height 21
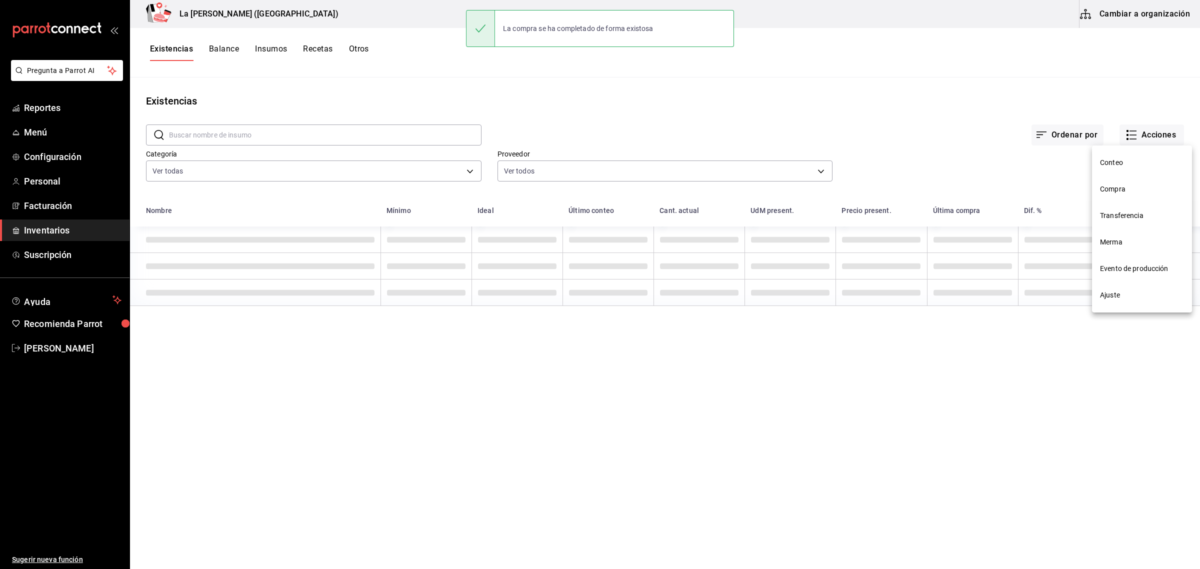
click at [1131, 196] on li "Compra" at bounding box center [1142, 189] width 100 height 27
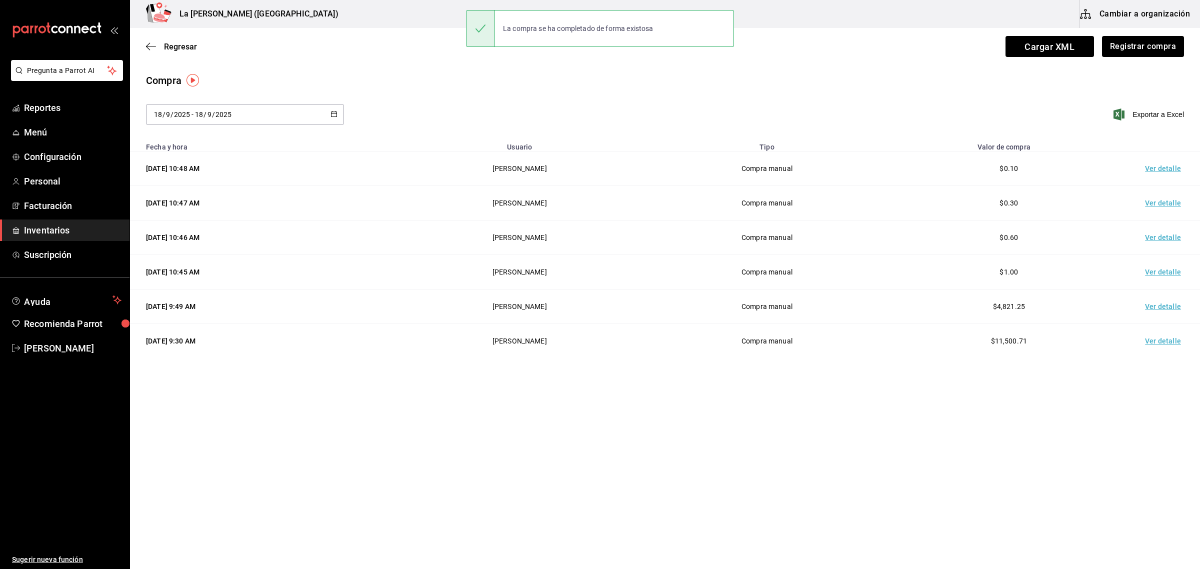
click at [1163, 169] on td "Ver detalle" at bounding box center [1165, 169] width 70 height 35
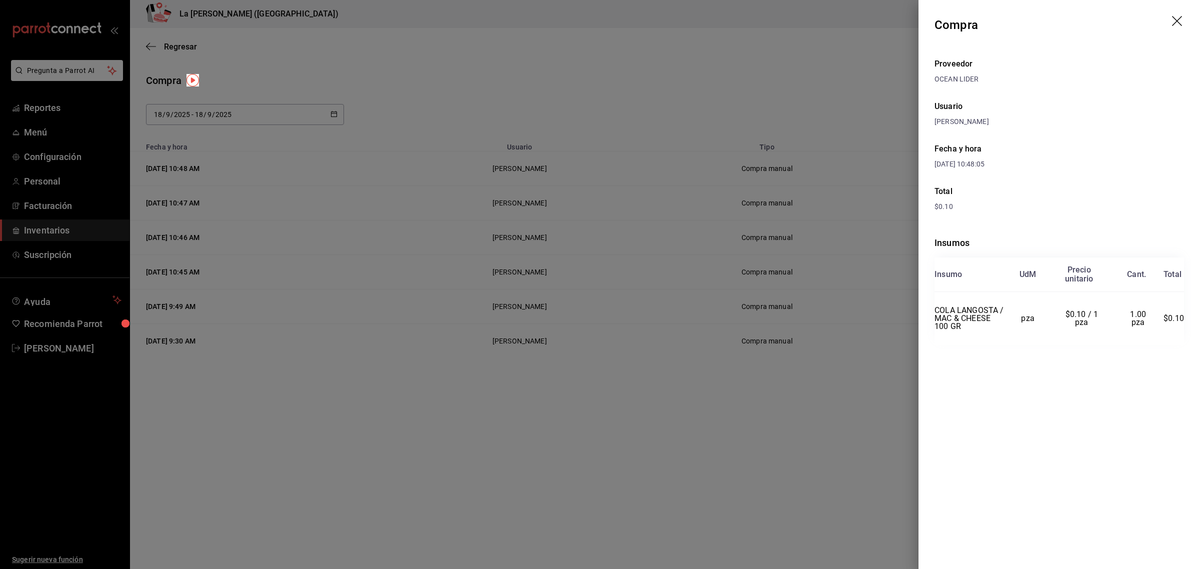
click at [1139, 43] on header "Compra" at bounding box center [1060, 25] width 282 height 50
click at [1184, 8] on header "Compra" at bounding box center [1060, 25] width 282 height 50
click at [1176, 20] on icon "drag" at bounding box center [1177, 21] width 10 height 10
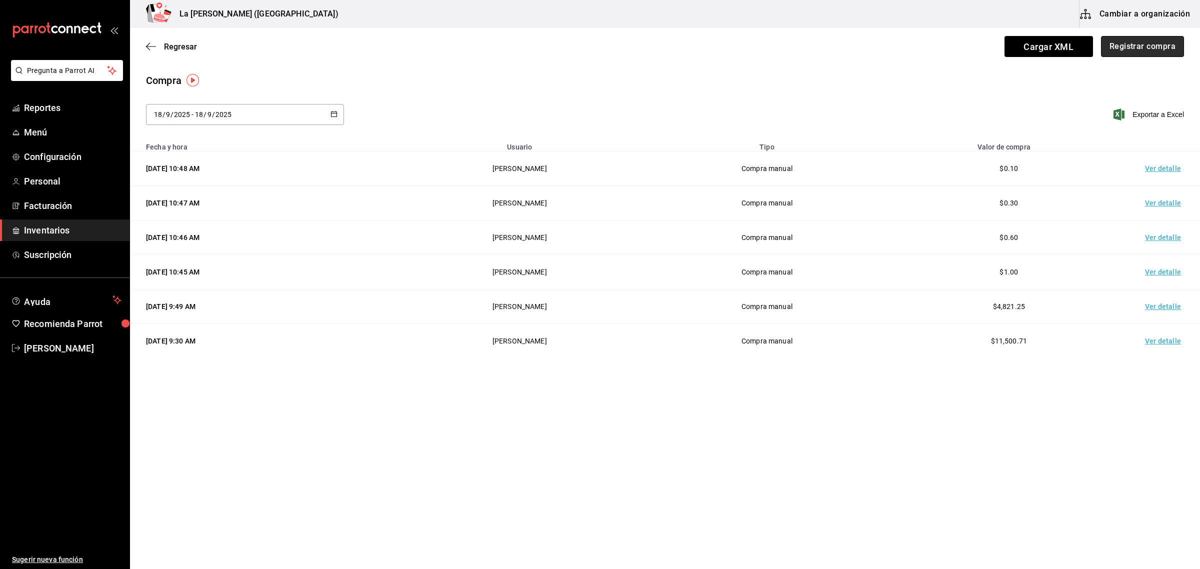
click at [1144, 47] on button "Registrar compra" at bounding box center [1142, 46] width 83 height 21
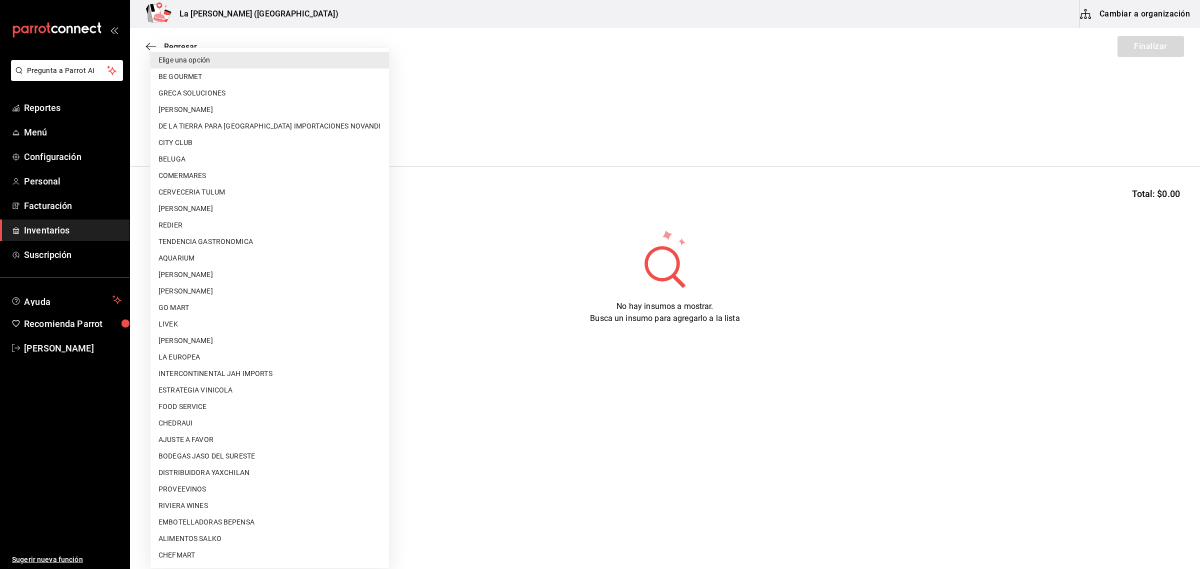
click at [236, 124] on body "Pregunta a Parrot AI Reportes Menú Configuración Personal Facturación Inventari…" at bounding box center [600, 256] width 1200 height 513
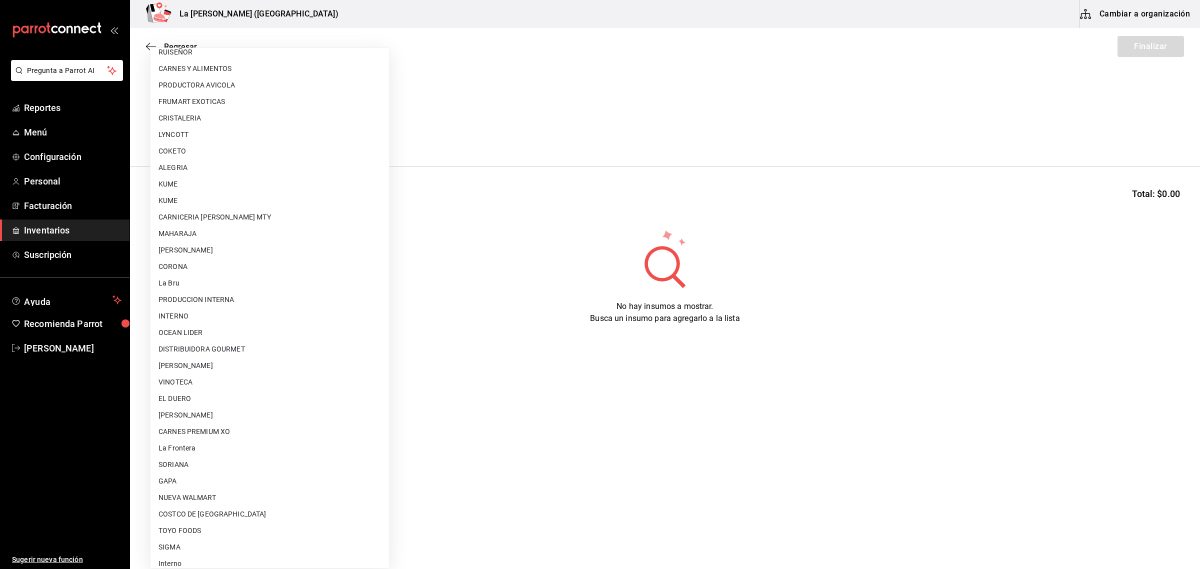
scroll to position [593, 0]
click at [214, 294] on li "PRODUCCION INTERNA" at bounding box center [270, 292] width 239 height 17
type input "87994001-4809-4af2-bb25-541b74e25a5c"
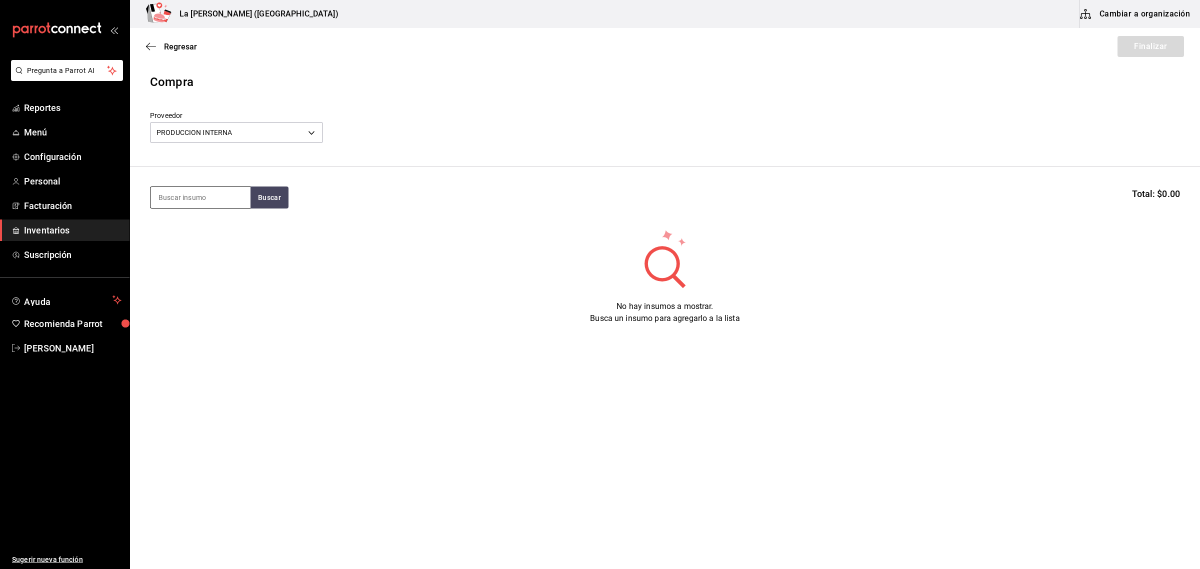
click at [212, 191] on input at bounding box center [201, 197] width 100 height 21
type input "limo"
click at [223, 244] on div "POST MOSTACHON [PERSON_NAME]" at bounding box center [201, 233] width 84 height 24
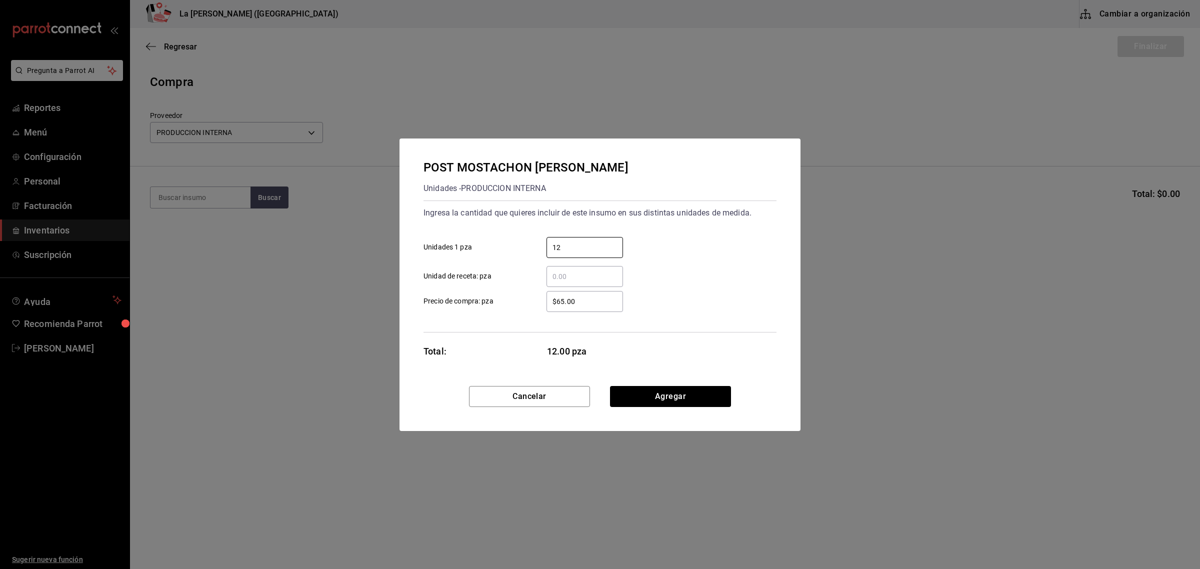
type input "12"
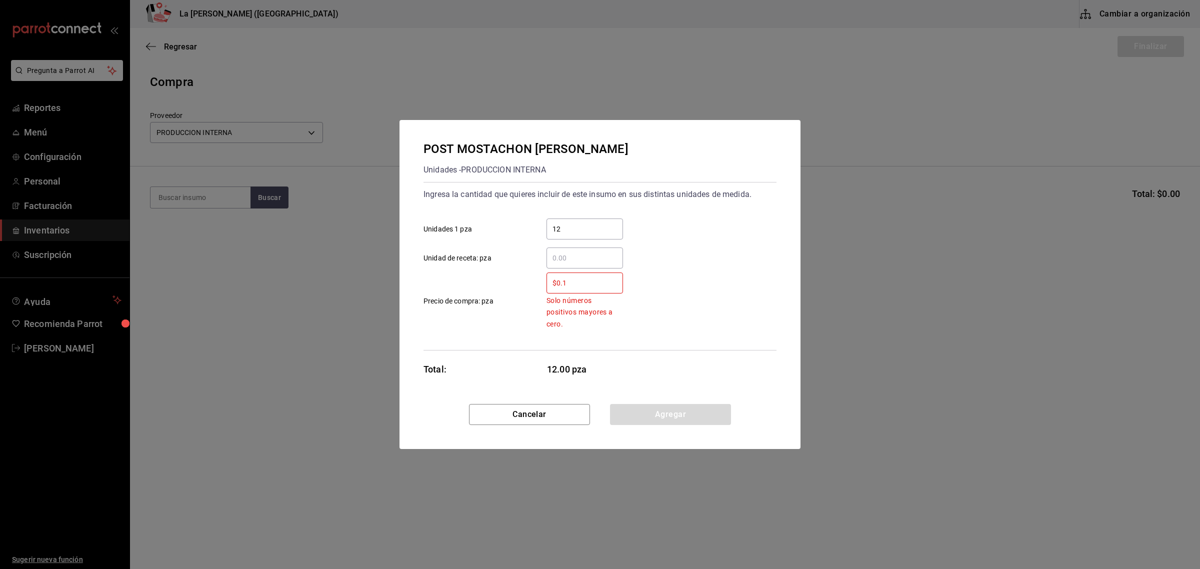
type input "$0.1"
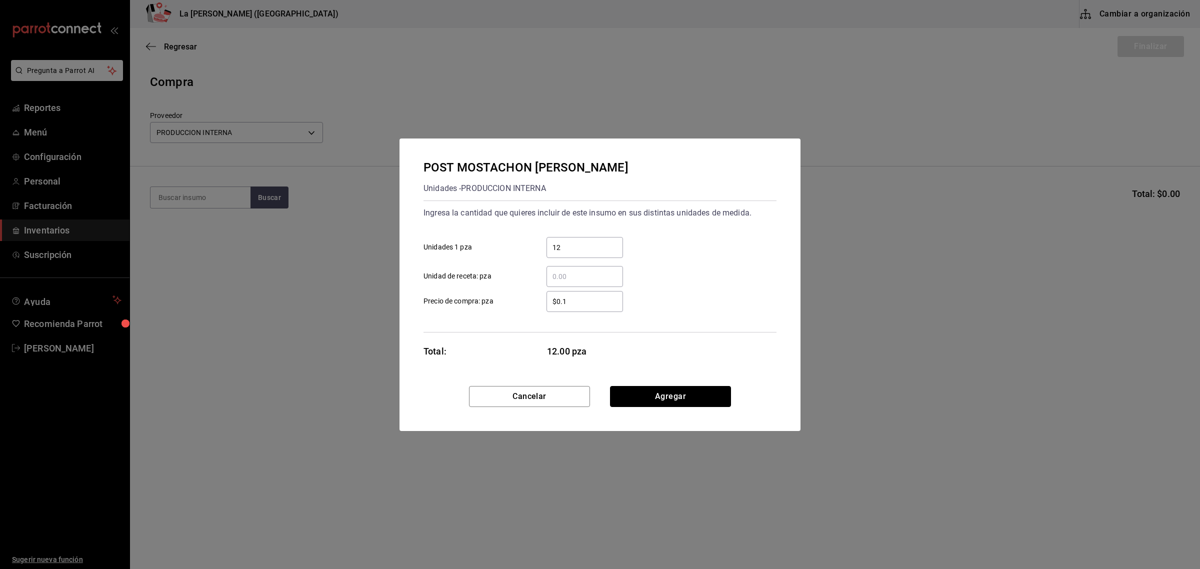
click button "Agregar" at bounding box center [670, 396] width 121 height 21
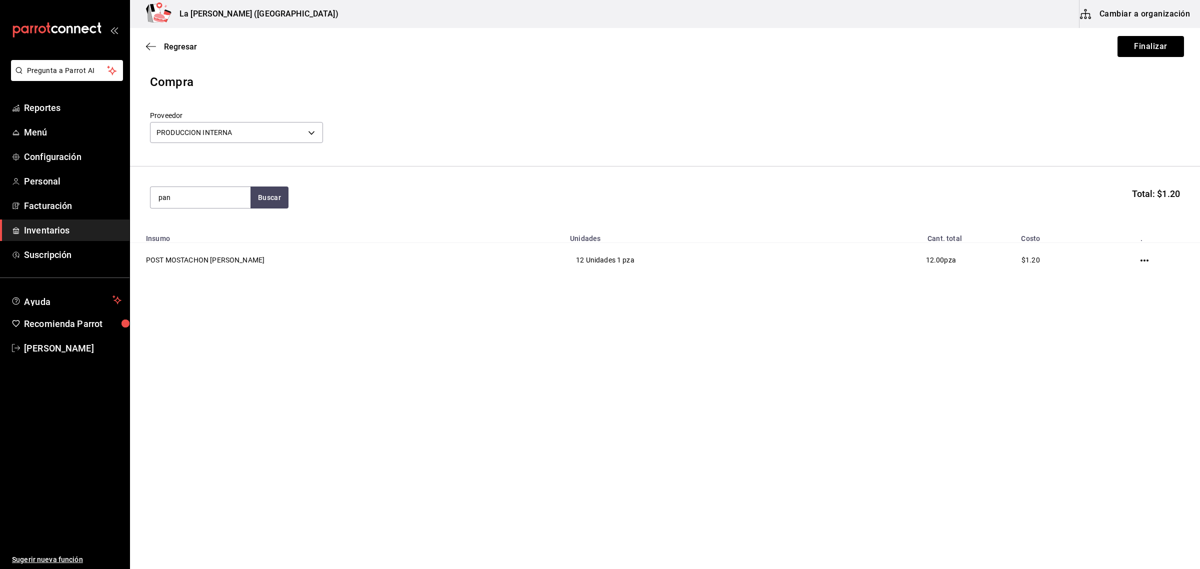
type input "pan"
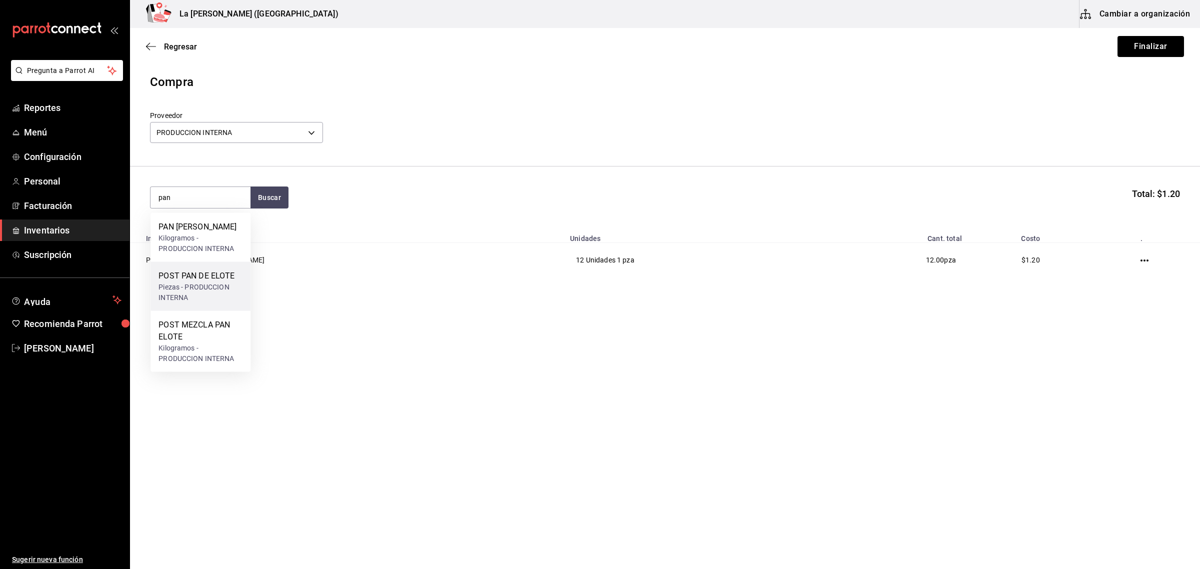
click at [228, 276] on div "POST PAN DE ELOTE" at bounding box center [201, 276] width 84 height 12
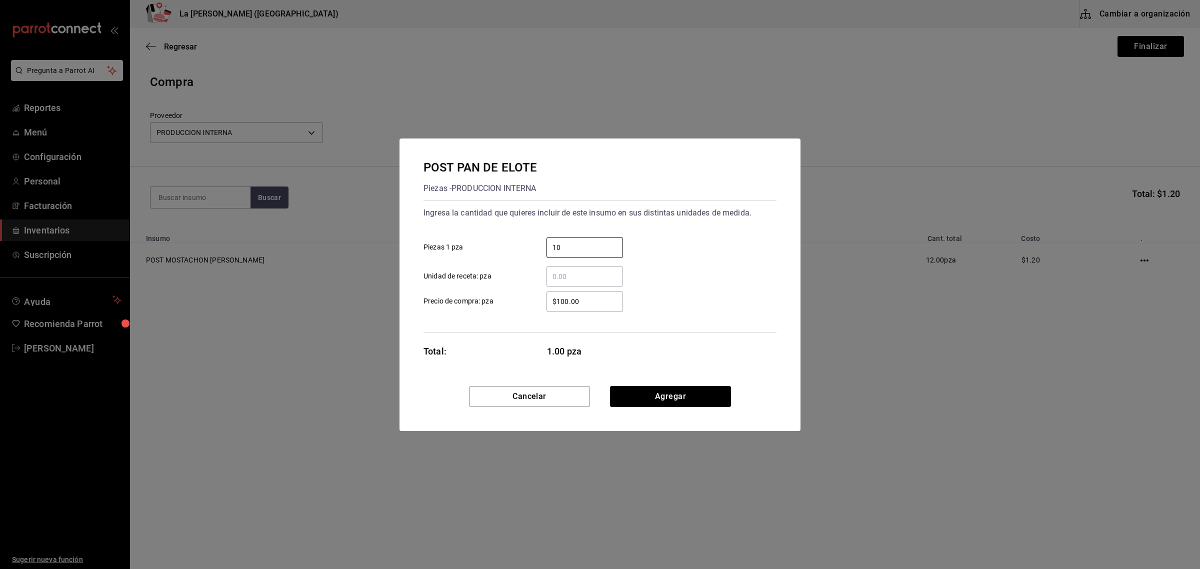
type input "10"
type input "$0.1"
click button "Agregar" at bounding box center [670, 396] width 121 height 21
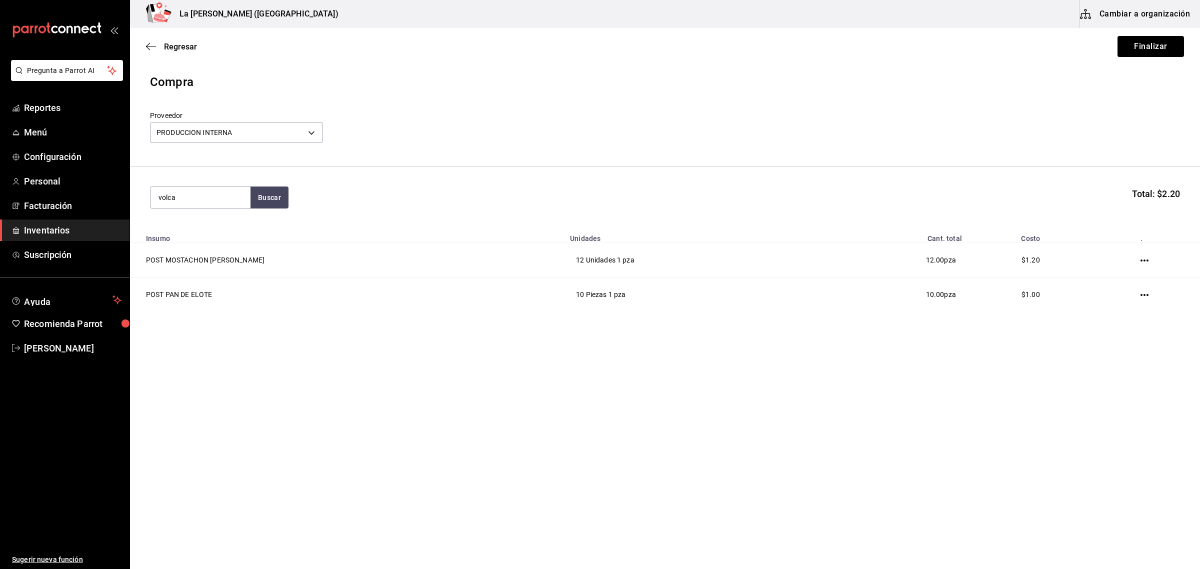
type input "volca"
click at [218, 247] on div "Piezas - PRODUCCION INTERNA" at bounding box center [201, 255] width 84 height 21
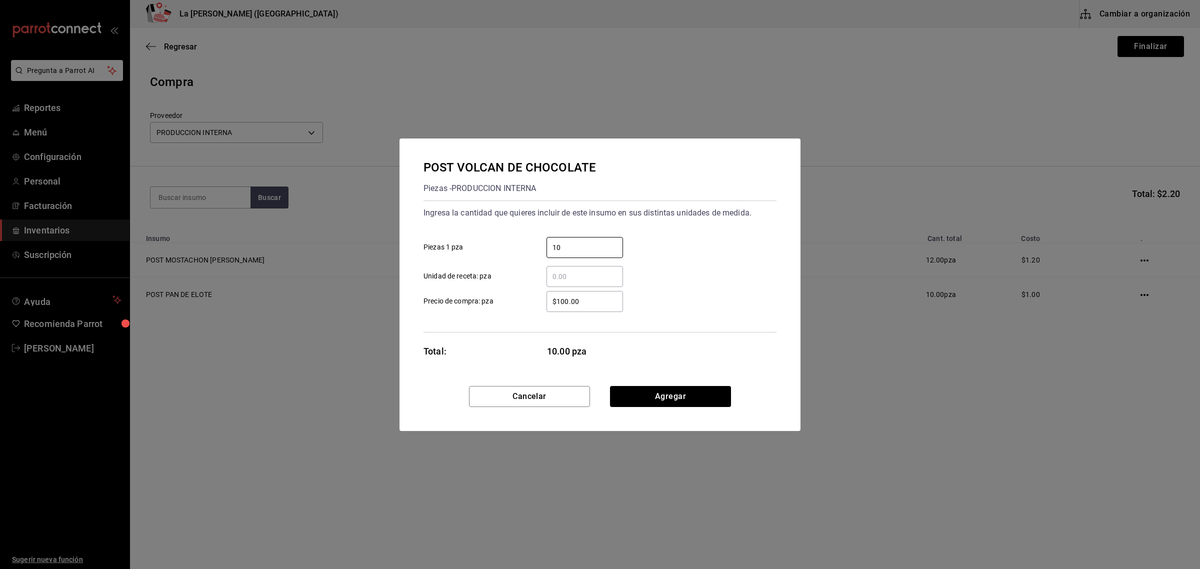
type input "10"
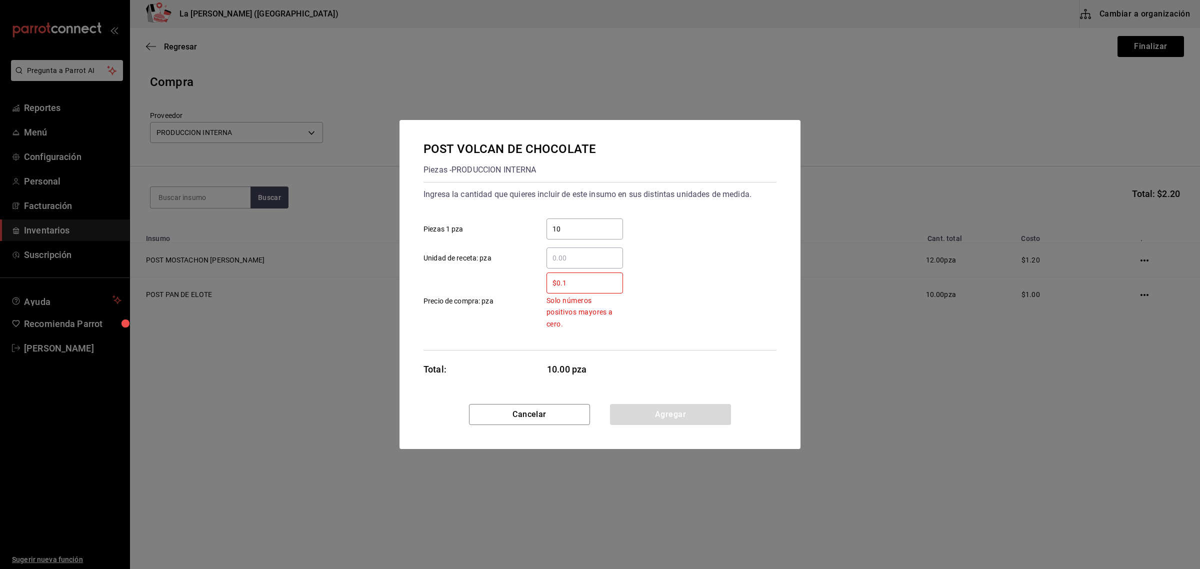
type input "$0.1"
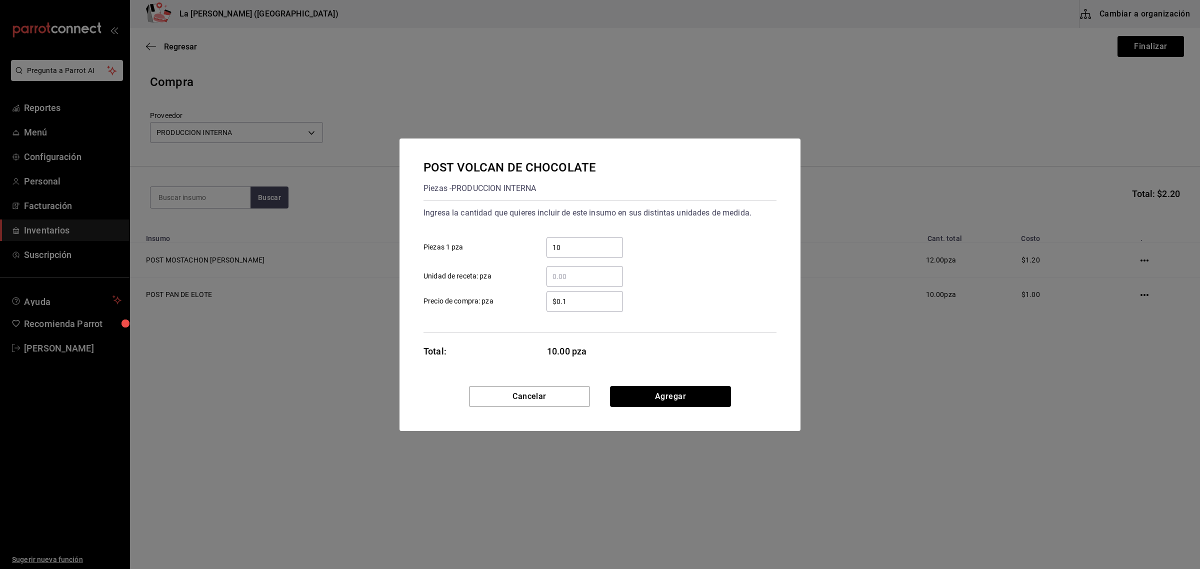
click button "Agregar" at bounding box center [670, 396] width 121 height 21
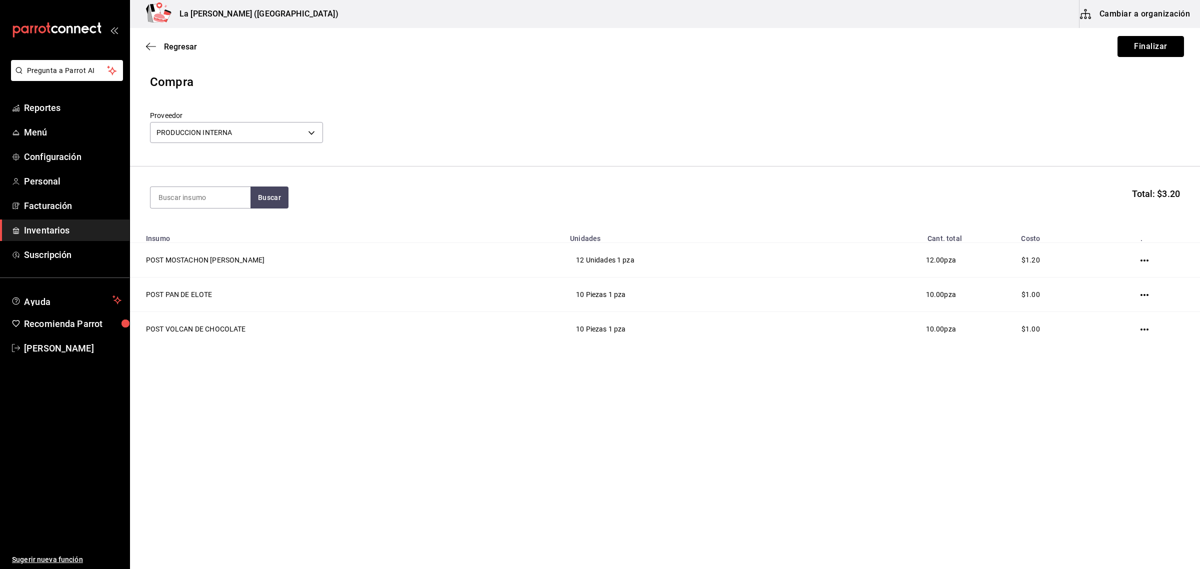
click at [1171, 54] on button "Finalizar" at bounding box center [1151, 46] width 67 height 21
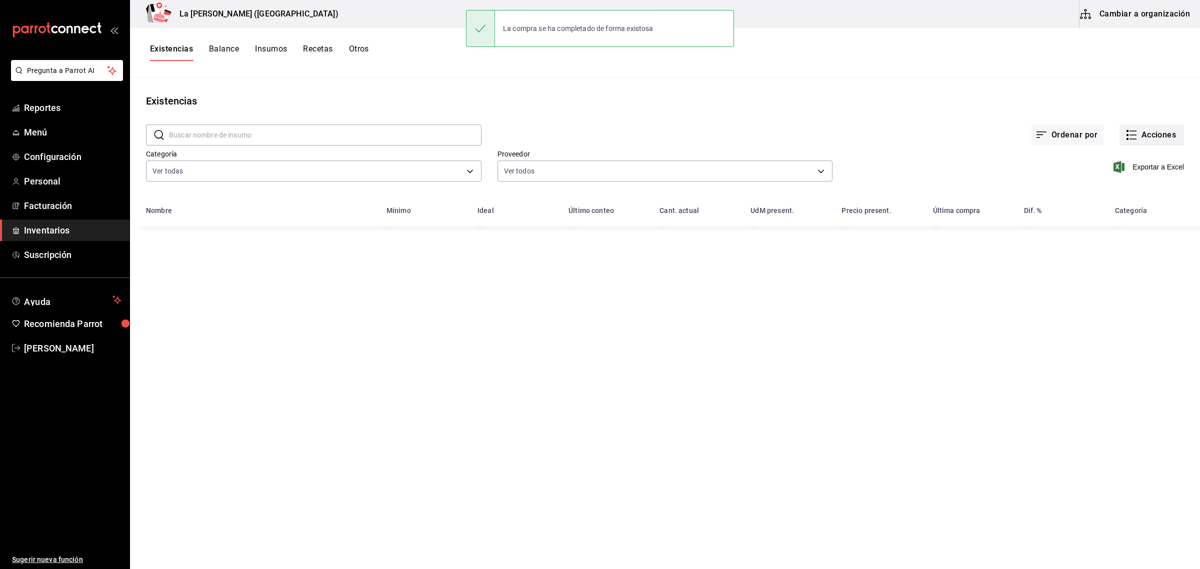
click at [1154, 135] on button "Acciones" at bounding box center [1152, 135] width 65 height 21
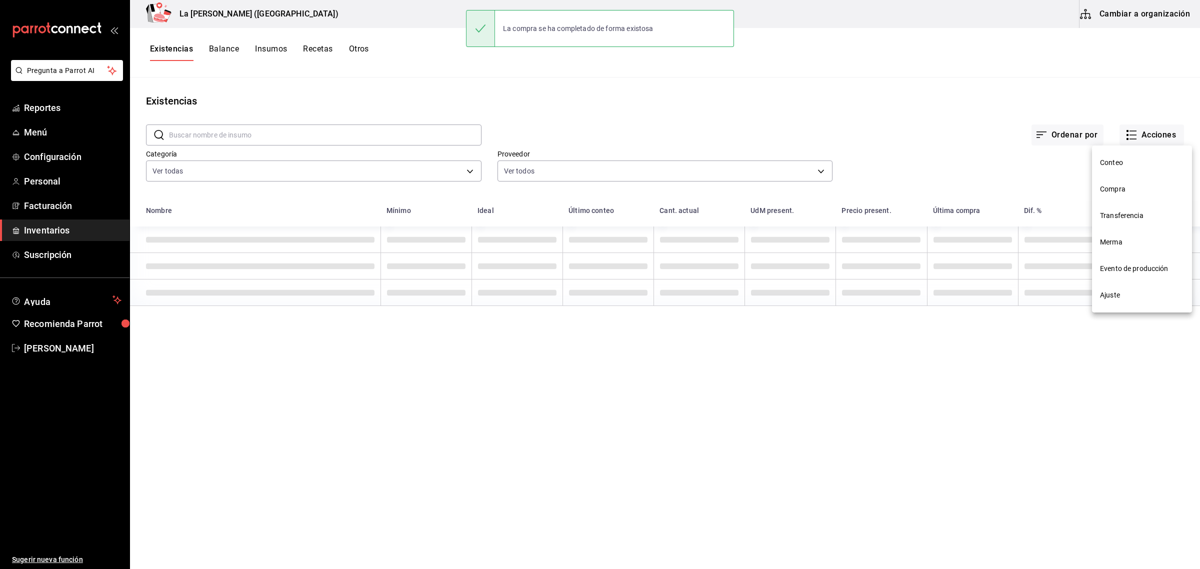
click at [1123, 192] on span "Compra" at bounding box center [1142, 189] width 84 height 11
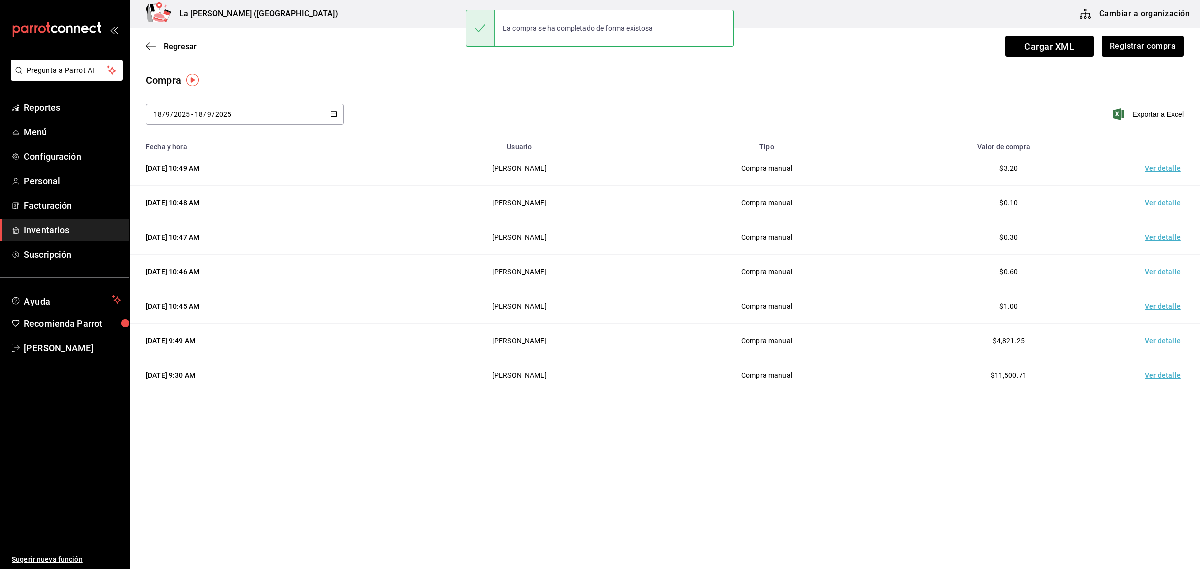
click at [1158, 174] on td "Ver detalle" at bounding box center [1165, 169] width 70 height 35
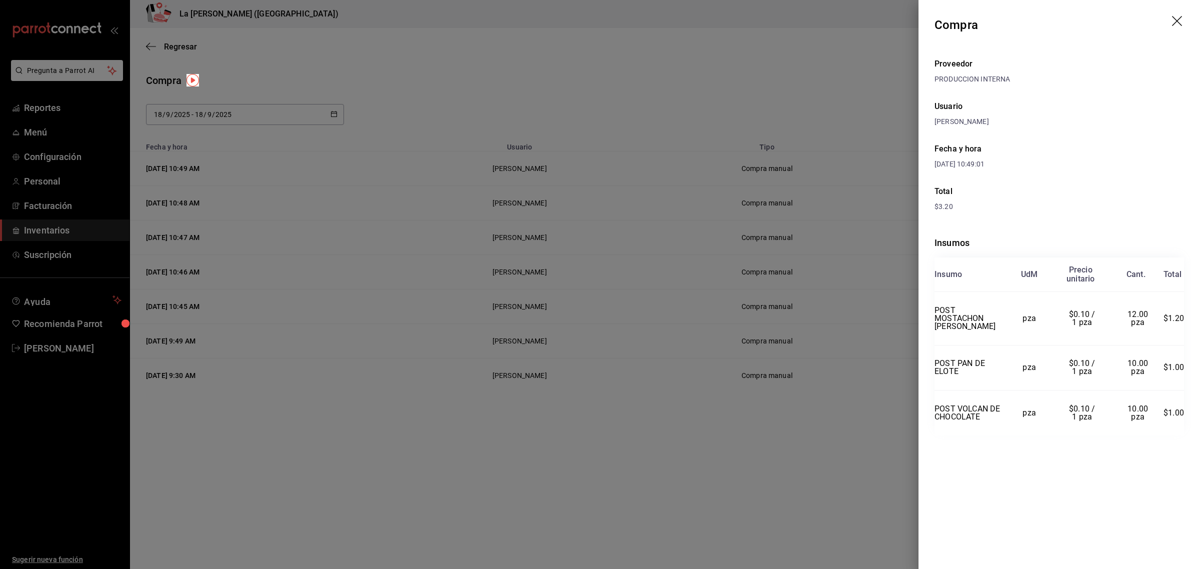
click at [1176, 18] on icon "drag" at bounding box center [1178, 22] width 12 height 12
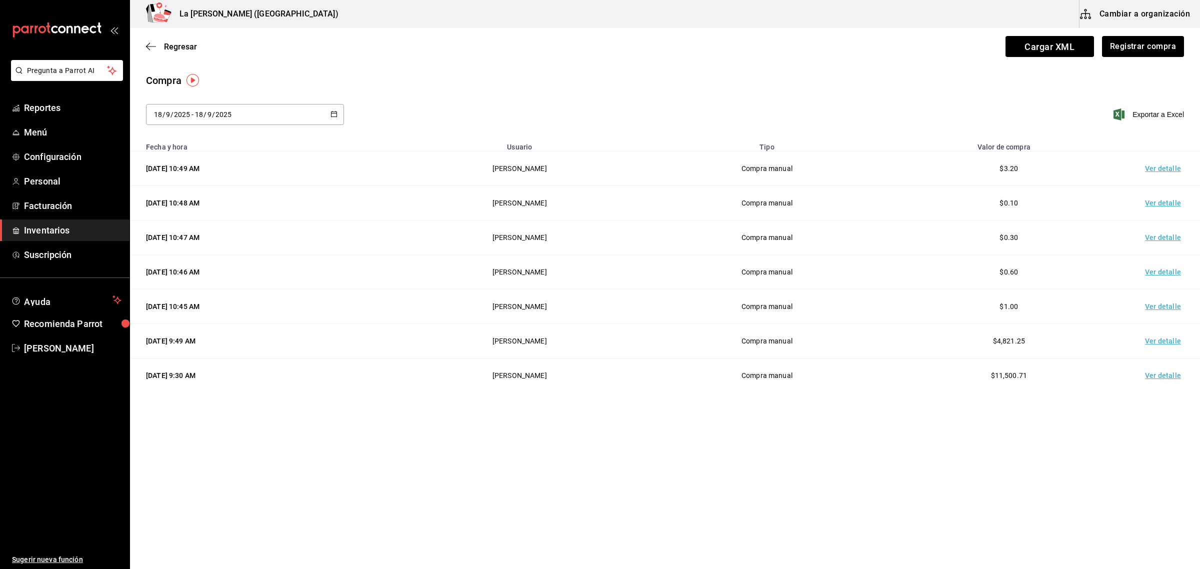
click at [56, 225] on span "Inventarios" at bounding box center [73, 231] width 98 height 14
